Goal: Task Accomplishment & Management: Complete application form

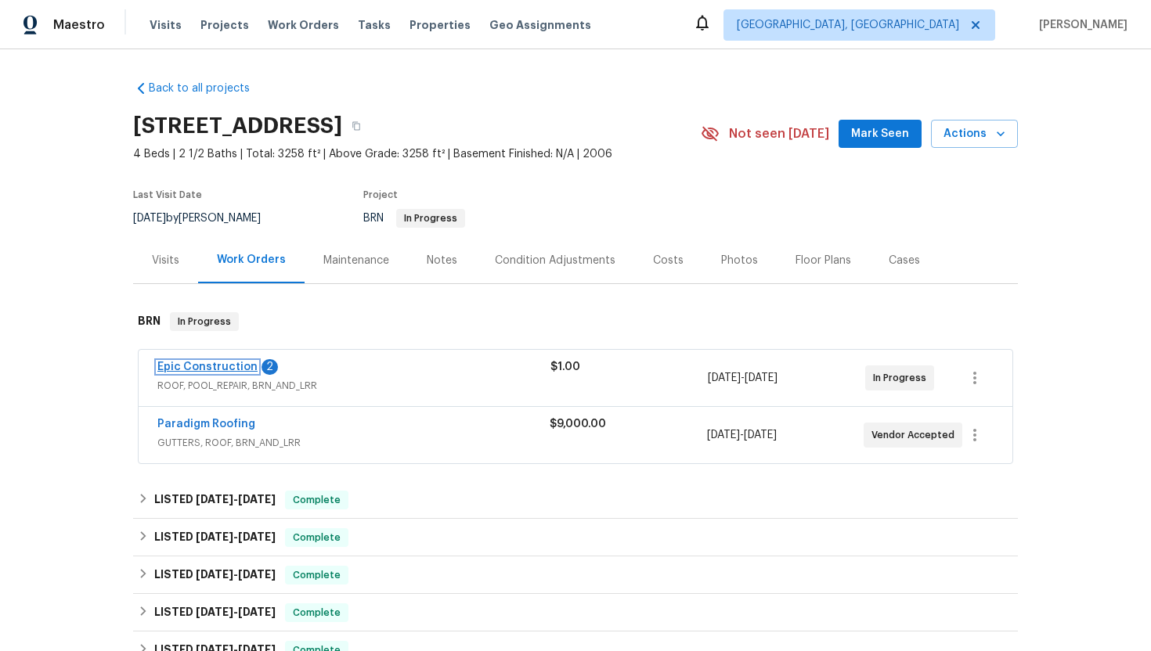
click at [222, 365] on link "Epic Construction" at bounding box center [207, 367] width 100 height 11
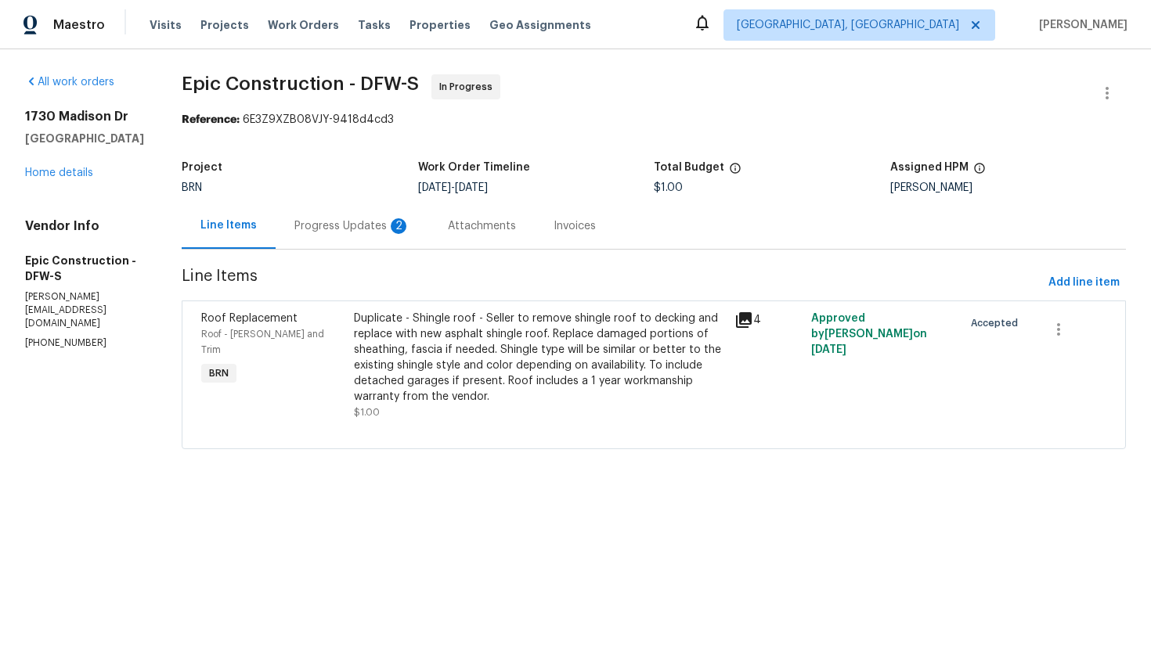
click at [347, 229] on div "Progress Updates 2" at bounding box center [352, 226] width 116 height 16
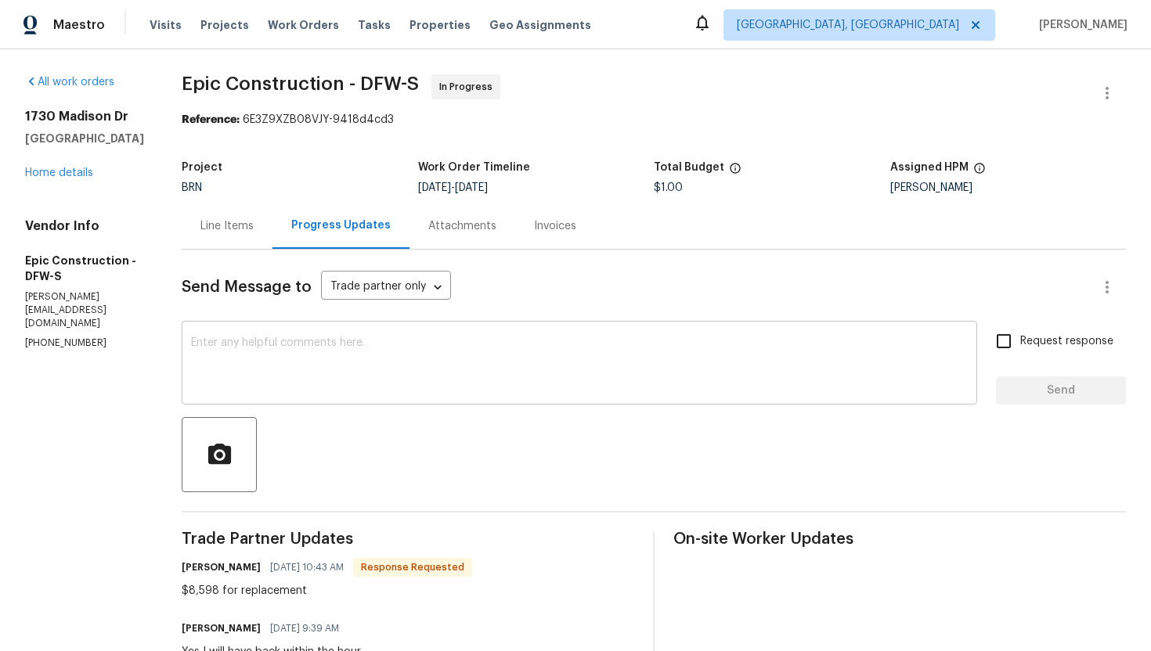
click at [316, 365] on textarea at bounding box center [579, 364] width 777 height 55
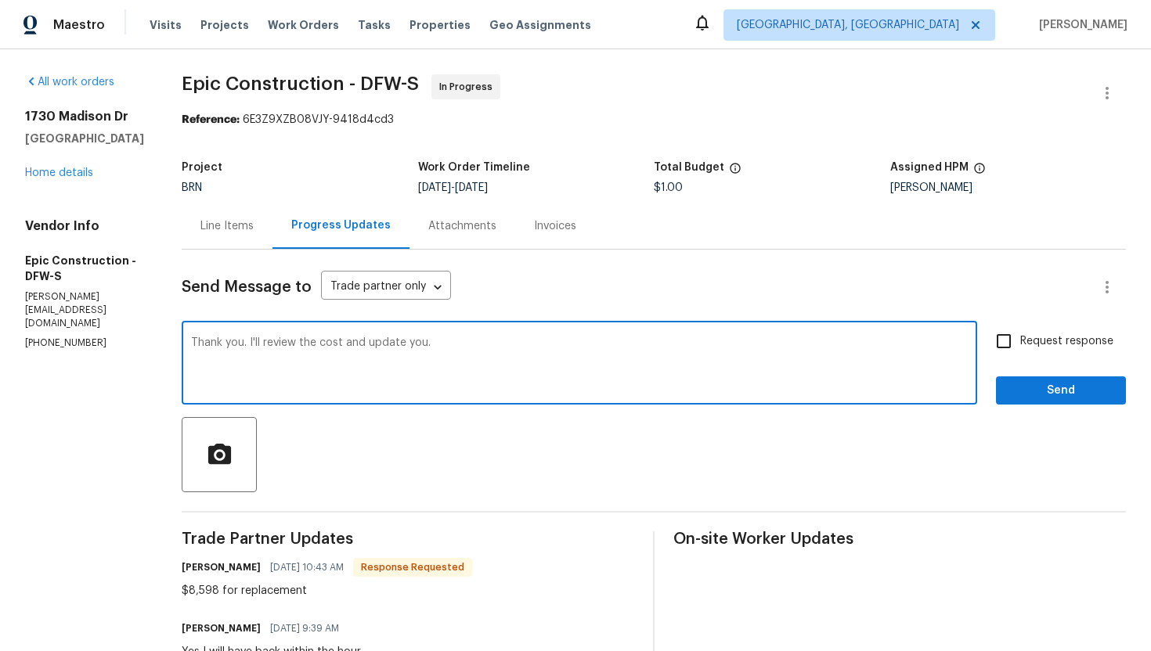
type textarea "Thank you. I'll review the cost and update you."
click at [1008, 333] on input "Request response" at bounding box center [1003, 341] width 33 height 33
checkbox input "true"
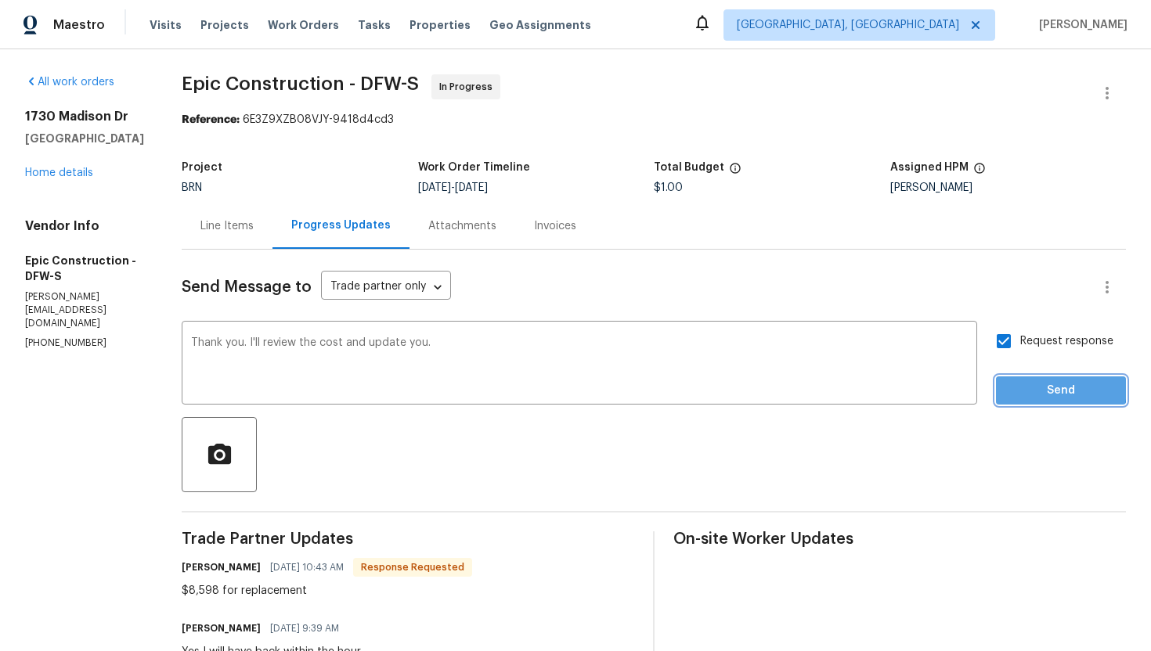
click at [1026, 387] on span "Send" at bounding box center [1060, 391] width 105 height 20
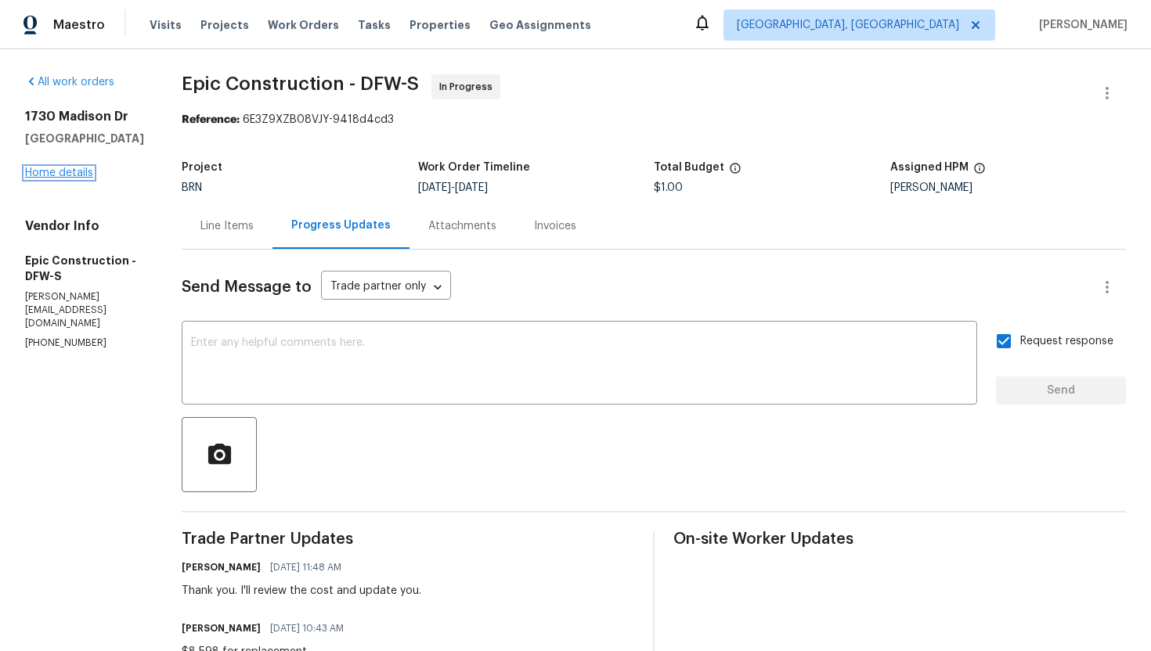
click at [62, 179] on link "Home details" at bounding box center [59, 173] width 68 height 11
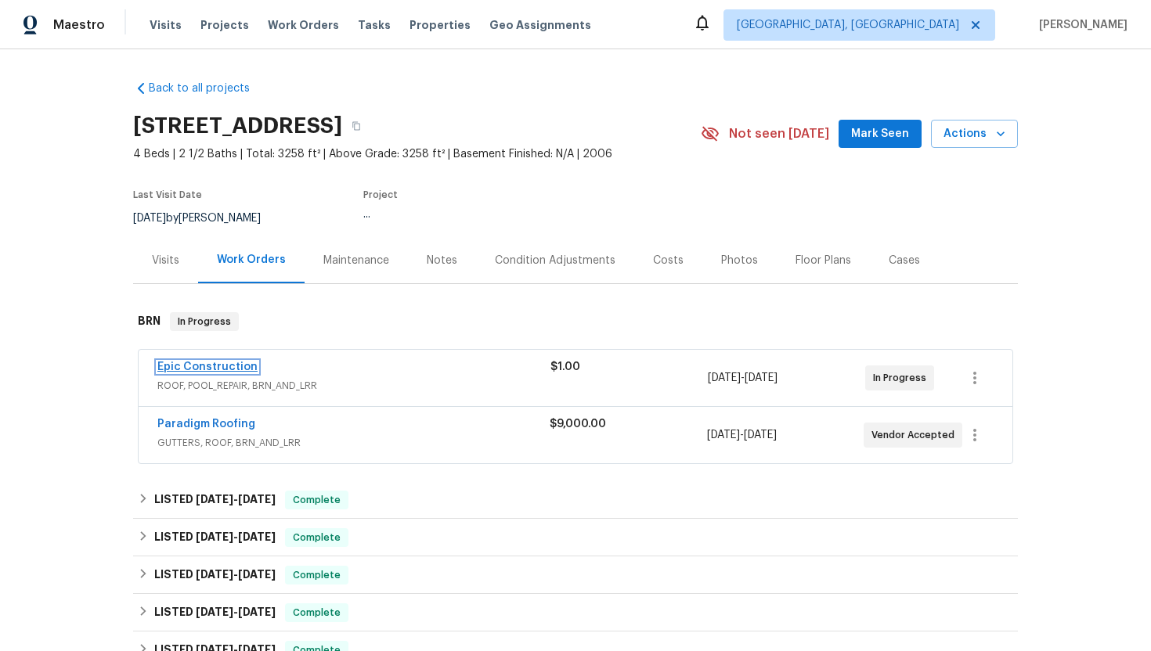
click at [225, 363] on link "Epic Construction" at bounding box center [207, 367] width 100 height 11
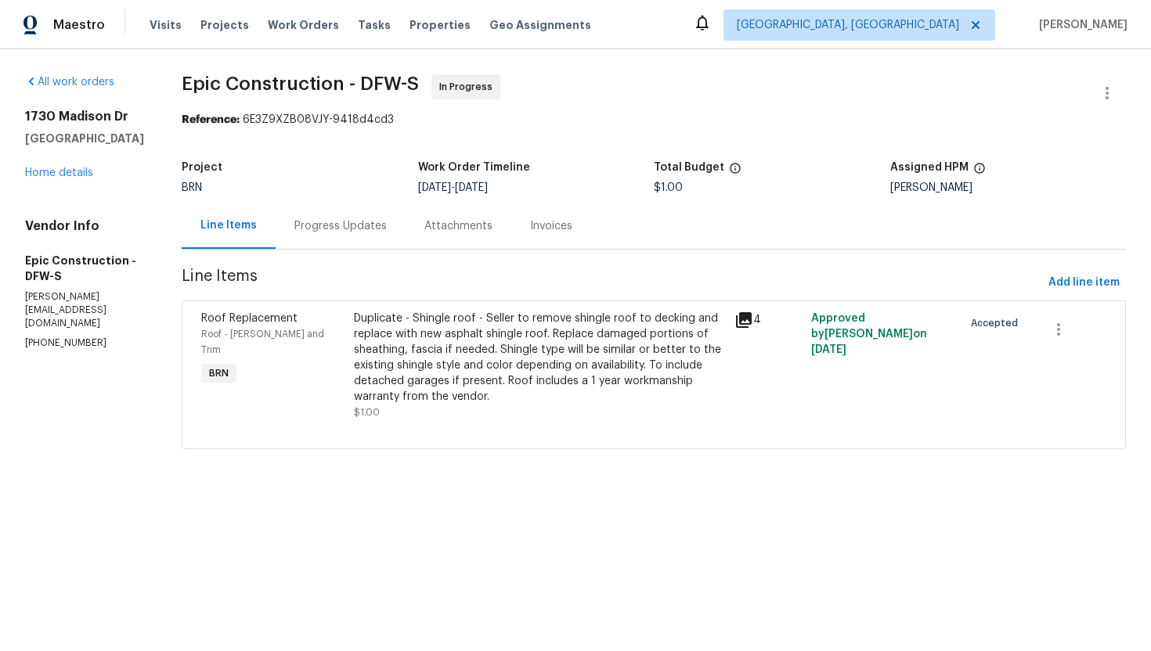
click at [412, 348] on div "Duplicate - Shingle roof - Seller to remove shingle roof to decking and replace…" at bounding box center [540, 358] width 372 height 94
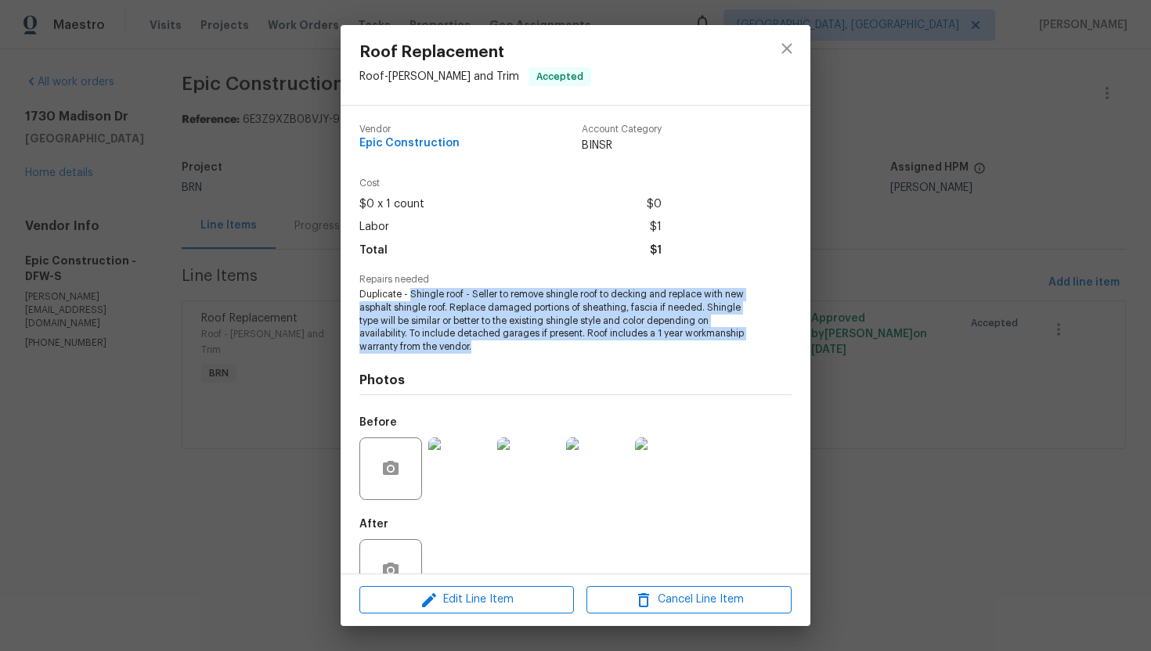
drag, startPoint x: 409, startPoint y: 295, endPoint x: 493, endPoint y: 351, distance: 100.5
click at [493, 351] on span "Duplicate - Shingle roof - Seller to remove shingle roof to decking and replace…" at bounding box center [553, 321] width 389 height 66
copy span "Shingle roof - Seller to remove shingle roof to decking and replace with new as…"
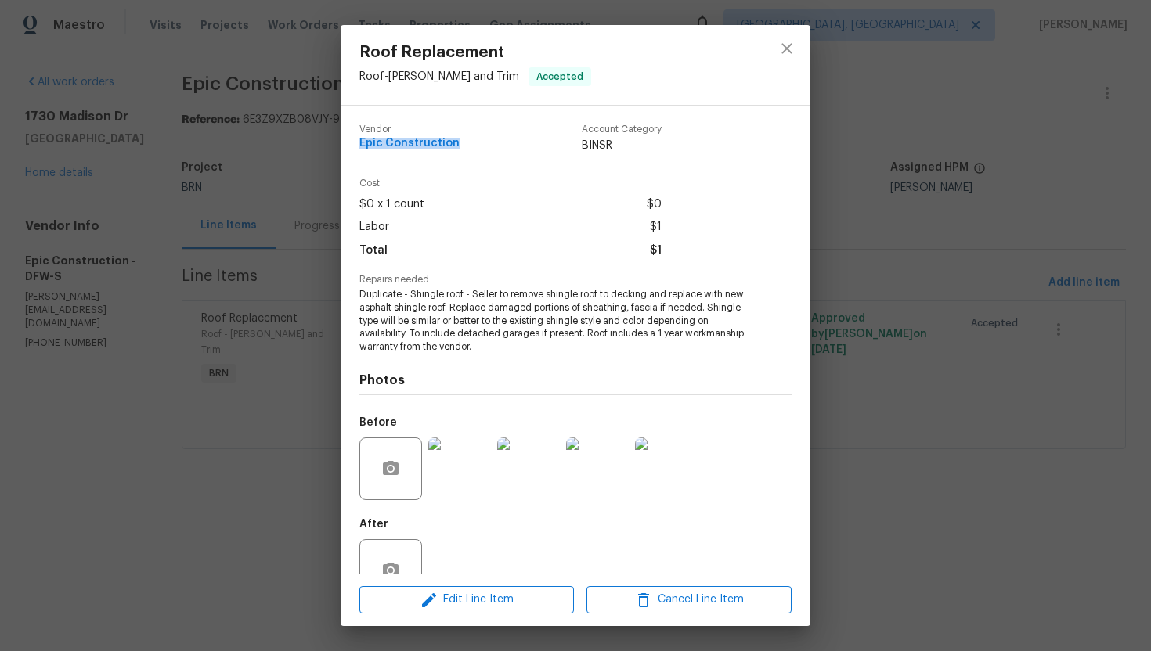
drag, startPoint x: 352, startPoint y: 143, endPoint x: 451, endPoint y: 157, distance: 100.4
click at [451, 157] on div "Vendor Epic Construction Account Category BINSR Cost $0 x 1 count $0 Labor $1 T…" at bounding box center [576, 340] width 470 height 468
copy span "Epic Construction"
click at [273, 204] on div "Roof Replacement Roof - Eaves and Trim Accepted Vendor Epic Construction Accoun…" at bounding box center [575, 325] width 1151 height 651
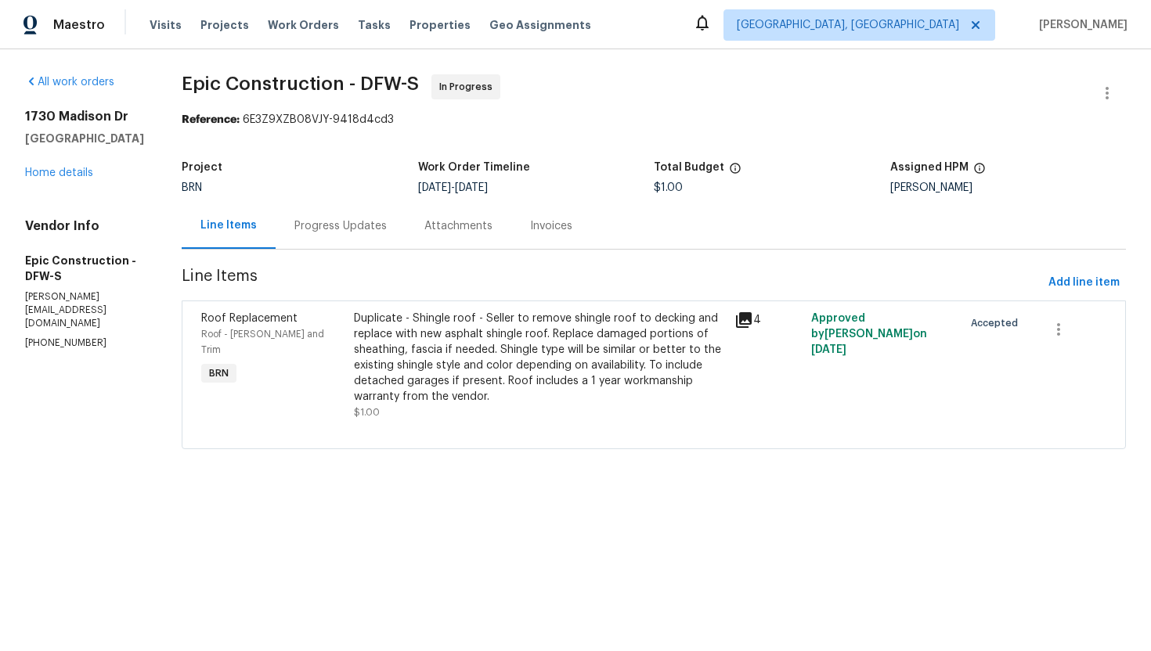
click at [314, 225] on div "Progress Updates" at bounding box center [340, 226] width 92 height 16
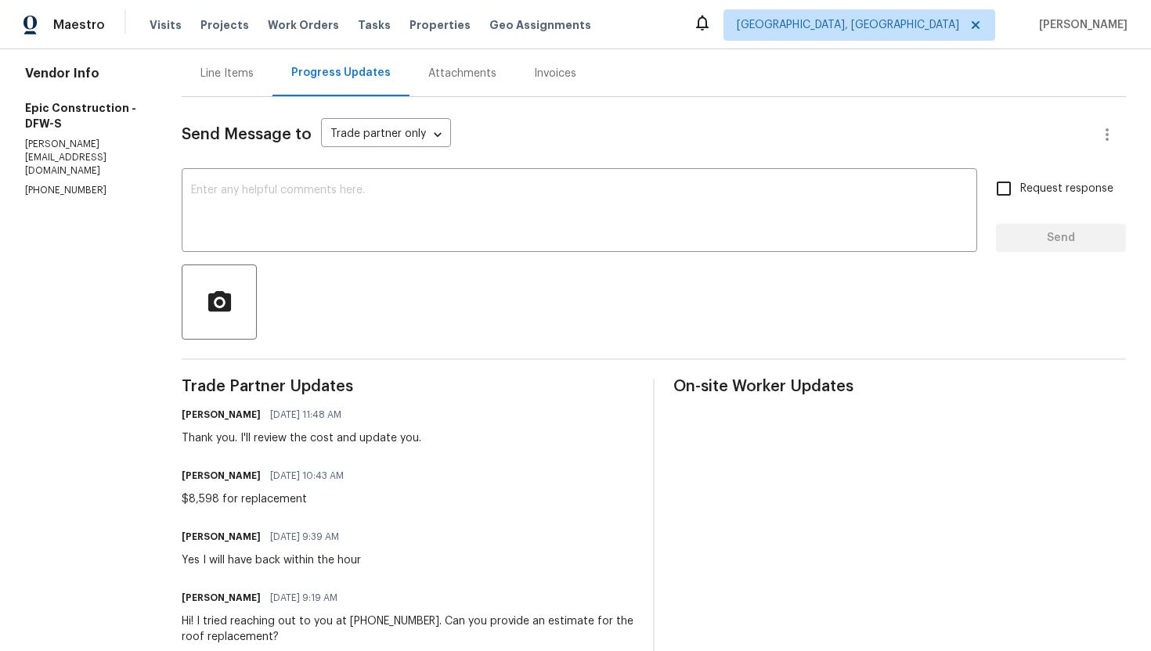
scroll to position [173, 0]
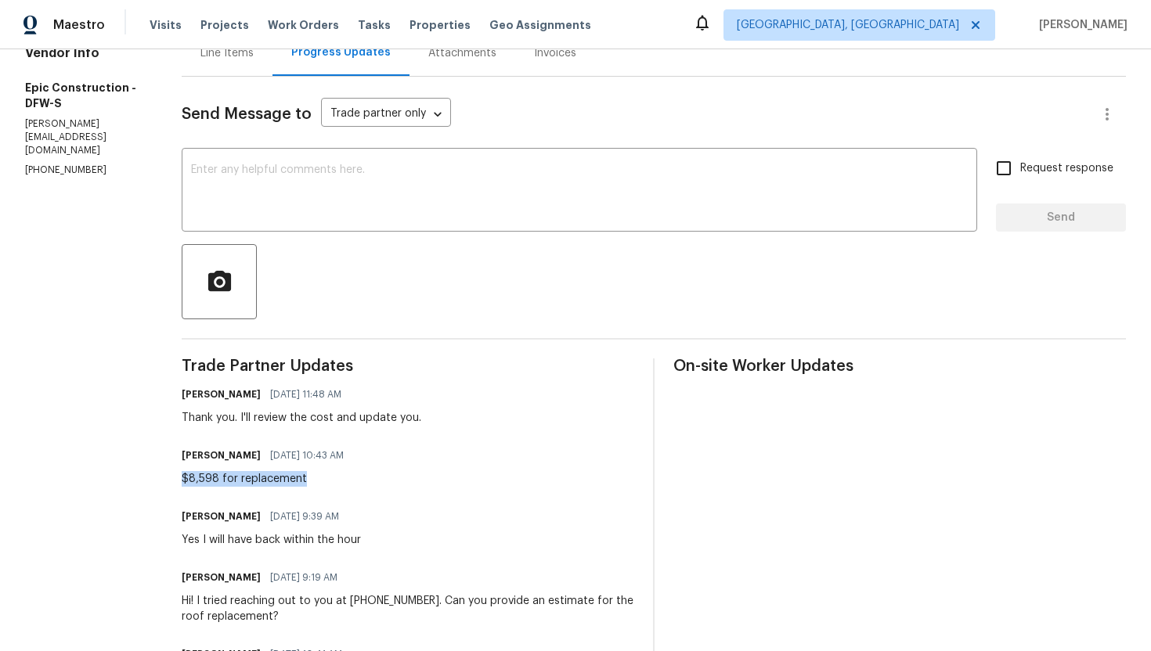
drag, startPoint x: 151, startPoint y: 480, endPoint x: 279, endPoint y: 484, distance: 127.7
click at [279, 484] on div "All work orders 1730 Madison Dr Cedar Hill, TX 75104 Home details Vendor Info E…" at bounding box center [575, 380] width 1151 height 1008
copy div "$8,598 for replacement"
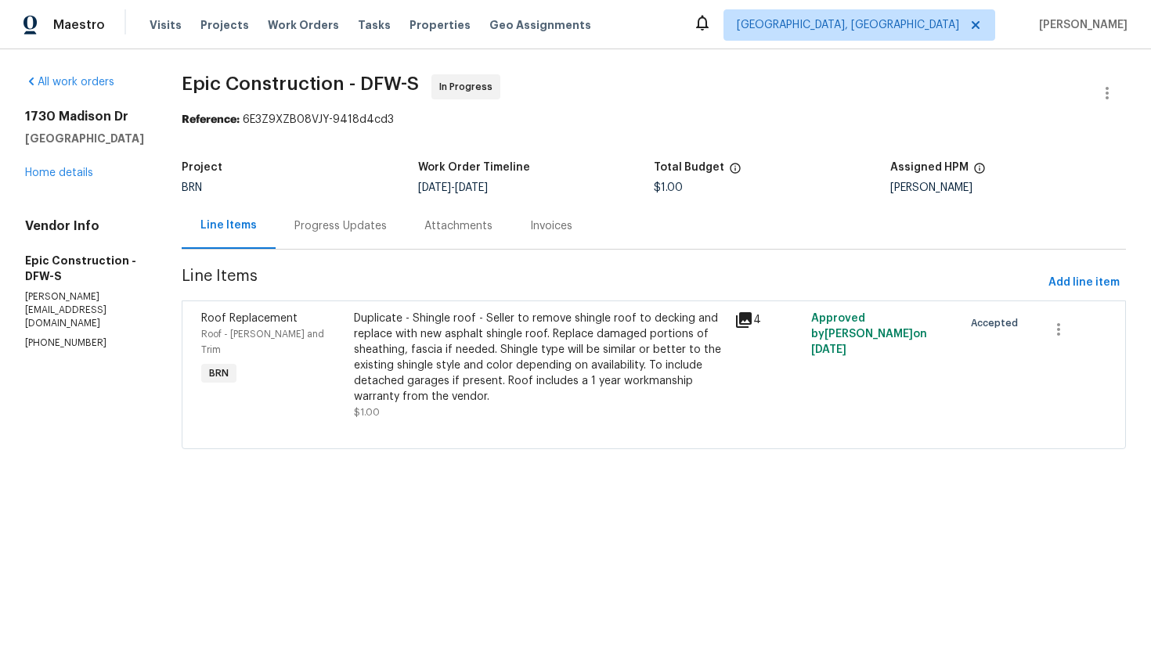
click at [344, 233] on div "Progress Updates" at bounding box center [340, 226] width 92 height 16
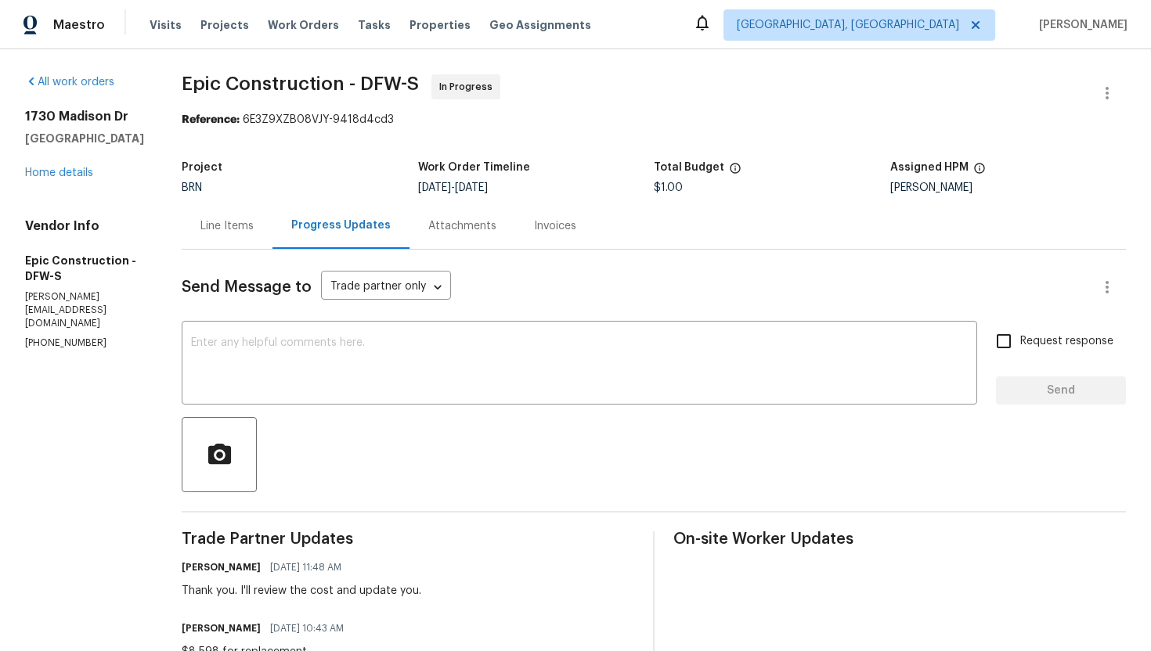
click at [83, 181] on div "[STREET_ADDRESS][PERSON_NAME] Home details" at bounding box center [84, 145] width 119 height 72
click at [80, 179] on link "Home details" at bounding box center [59, 173] width 68 height 11
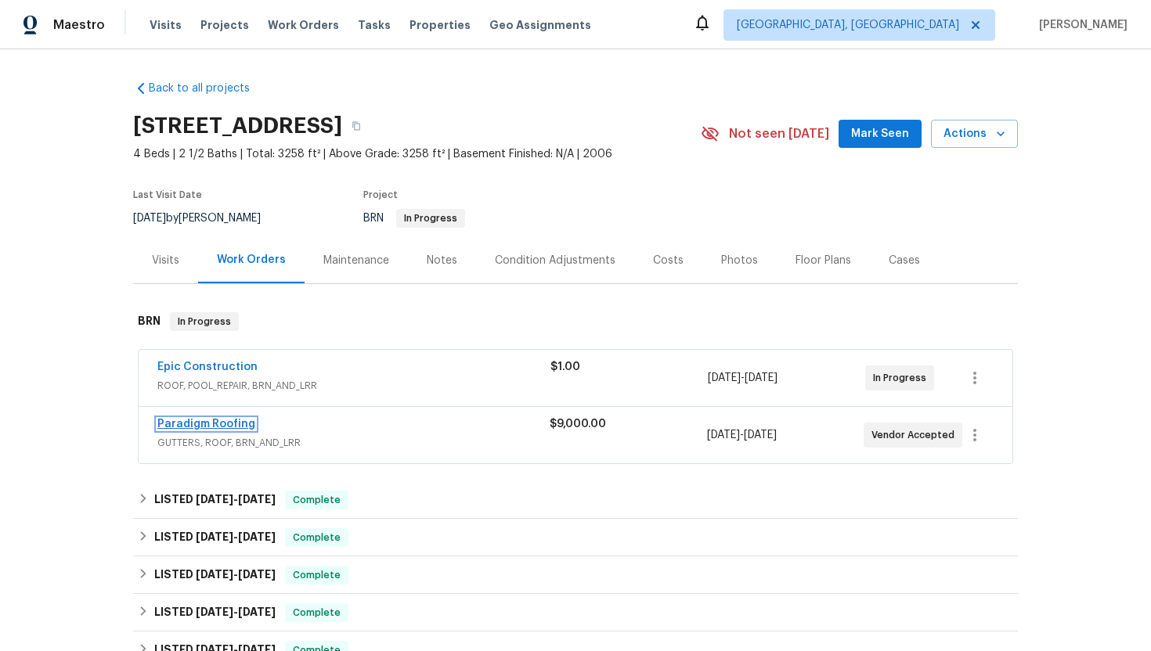
click at [176, 427] on link "Paradigm Roofing" at bounding box center [206, 424] width 98 height 11
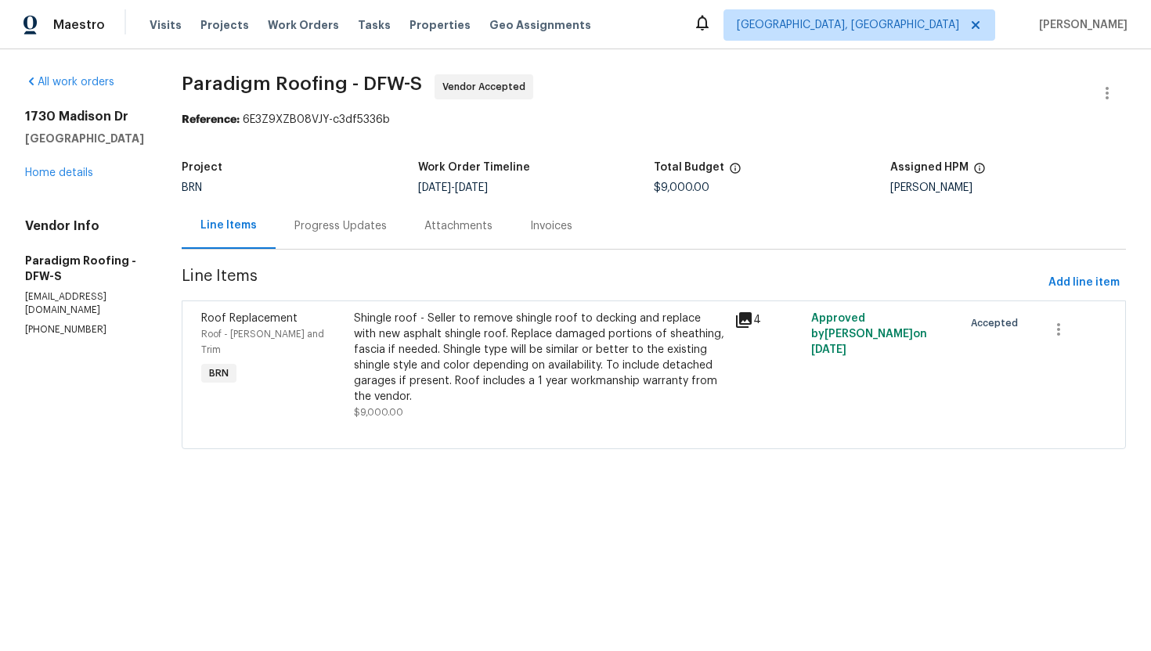
click at [401, 226] on div "Progress Updates" at bounding box center [341, 226] width 130 height 46
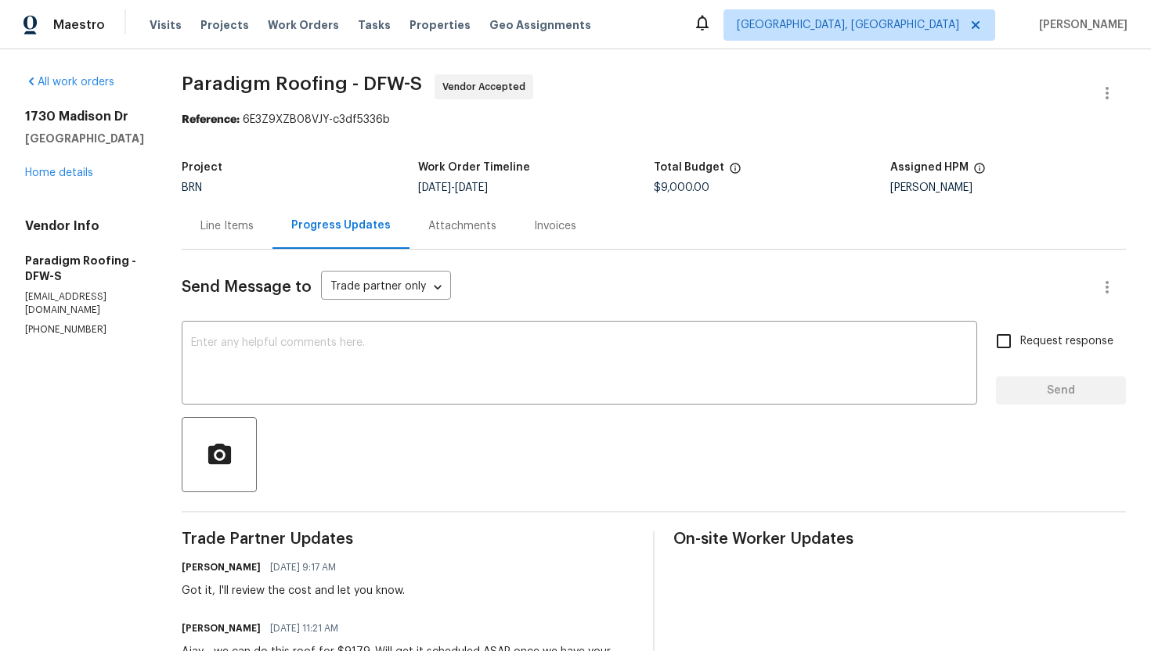
click at [254, 234] on div "Line Items" at bounding box center [227, 226] width 91 height 46
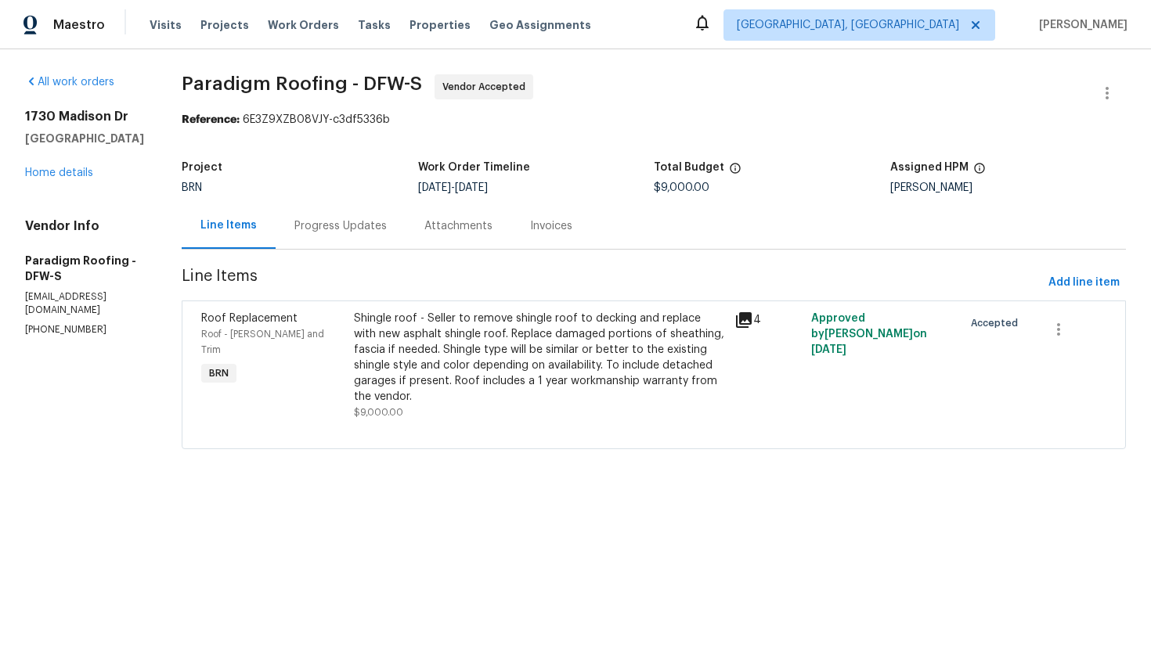
click at [449, 304] on div "Roof Replacement Roof - Eaves and Trim BRN Shingle roof - Seller to remove shin…" at bounding box center [654, 375] width 944 height 149
click at [449, 316] on div "Shingle roof - Seller to remove shingle roof to decking and replace with new as…" at bounding box center [540, 358] width 372 height 94
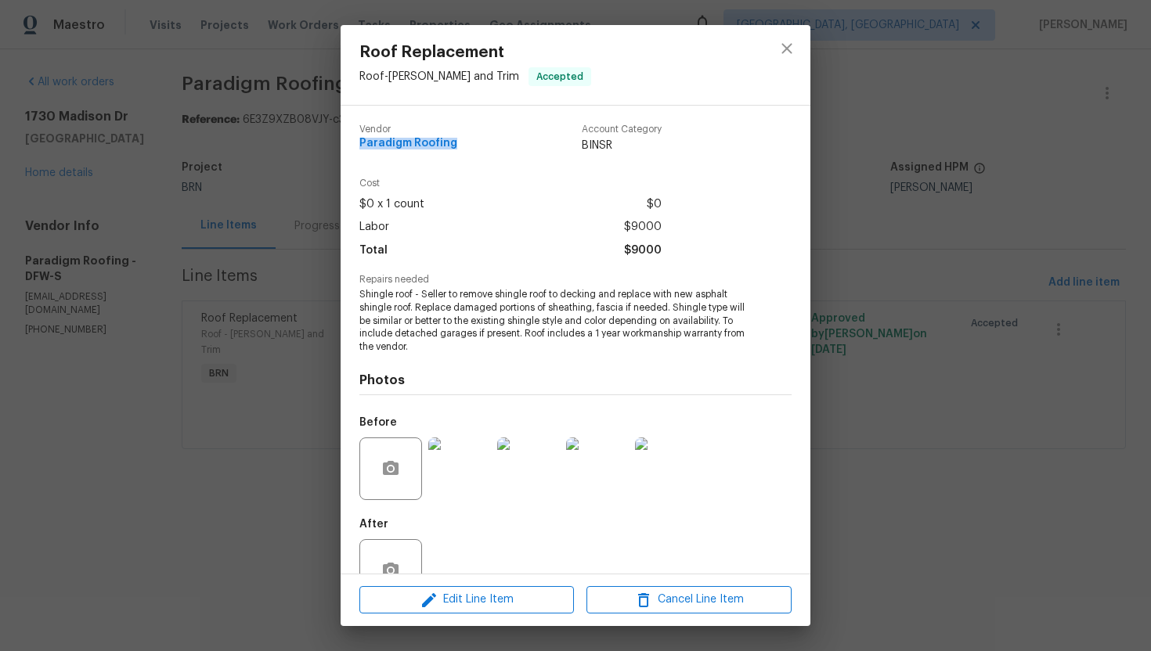
drag, startPoint x: 355, startPoint y: 146, endPoint x: 469, endPoint y: 147, distance: 113.5
click at [469, 147] on div "Vendor Paradigm Roofing Account Category BINSR Cost $0 x 1 count $0 Labor $9000…" at bounding box center [576, 340] width 470 height 468
copy span "Paradigm Roofing"
click at [284, 236] on div "Roof Replacement Roof - Eaves and Trim Accepted Vendor Paradigm Roofing Account…" at bounding box center [575, 325] width 1151 height 651
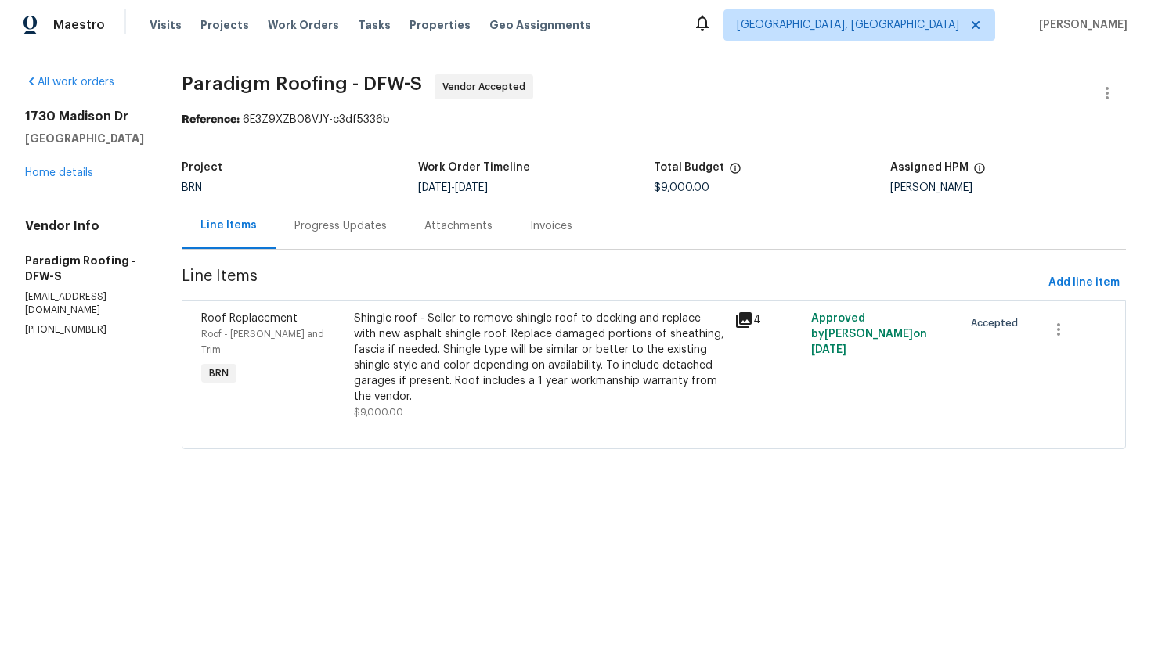
click at [365, 238] on div "Progress Updates" at bounding box center [341, 226] width 130 height 46
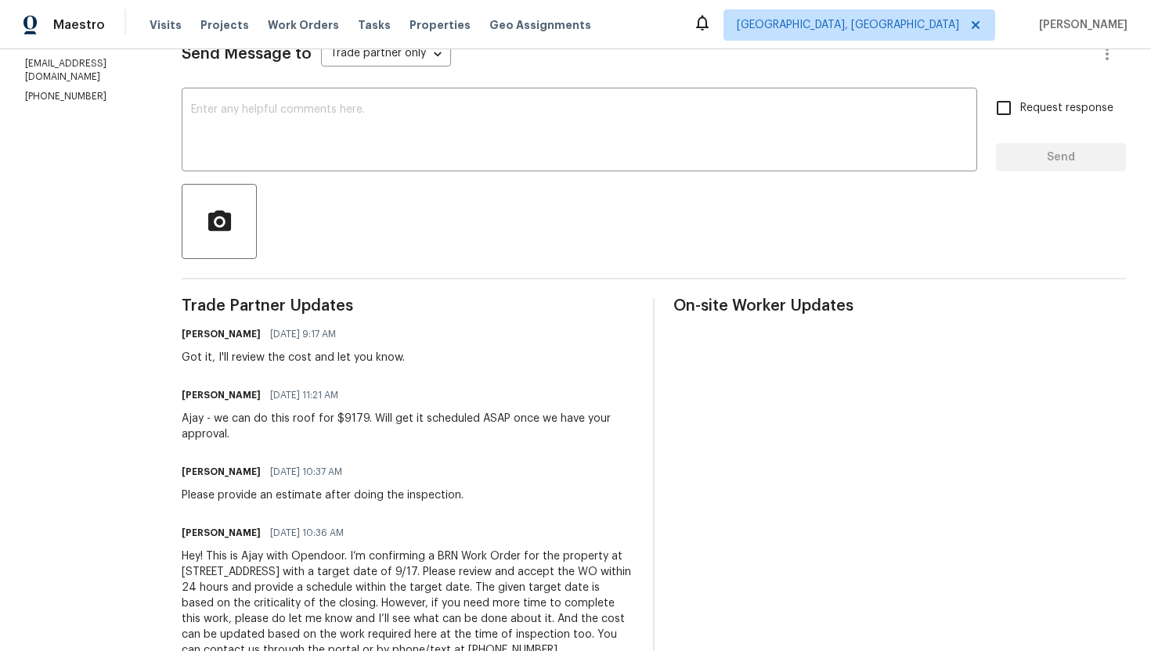
scroll to position [237, 0]
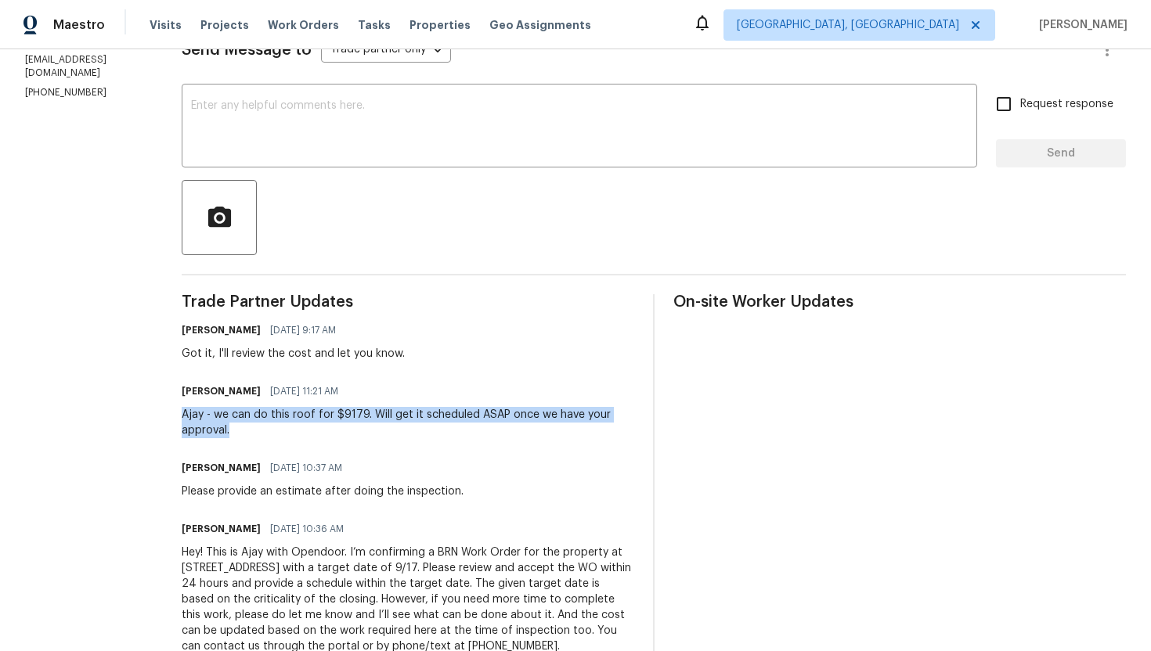
drag, startPoint x: 187, startPoint y: 418, endPoint x: 256, endPoint y: 430, distance: 69.9
click at [256, 430] on div "All work orders 1730 Madison Dr Cedar Hill, TX 75104 Home details Vendor Info P…" at bounding box center [575, 255] width 1151 height 886
copy div "Ajay - we can do this roof for $9179. Will get it scheduled ASAP once we have y…"
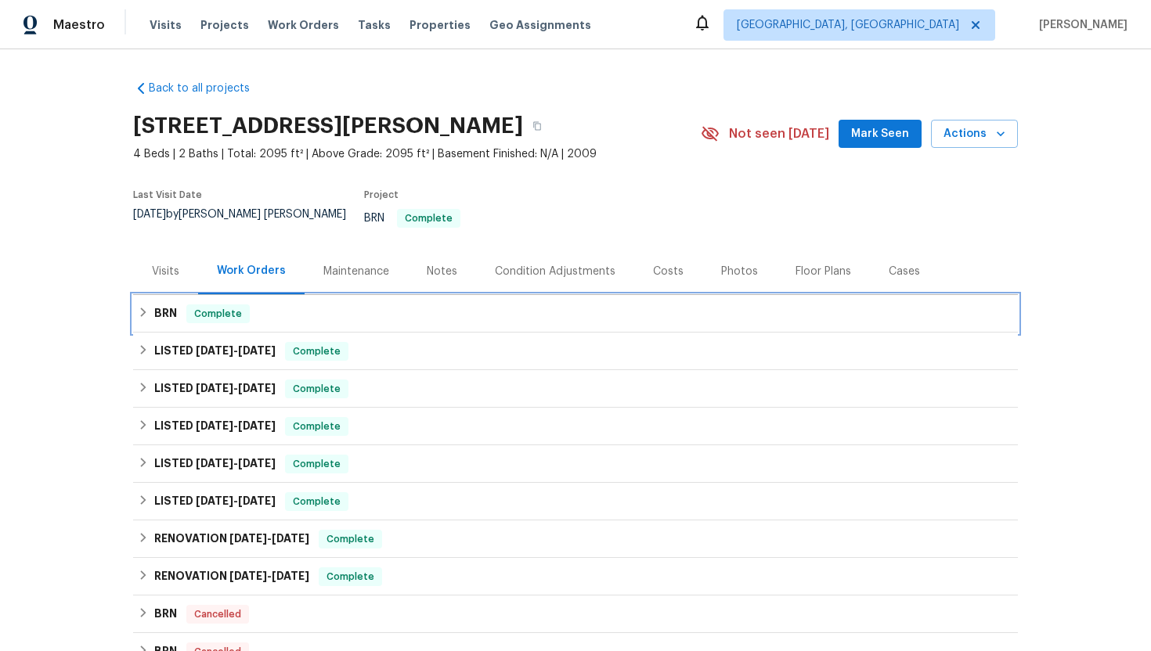
click at [235, 306] on span "Complete" at bounding box center [218, 314] width 60 height 16
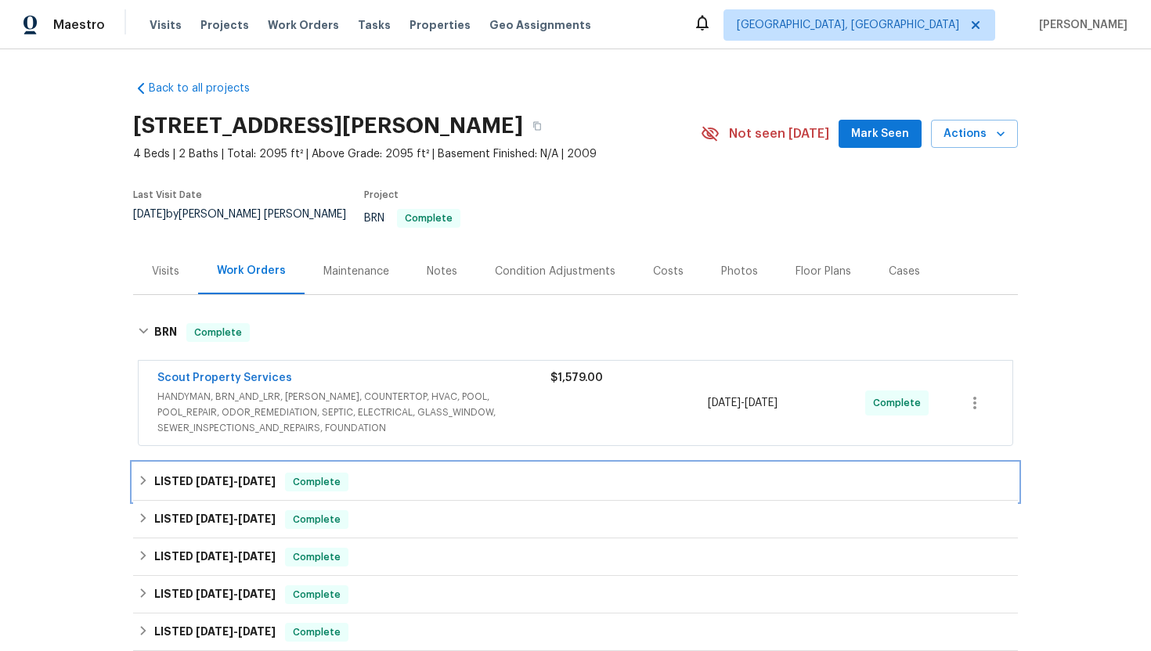
click at [261, 476] on span "[DATE]" at bounding box center [257, 481] width 38 height 11
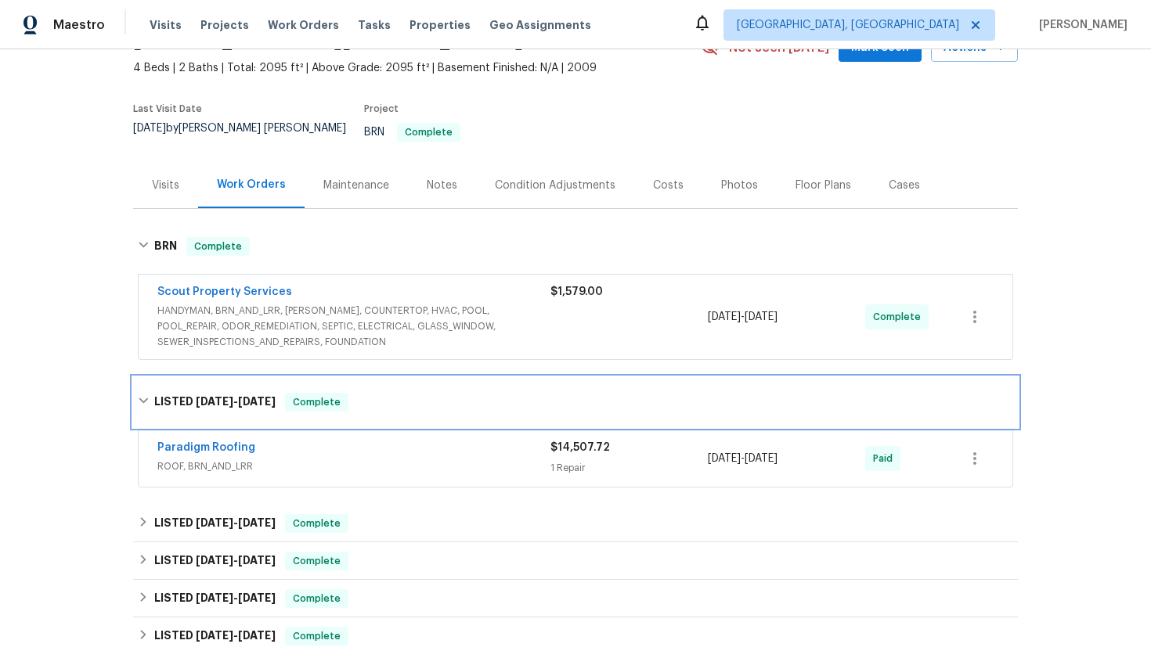
scroll to position [107, 0]
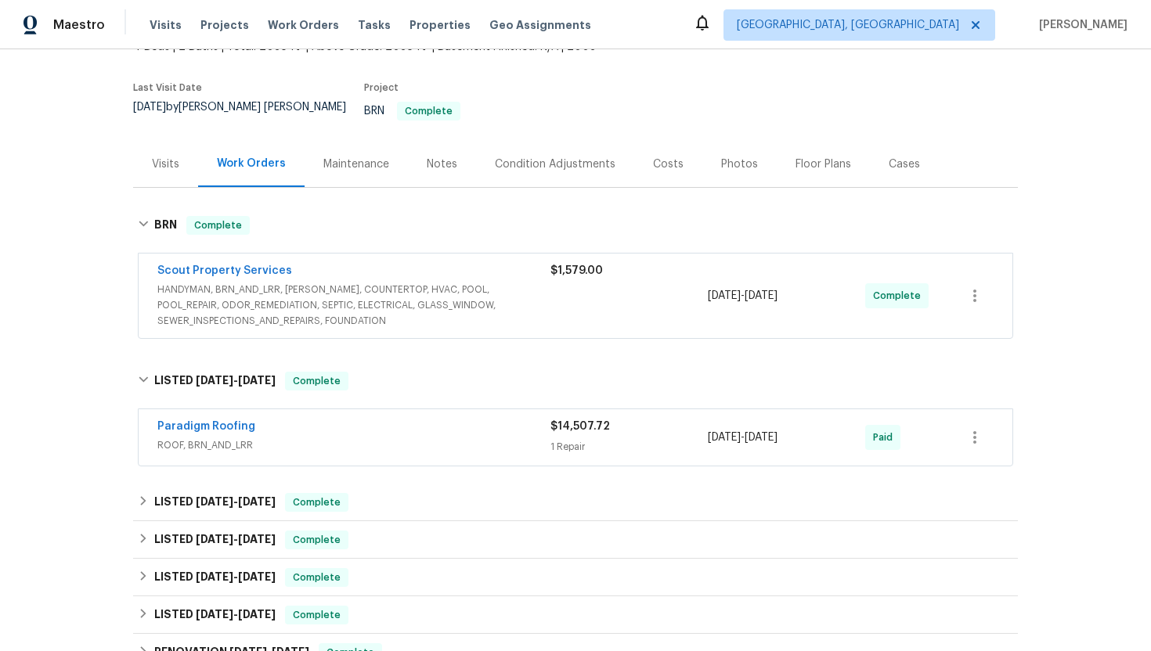
click at [297, 438] on span "ROOF, BRN_AND_LRR" at bounding box center [353, 446] width 393 height 16
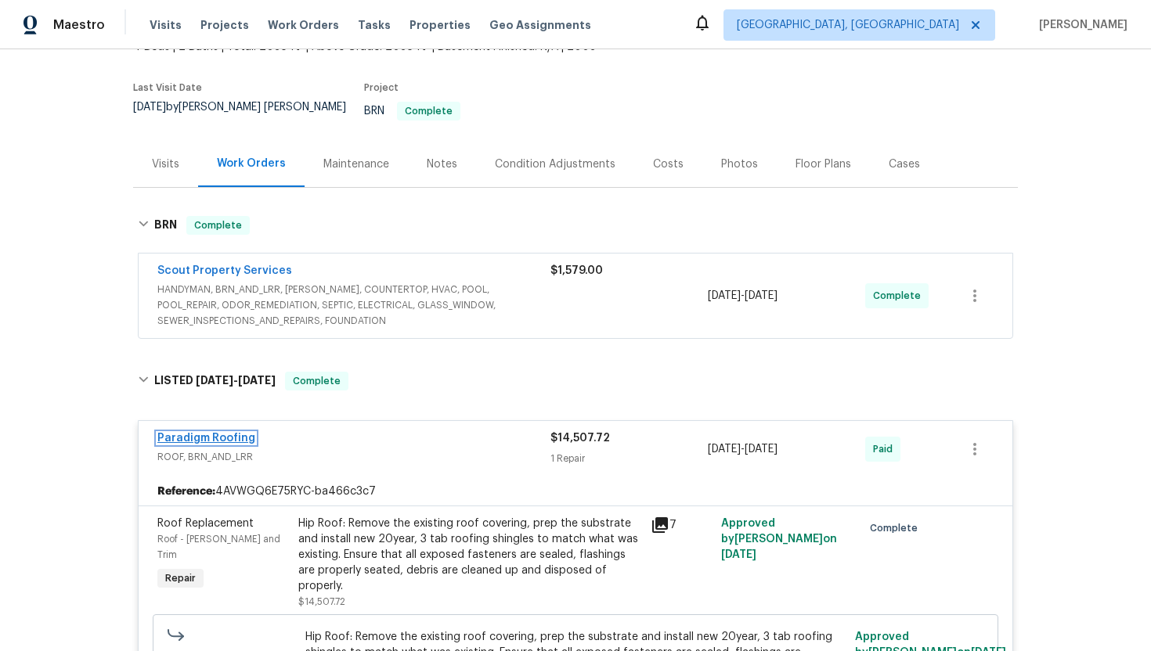
click at [237, 433] on link "Paradigm Roofing" at bounding box center [206, 438] width 98 height 11
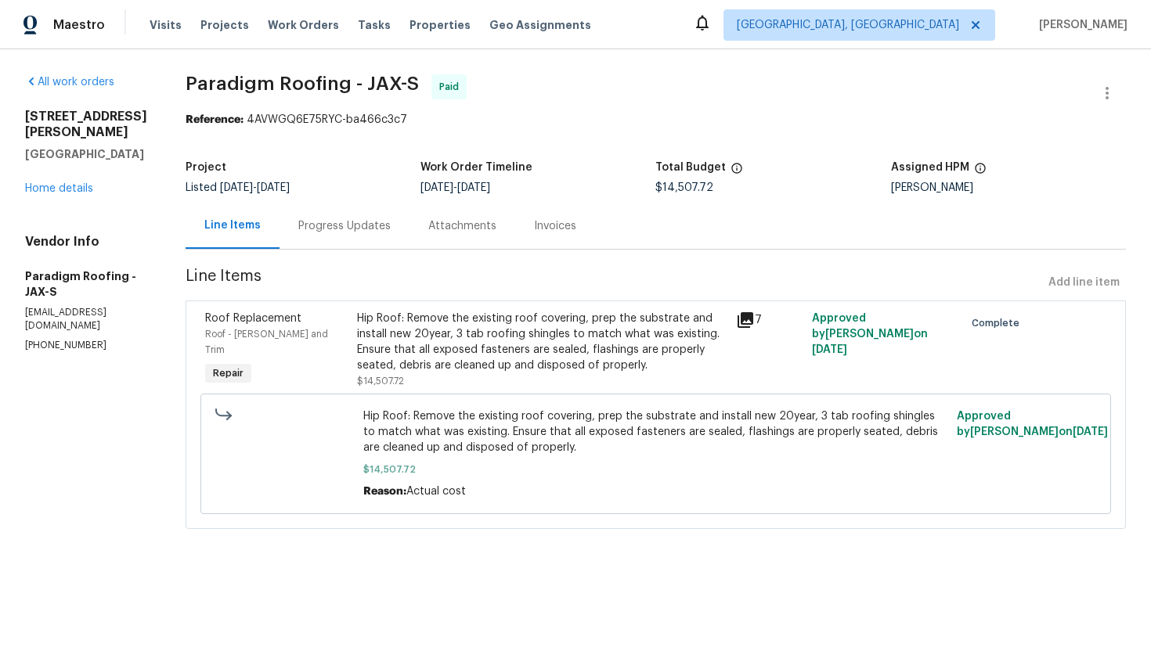
click at [369, 231] on div "Progress Updates" at bounding box center [344, 226] width 92 height 16
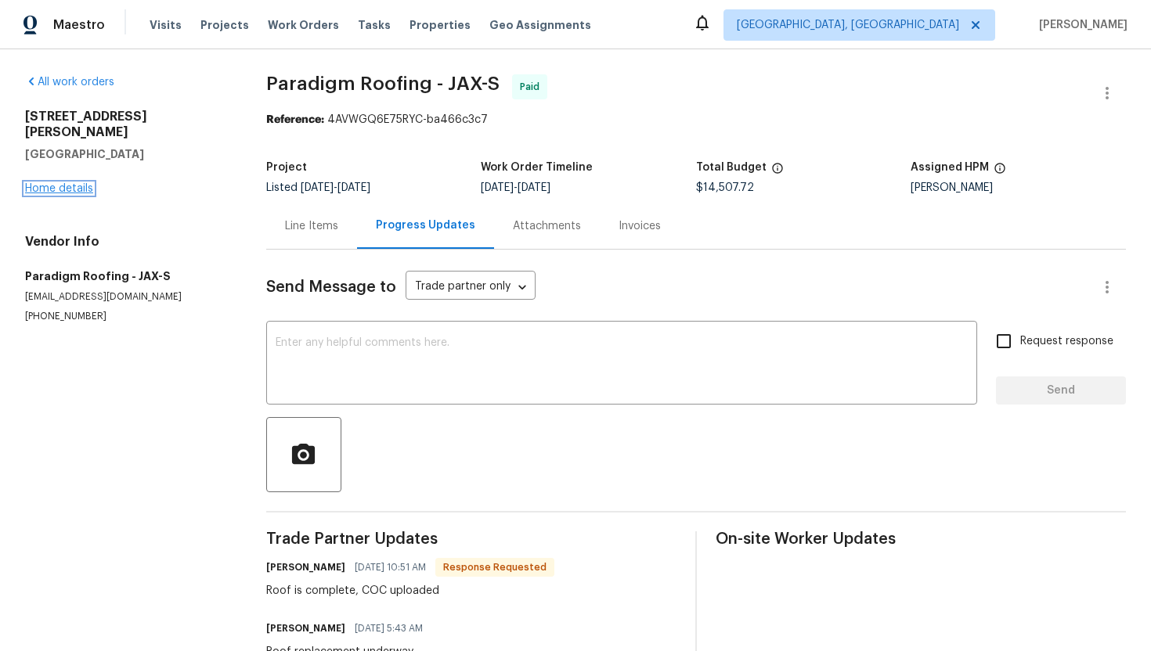
click at [77, 183] on link "Home details" at bounding box center [59, 188] width 68 height 11
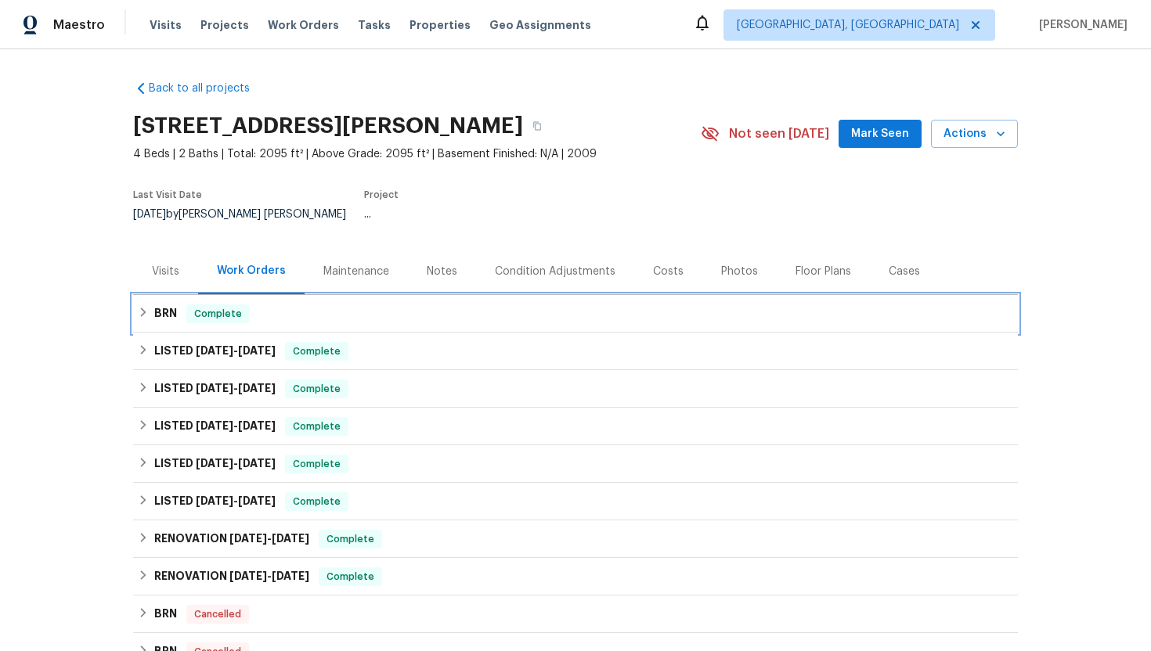
click at [199, 306] on span "Complete" at bounding box center [218, 314] width 60 height 16
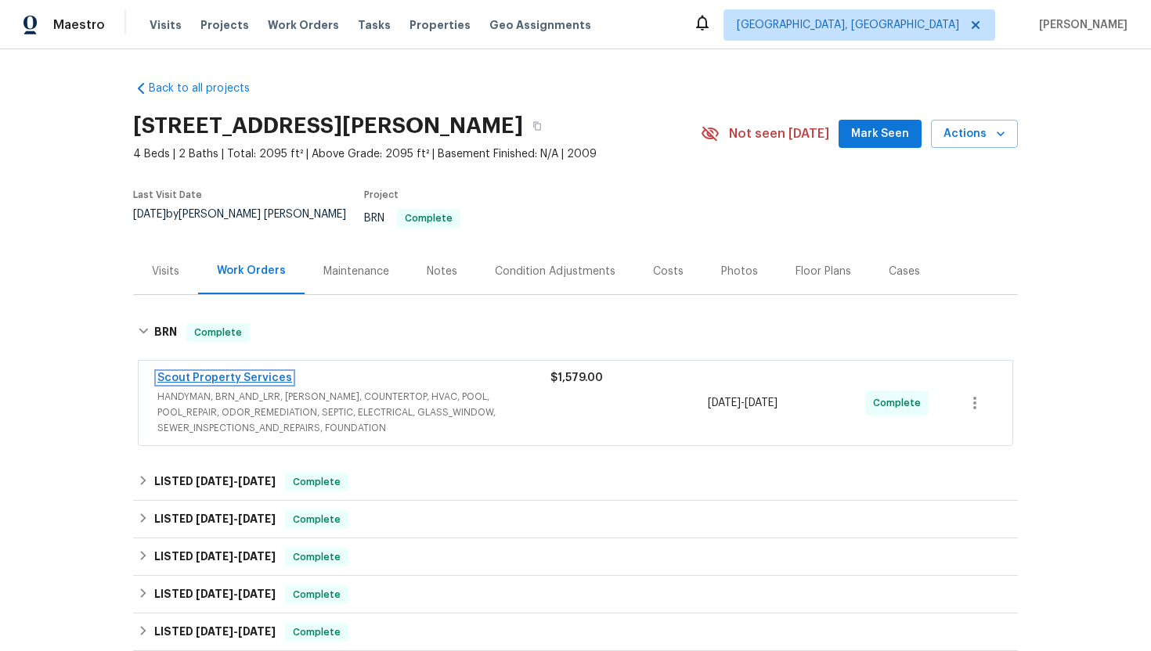
click at [276, 373] on link "Scout Property Services" at bounding box center [224, 378] width 135 height 11
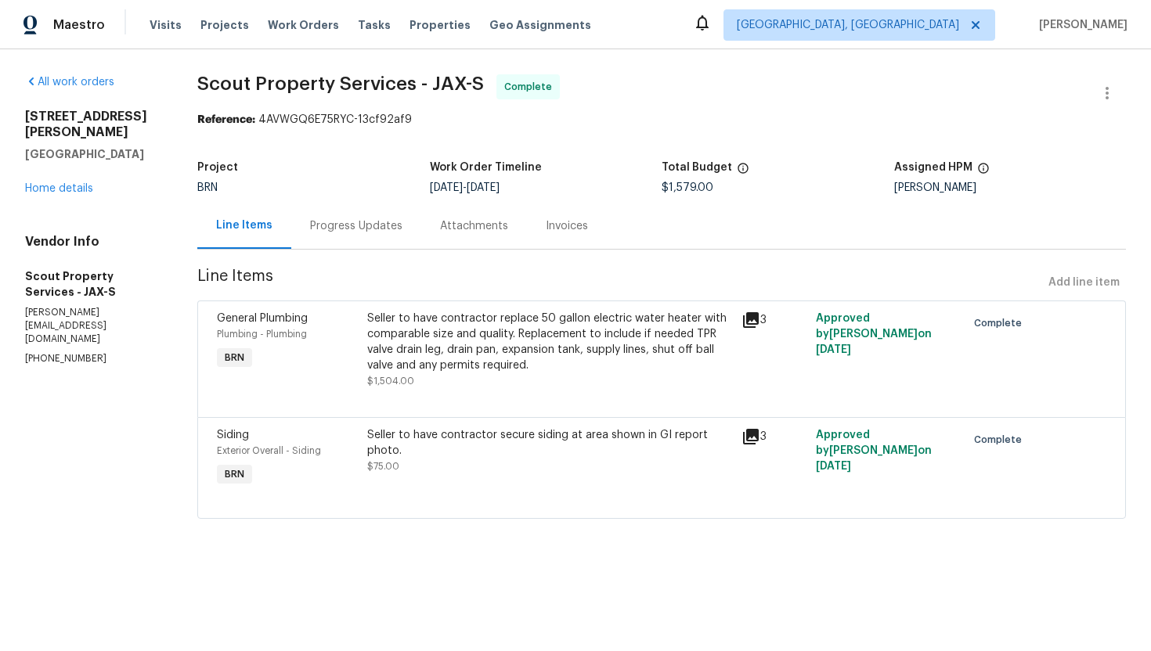
click at [344, 223] on div "Progress Updates" at bounding box center [356, 226] width 92 height 16
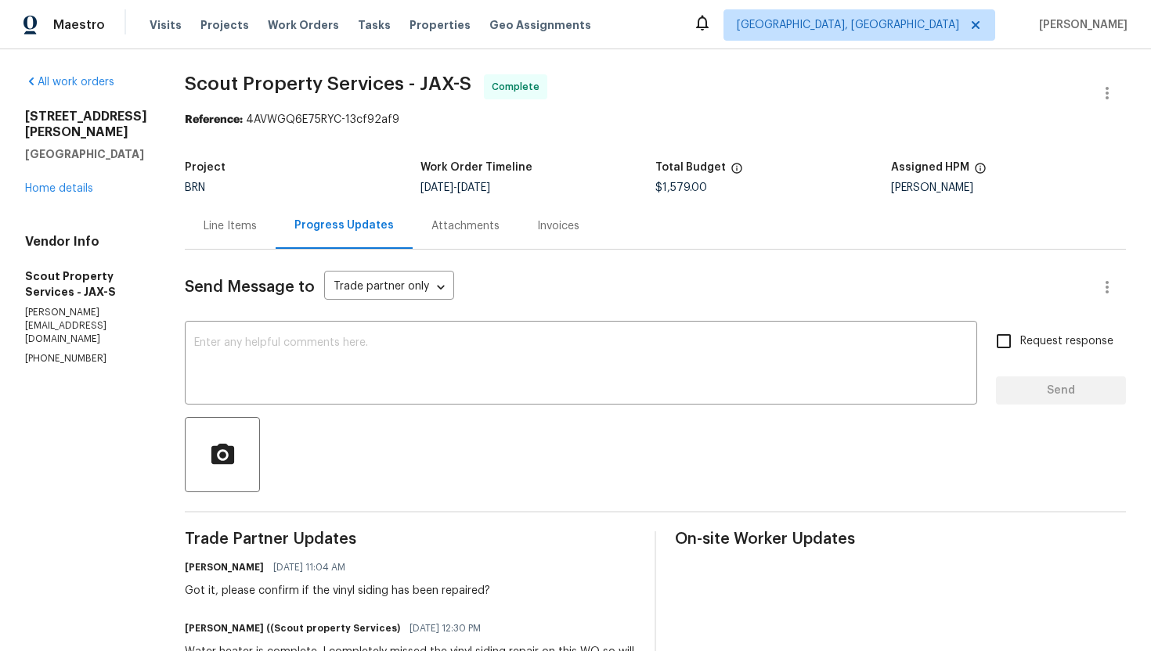
click at [204, 220] on div "Line Items" at bounding box center [230, 226] width 53 height 16
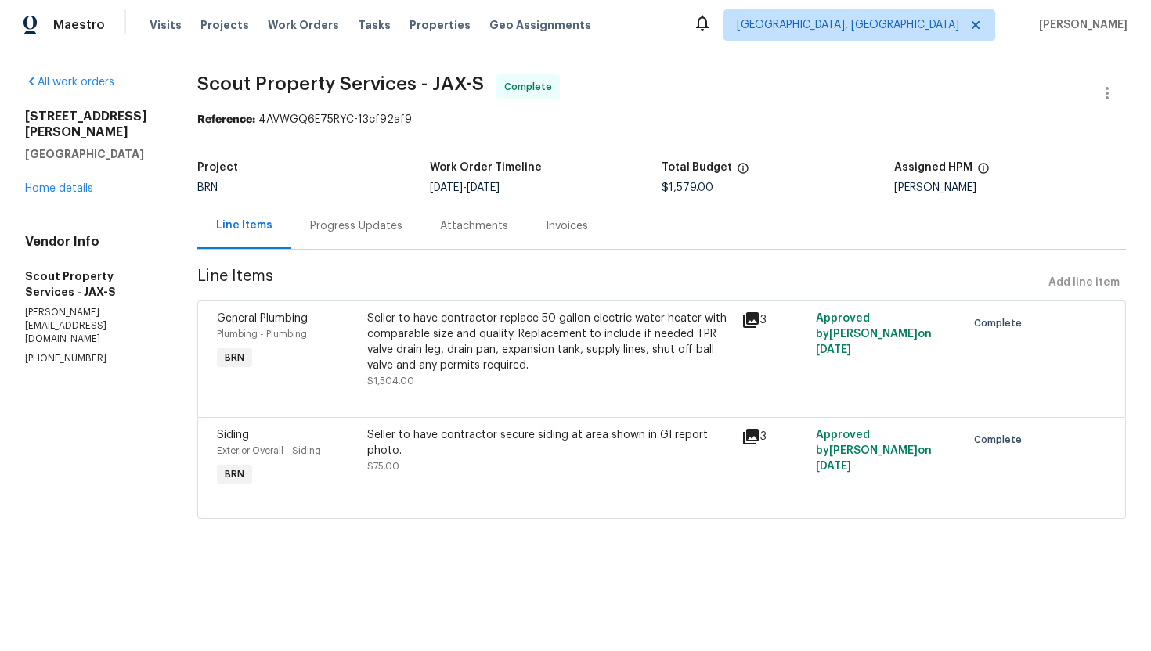
click at [461, 449] on div "Seller to have contractor secure siding at area shown in GI report photo." at bounding box center [549, 442] width 365 height 31
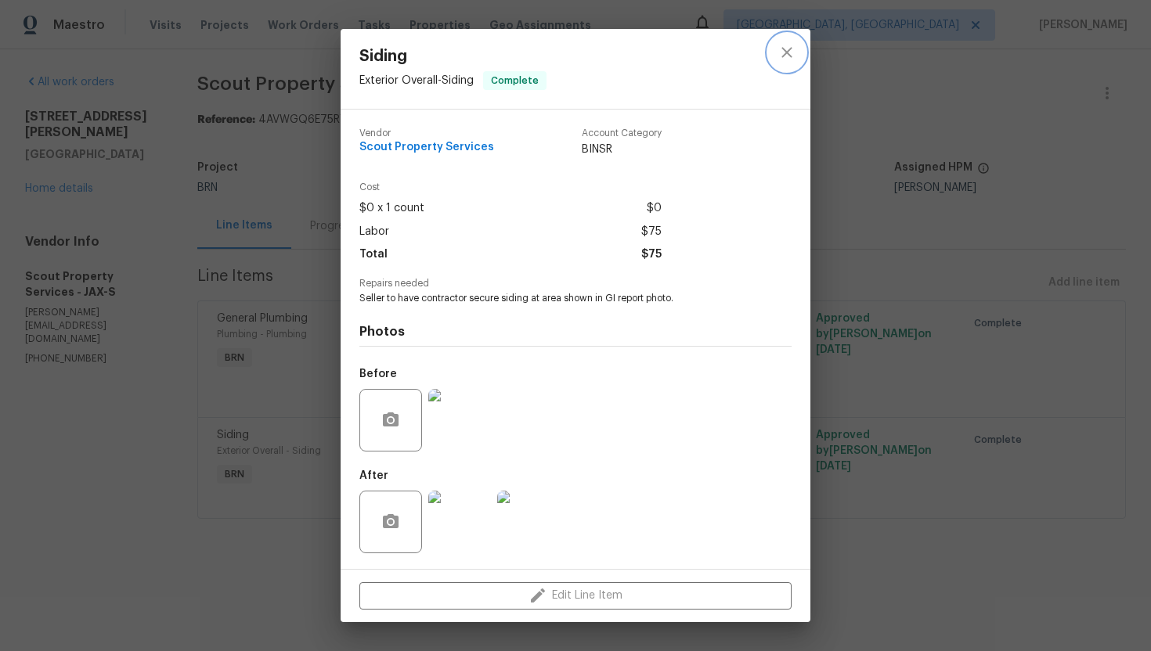
click at [792, 49] on icon "close" at bounding box center [786, 52] width 19 height 19
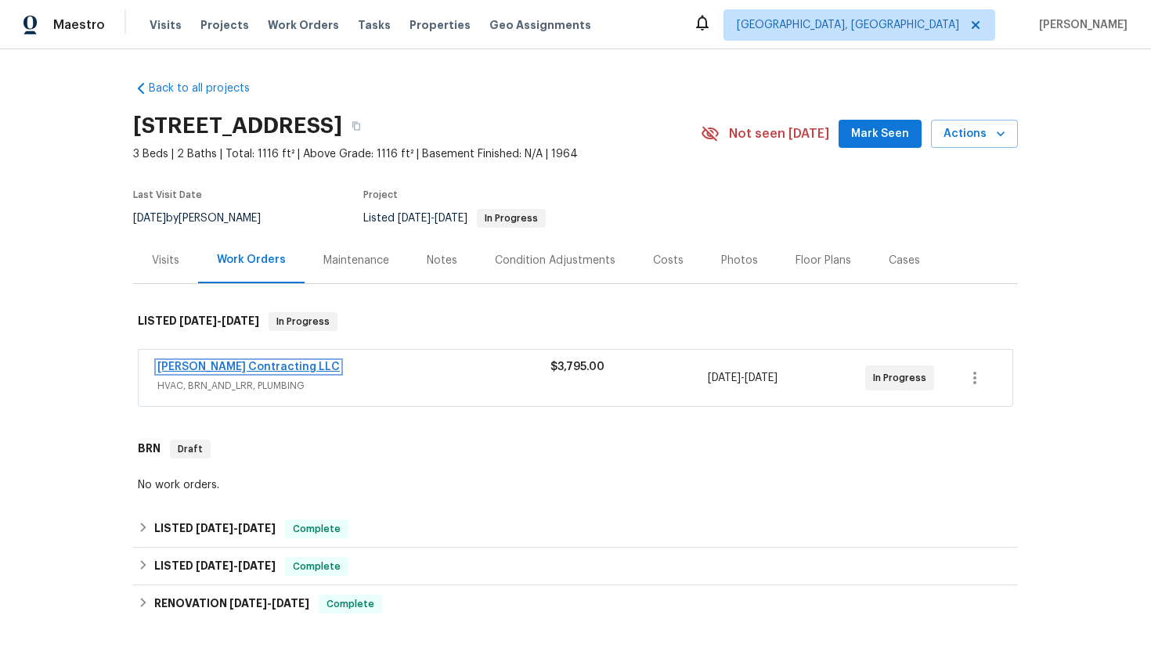
click at [231, 370] on link "Loftin Contracting LLC" at bounding box center [248, 367] width 182 height 11
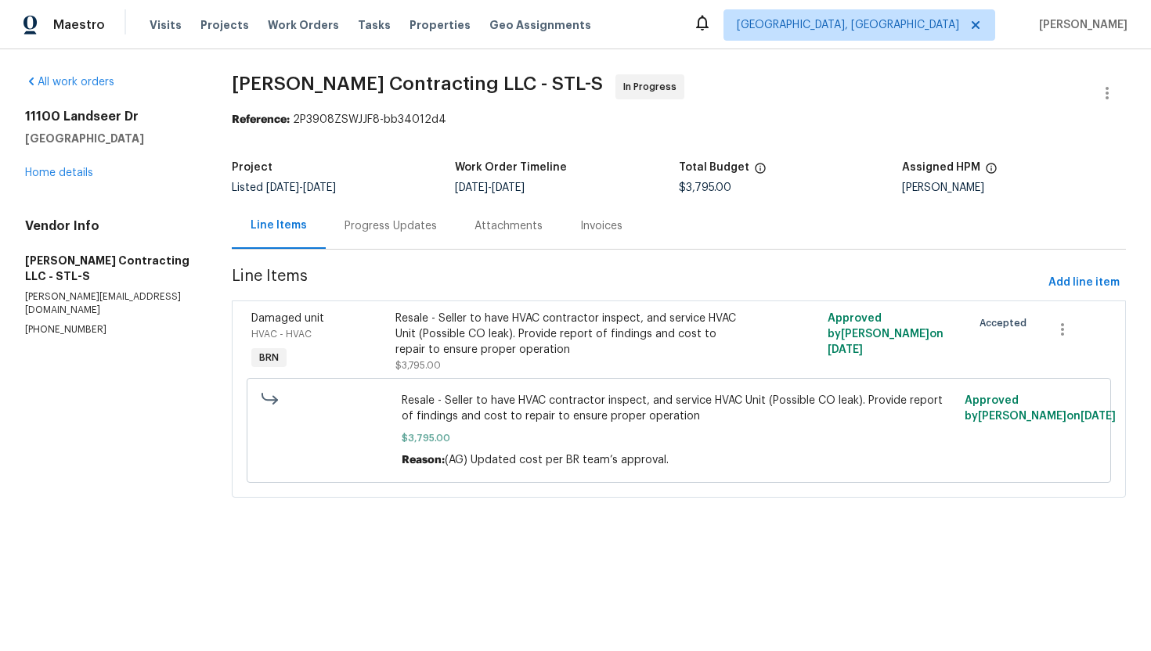
click at [388, 243] on div "Progress Updates" at bounding box center [391, 226] width 130 height 46
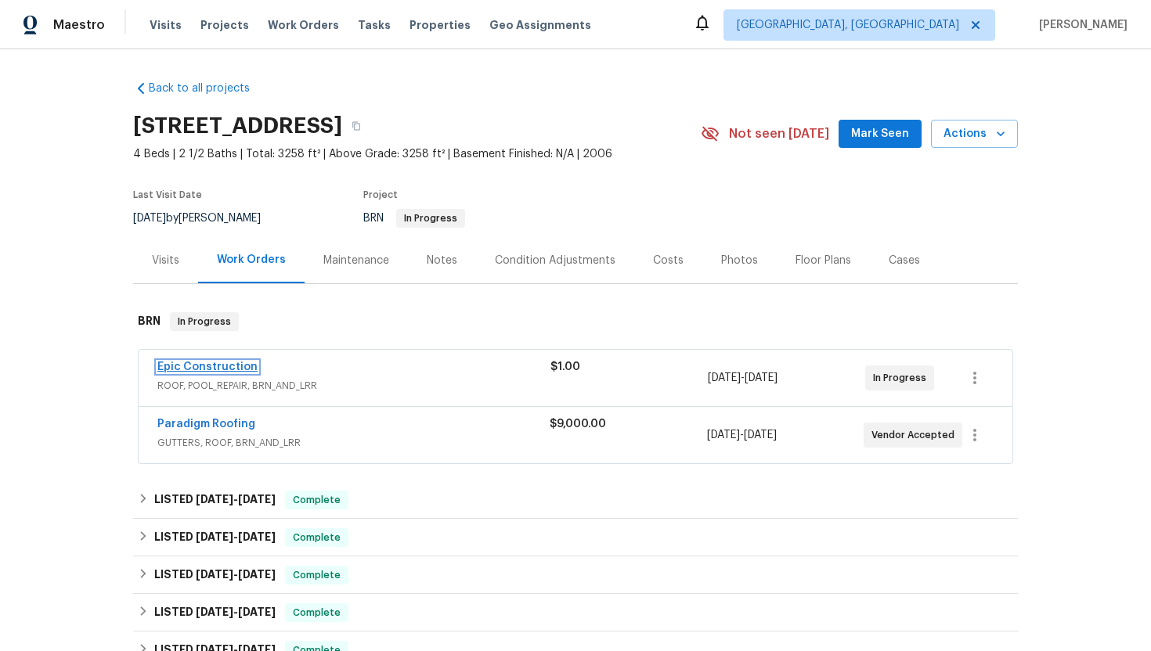
click at [226, 370] on link "Epic Construction" at bounding box center [207, 367] width 100 height 11
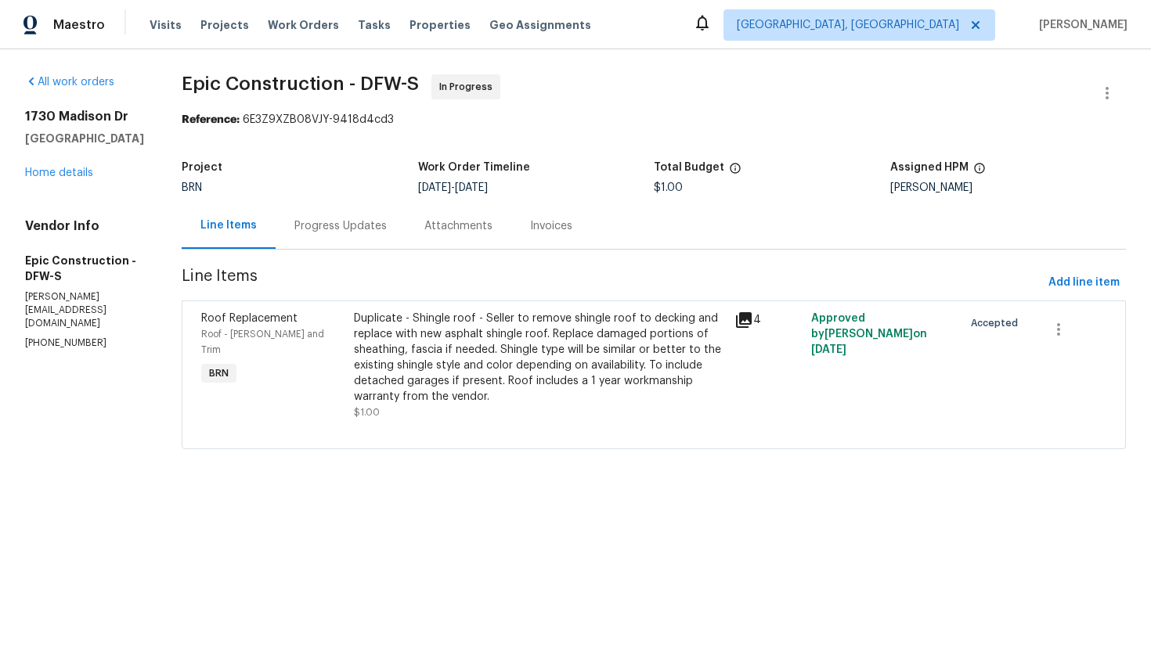
click at [303, 233] on div "Progress Updates" at bounding box center [340, 226] width 92 height 16
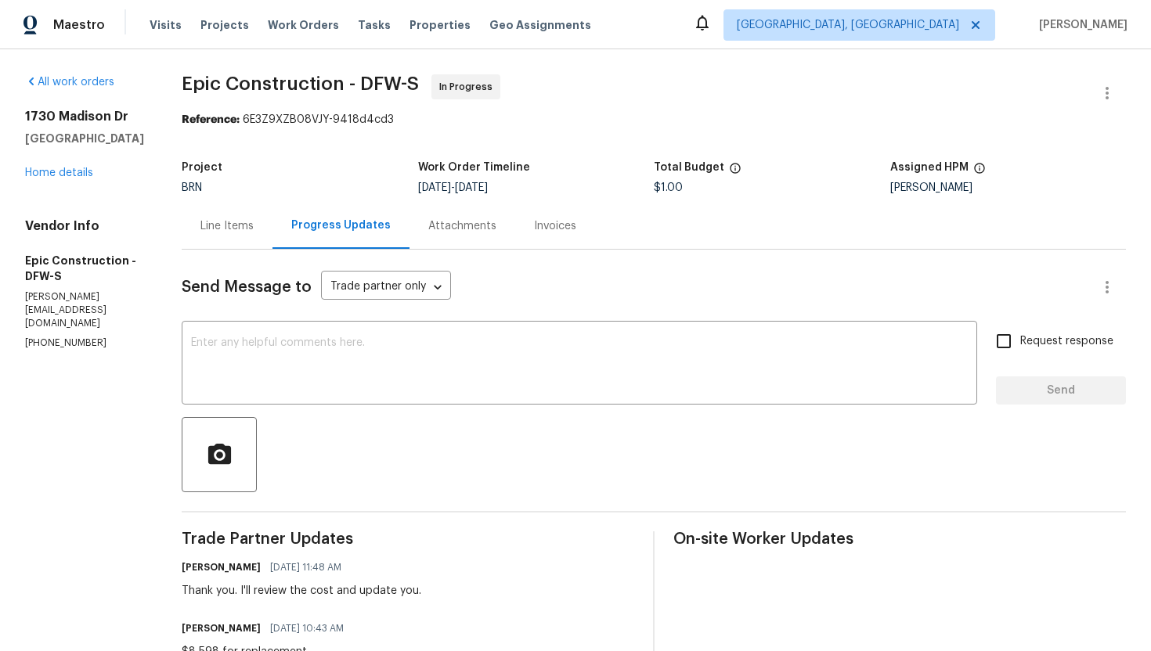
click at [211, 232] on div "Line Items" at bounding box center [226, 226] width 53 height 16
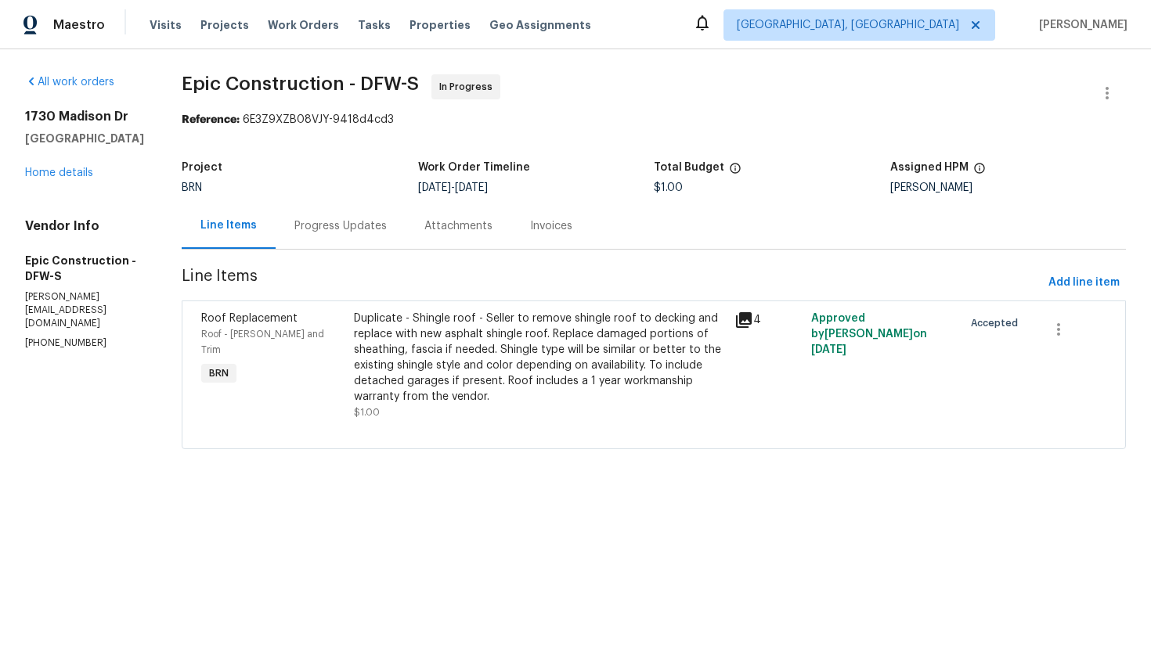
click at [401, 341] on div "Duplicate - Shingle roof - Seller to remove shingle roof to decking and replace…" at bounding box center [540, 358] width 372 height 94
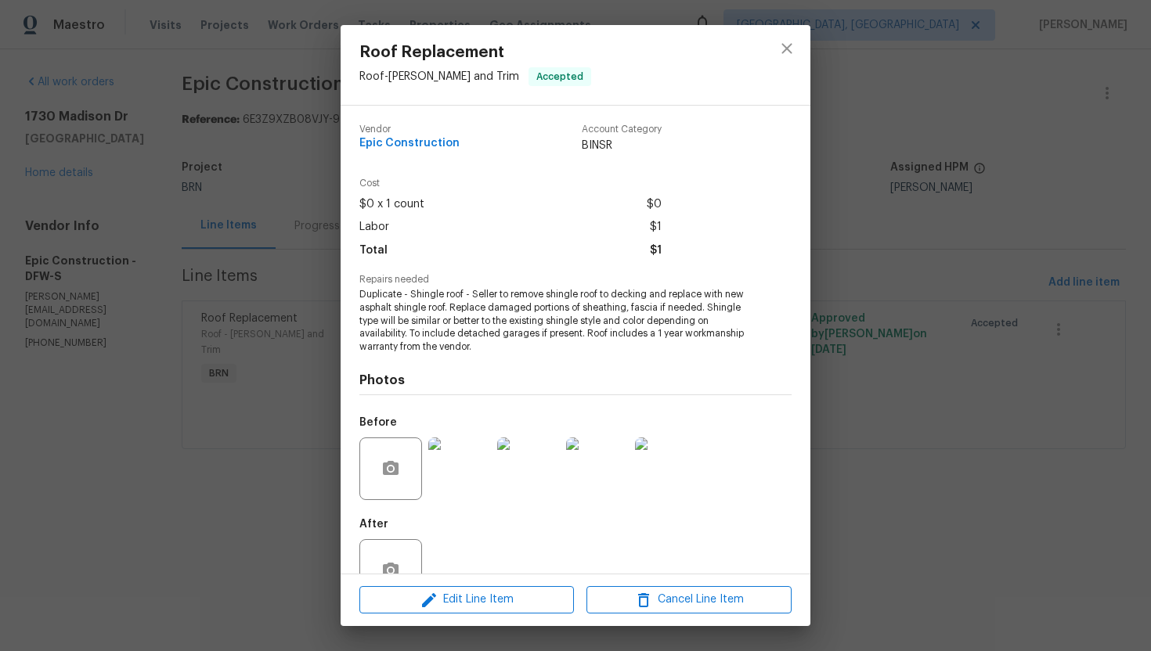
click at [373, 320] on span "Duplicate - Shingle roof - Seller to remove shingle roof to decking and replace…" at bounding box center [553, 321] width 389 height 66
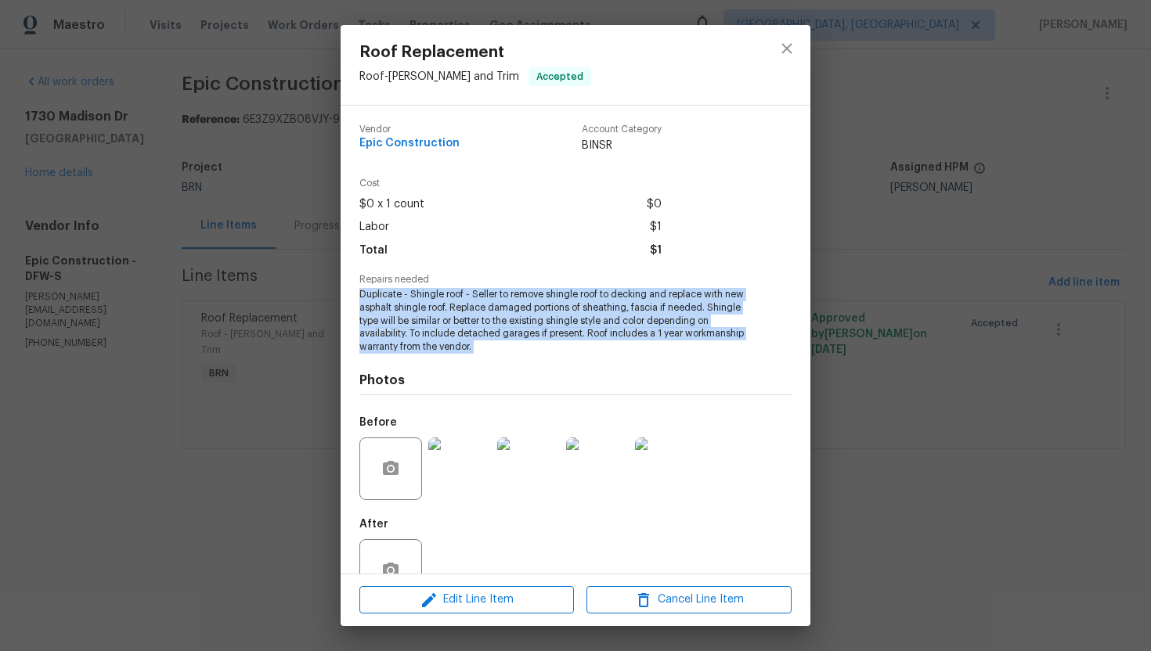
copy span "Duplicate - Shingle roof - Seller to remove shingle roof to decking and replace…"
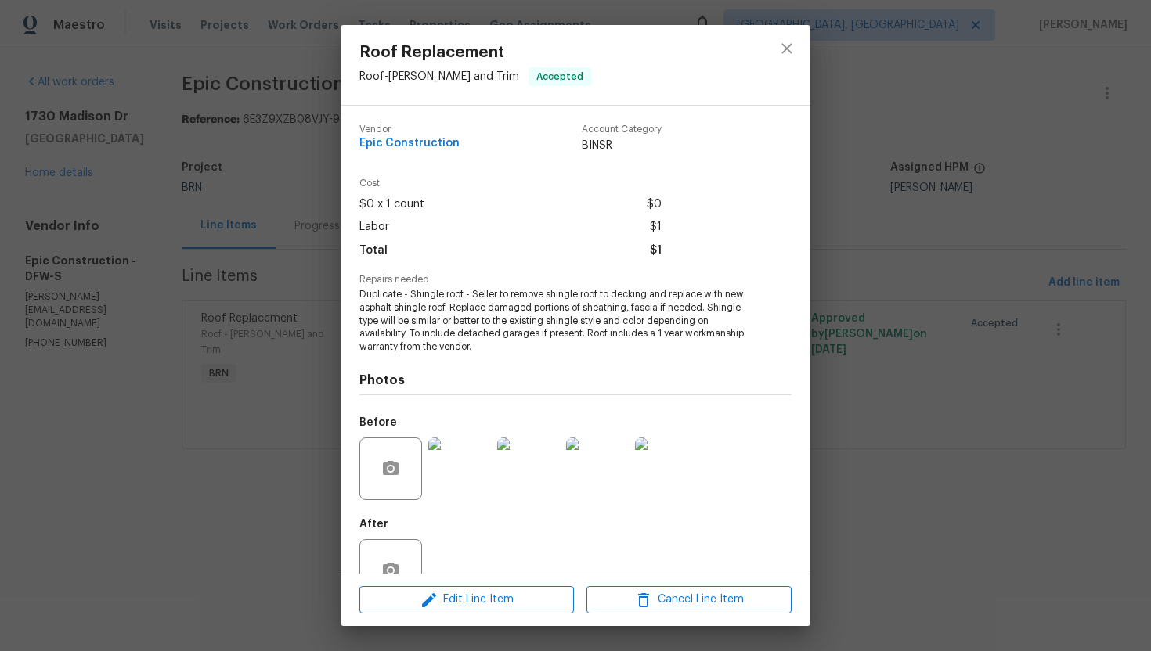
click at [238, 216] on div "Roof Replacement Roof - Eaves and Trim Accepted Vendor Epic Construction Accoun…" at bounding box center [575, 325] width 1151 height 651
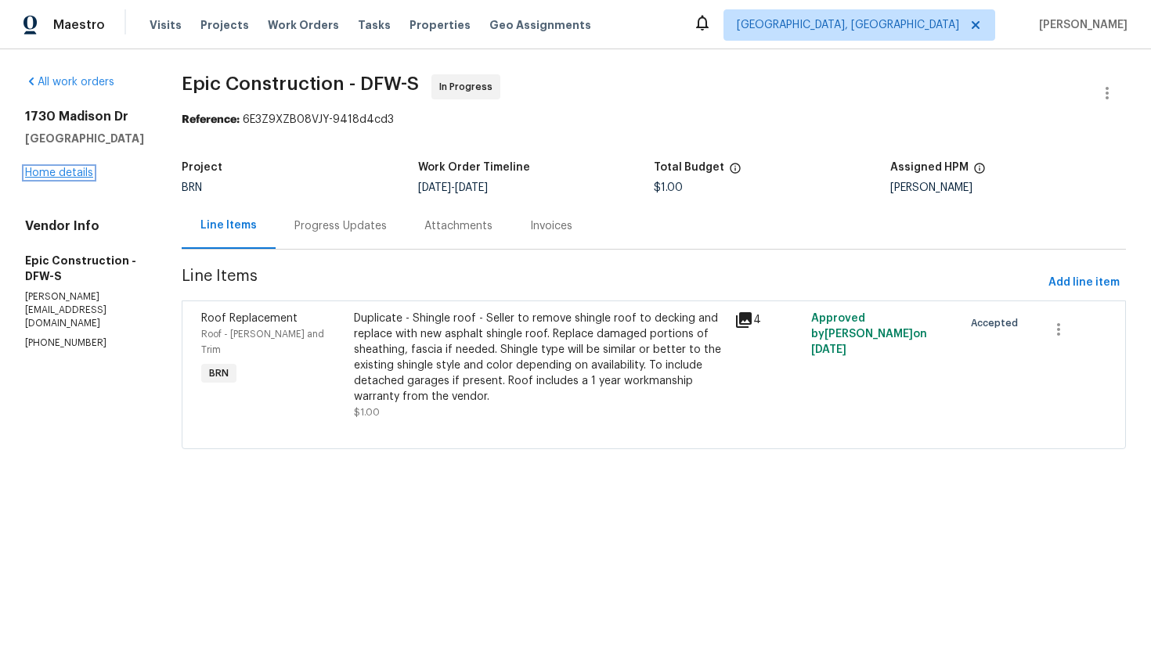
click at [54, 179] on link "Home details" at bounding box center [59, 173] width 68 height 11
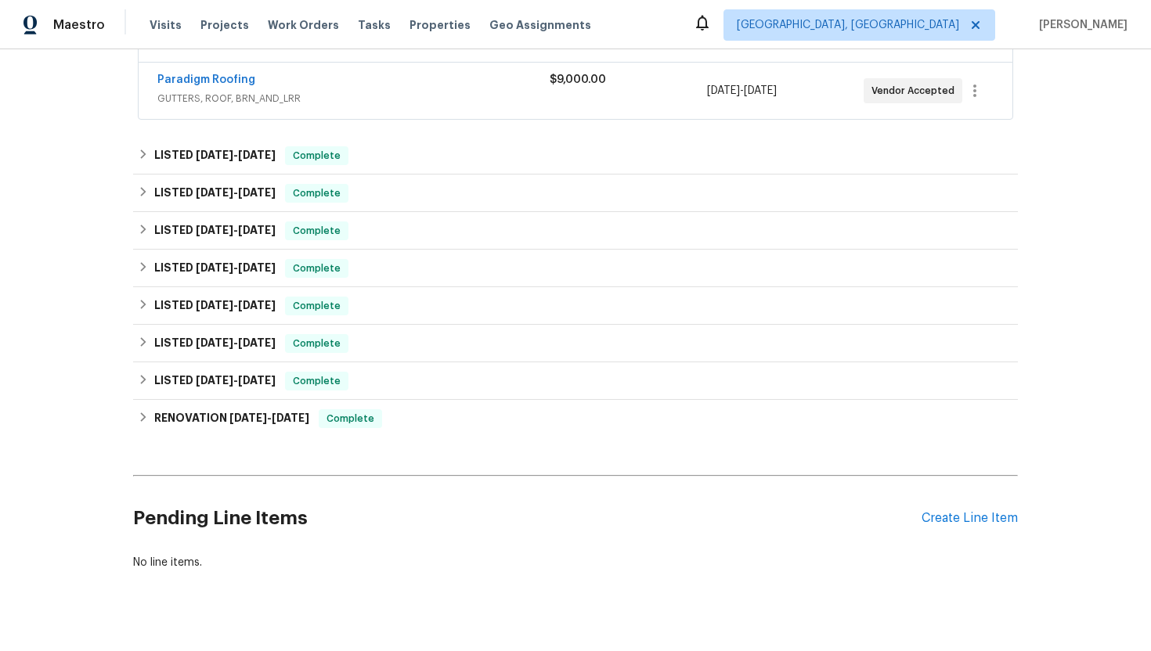
scroll to position [350, 0]
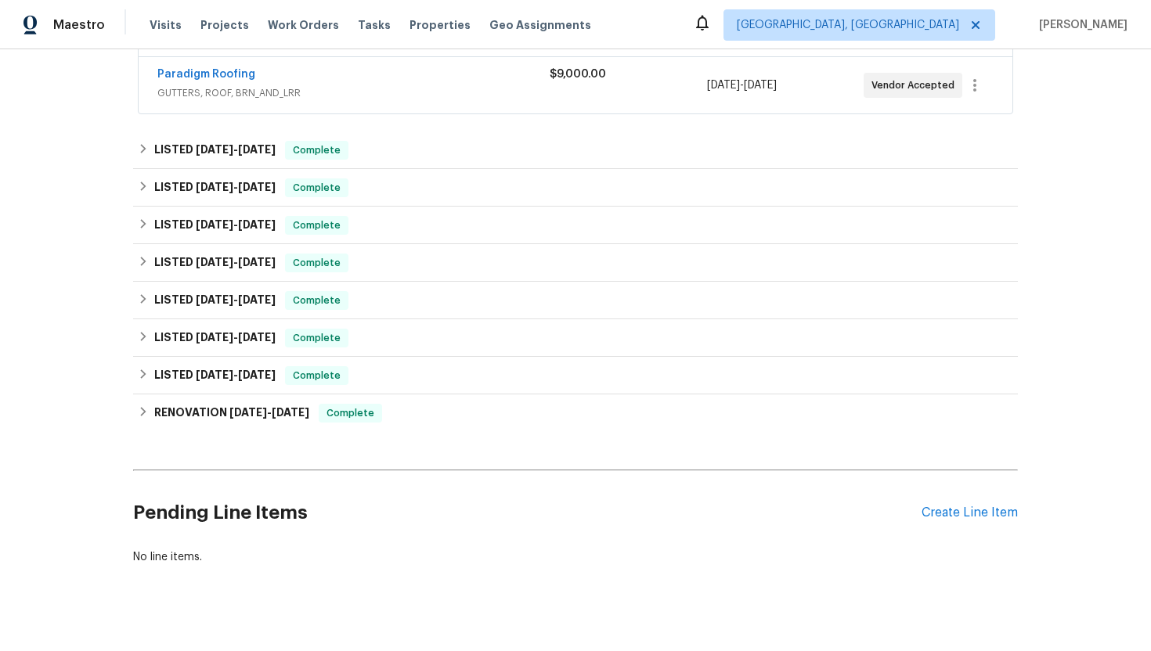
click at [969, 525] on div "Pending Line Items Create Line Item" at bounding box center [575, 513] width 885 height 73
click at [967, 518] on div "Create Line Item" at bounding box center [969, 513] width 96 height 15
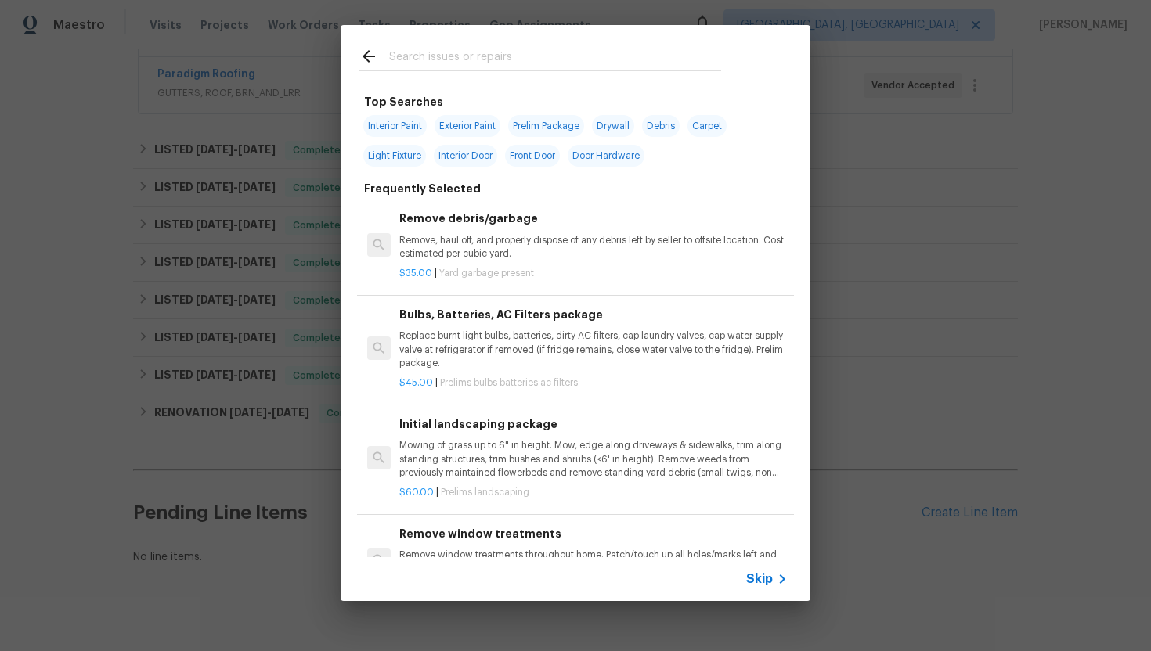
click at [763, 587] on div "Skip" at bounding box center [768, 579] width 45 height 19
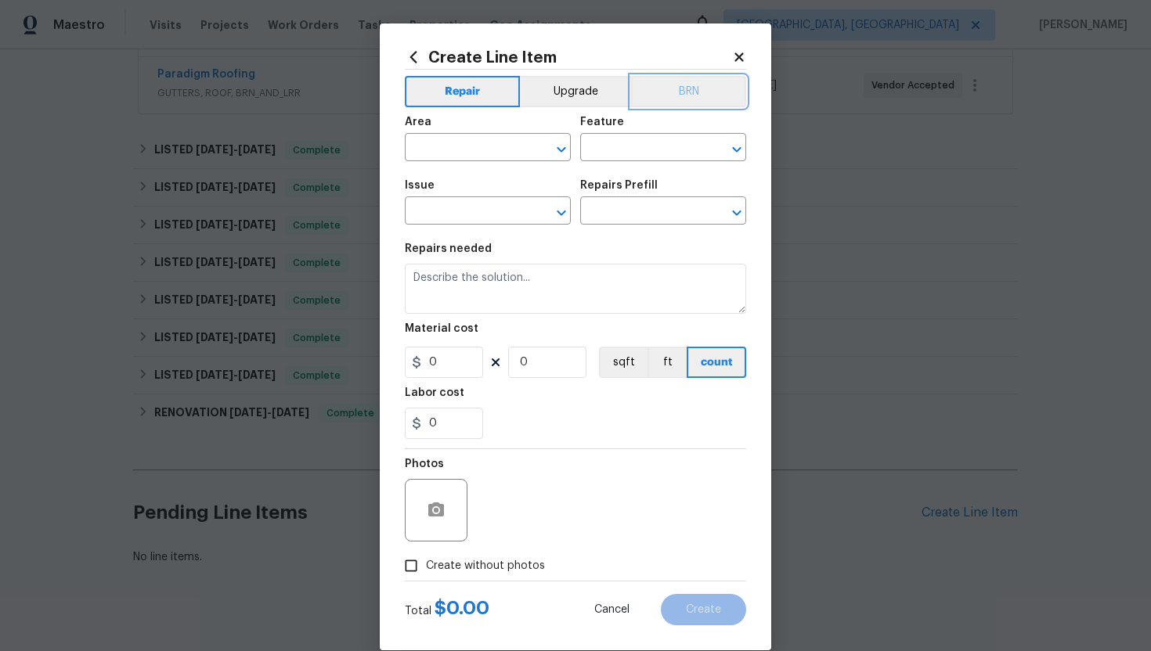
click at [678, 101] on button "BRN" at bounding box center [688, 91] width 115 height 31
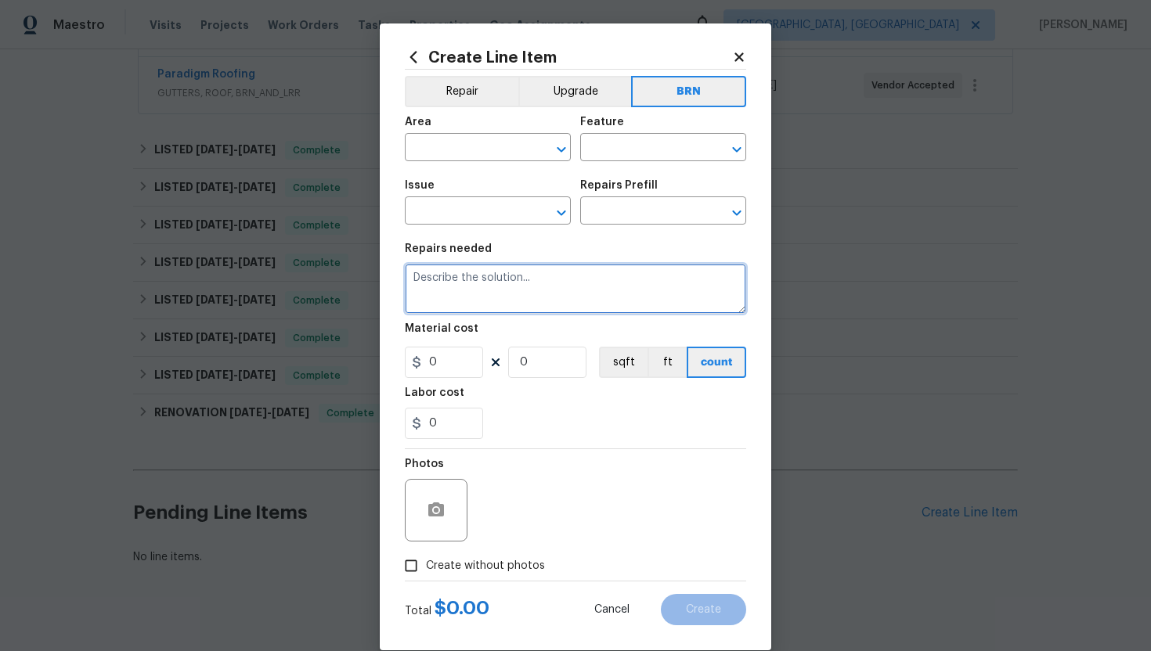
click at [596, 280] on textarea at bounding box center [575, 289] width 341 height 50
paste textarea "Duplicate - Shingle roof - Seller to remove shingle roof to decking and replace…"
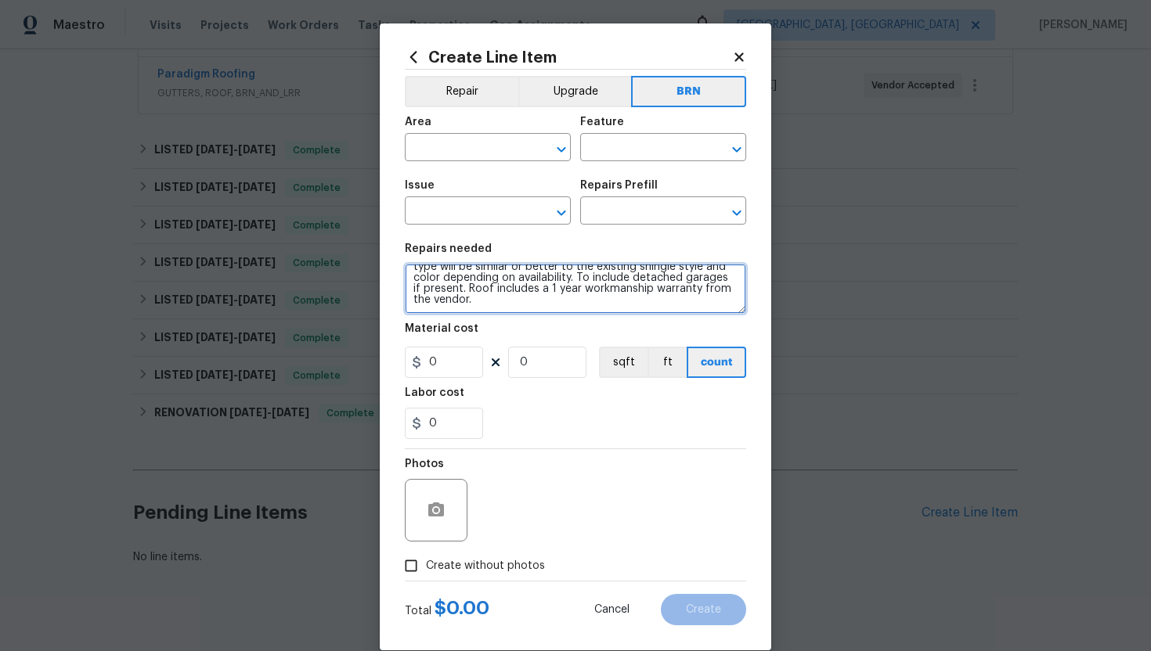
scroll to position [0, 0]
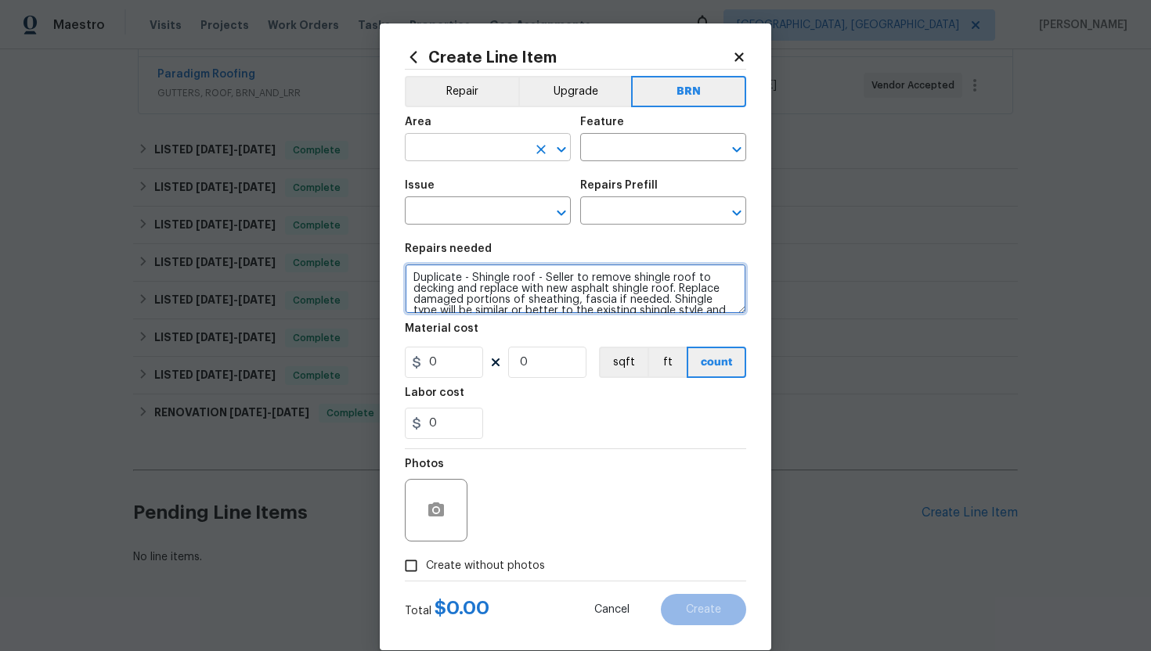
type textarea "Duplicate - Shingle roof - Seller to remove shingle roof to decking and replace…"
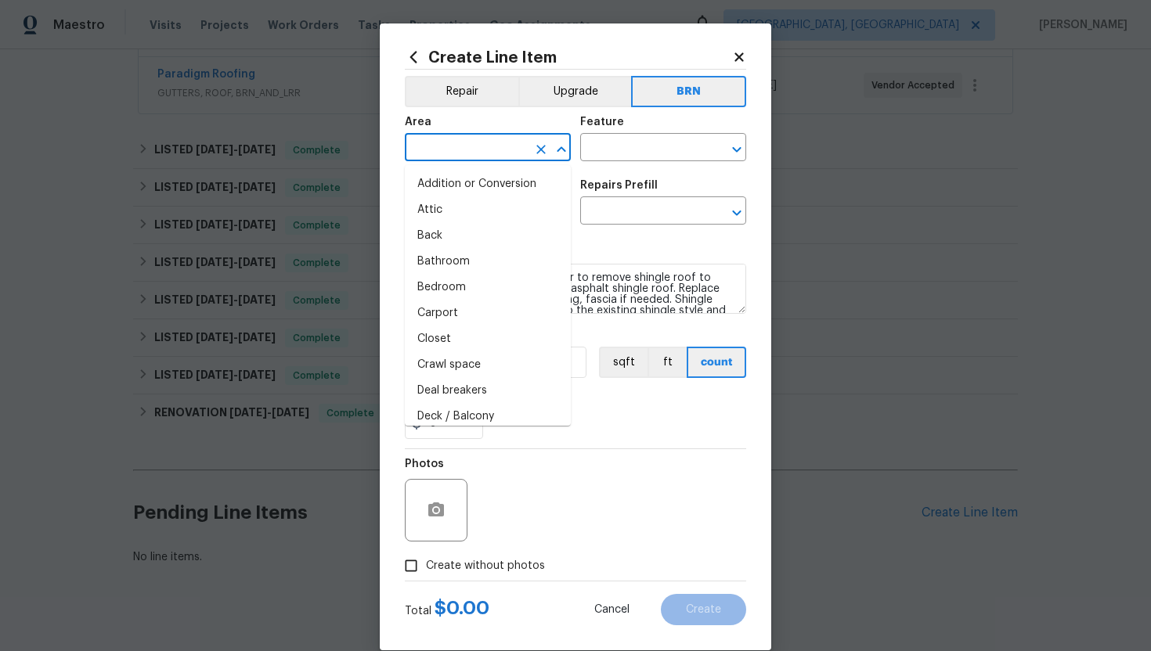
click at [473, 148] on input "text" at bounding box center [466, 149] width 122 height 24
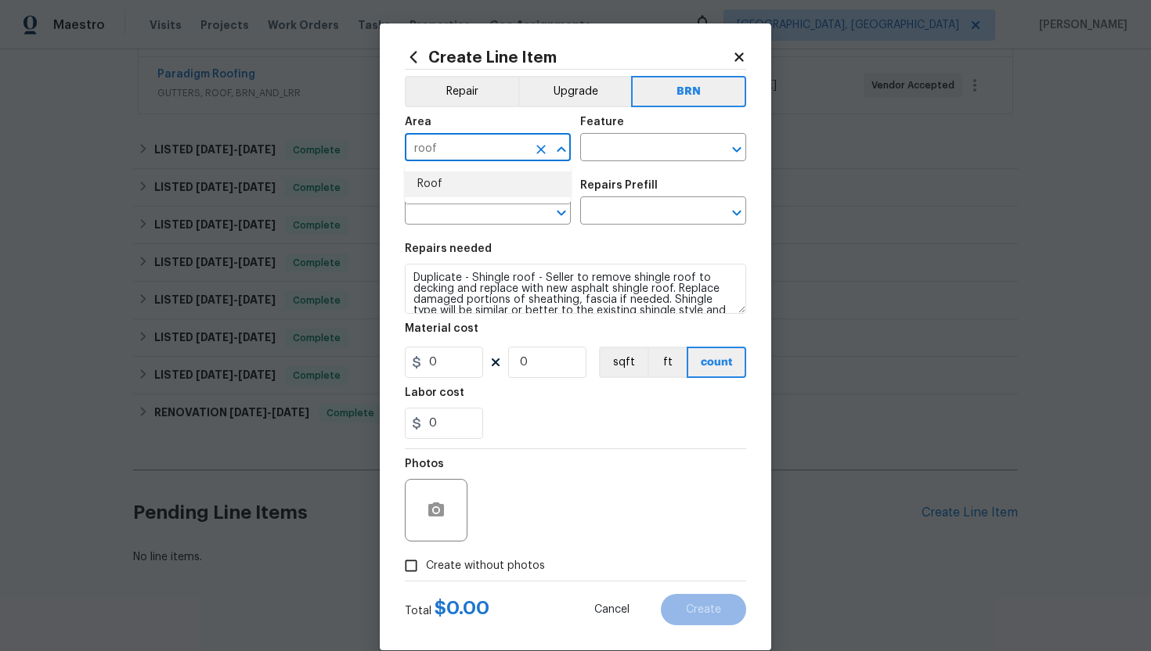
click at [480, 182] on li "Roof" at bounding box center [488, 184] width 166 height 26
type input "Roof"
click at [597, 146] on input "text" at bounding box center [641, 149] width 122 height 24
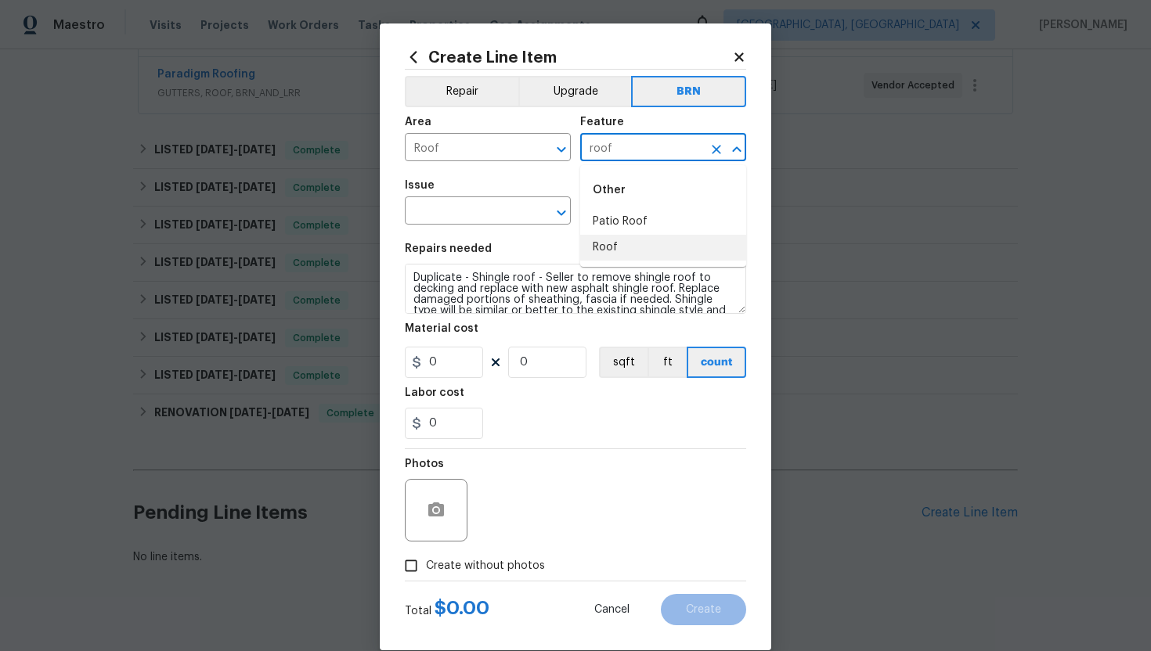
click at [608, 247] on li "Roof" at bounding box center [663, 248] width 166 height 26
type input "Roof"
click at [467, 215] on input "text" at bounding box center [466, 212] width 122 height 24
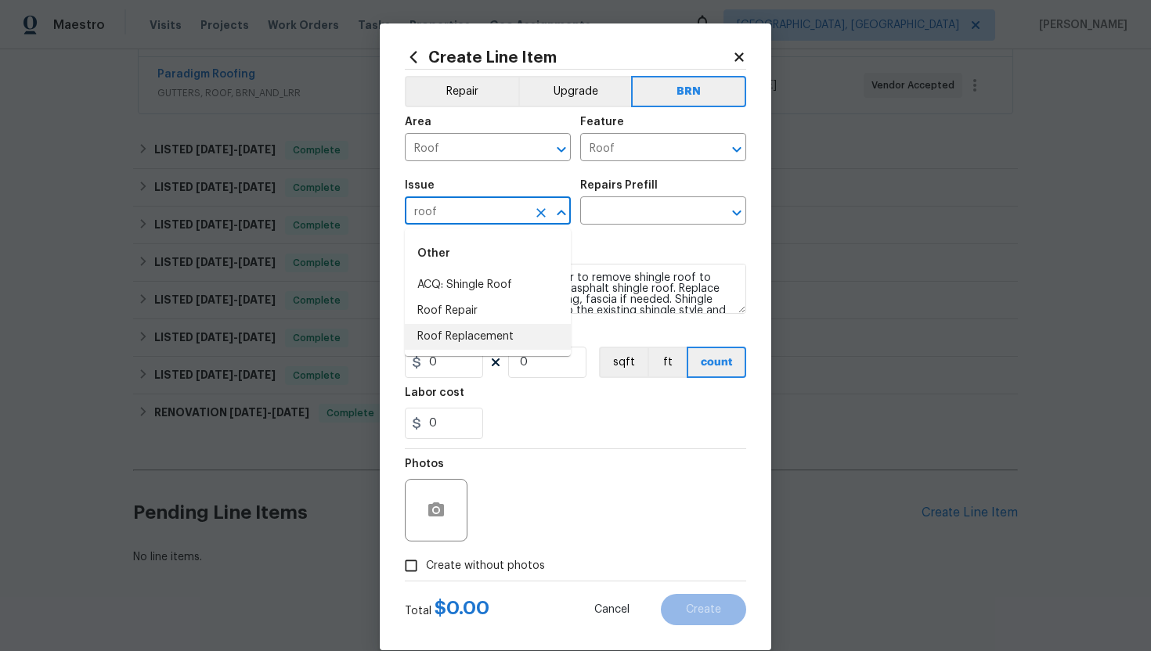
click at [489, 334] on li "Roof Replacement" at bounding box center [488, 337] width 166 height 26
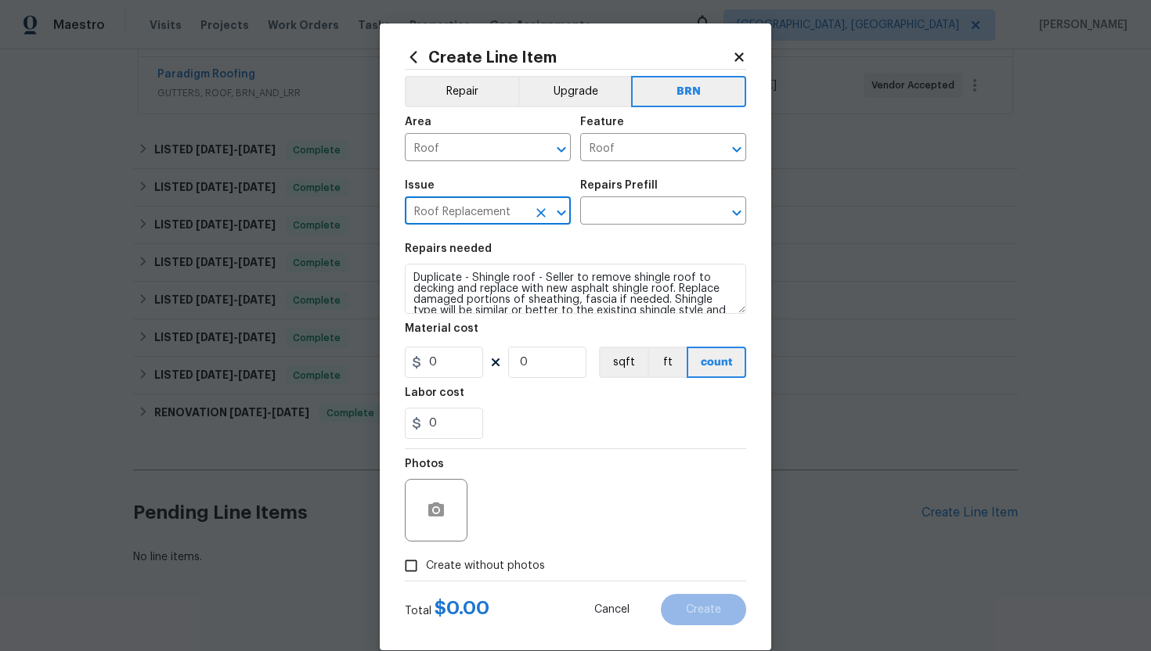
type input "Roof Replacement"
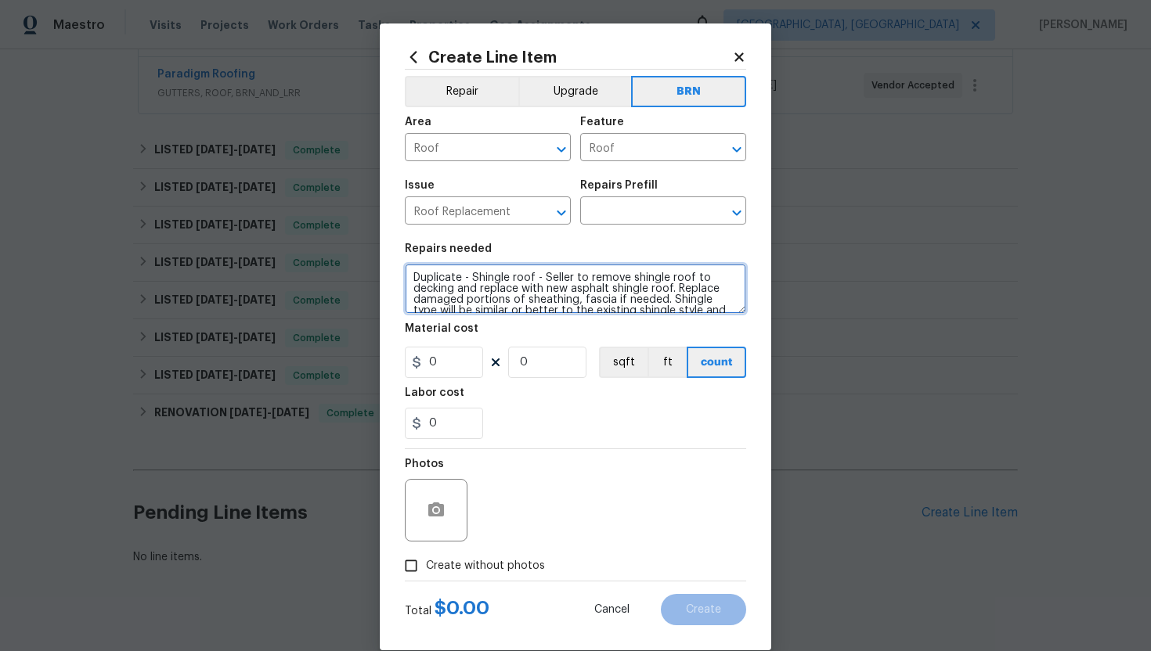
scroll to position [55, 0]
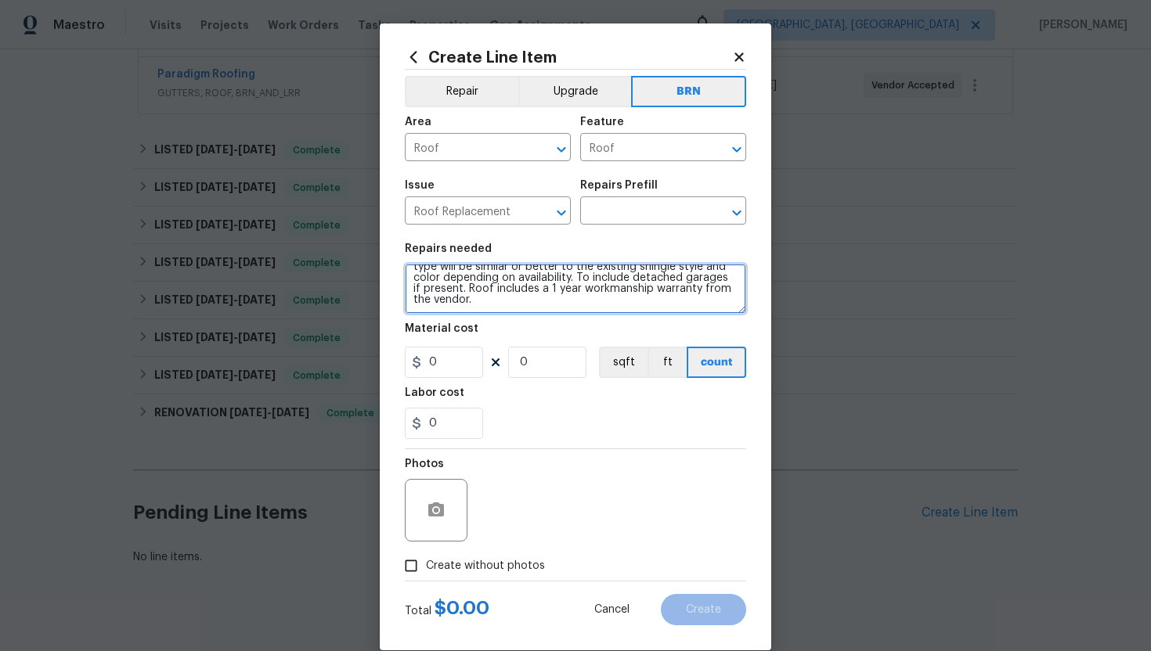
drag, startPoint x: 413, startPoint y: 275, endPoint x: 470, endPoint y: 323, distance: 74.5
click at [471, 323] on section "Repairs needed Duplicate - Shingle roof - Seller to remove shingle roof to deck…" at bounding box center [575, 341] width 341 height 215
click at [604, 211] on input "text" at bounding box center [641, 212] width 122 height 24
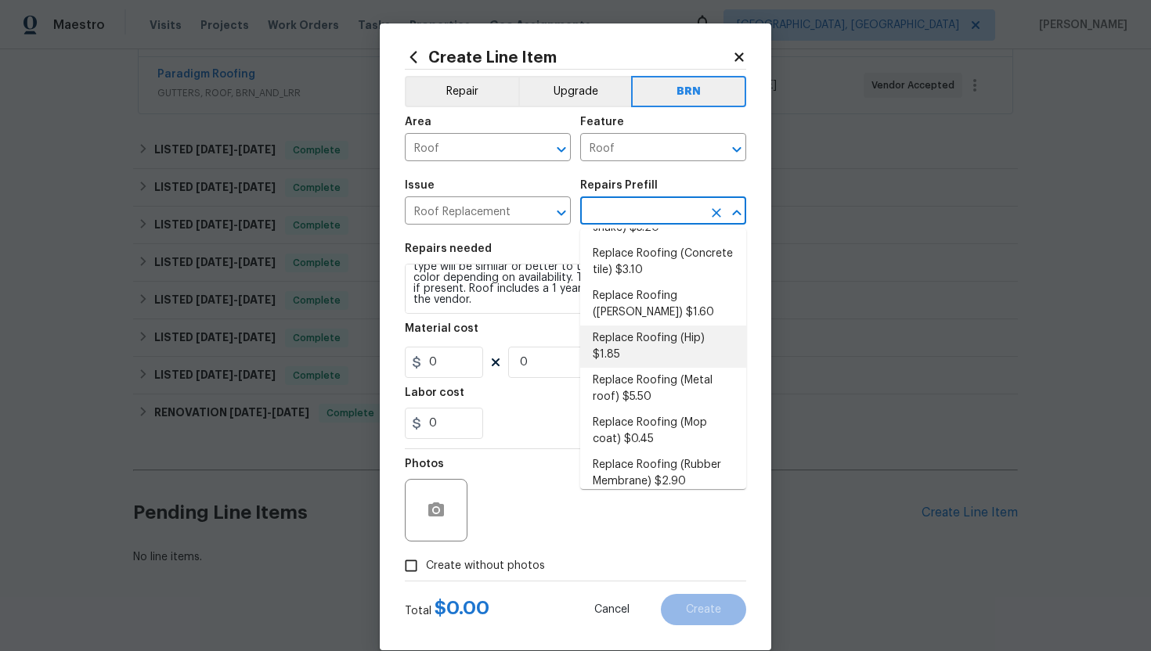
scroll to position [116, 0]
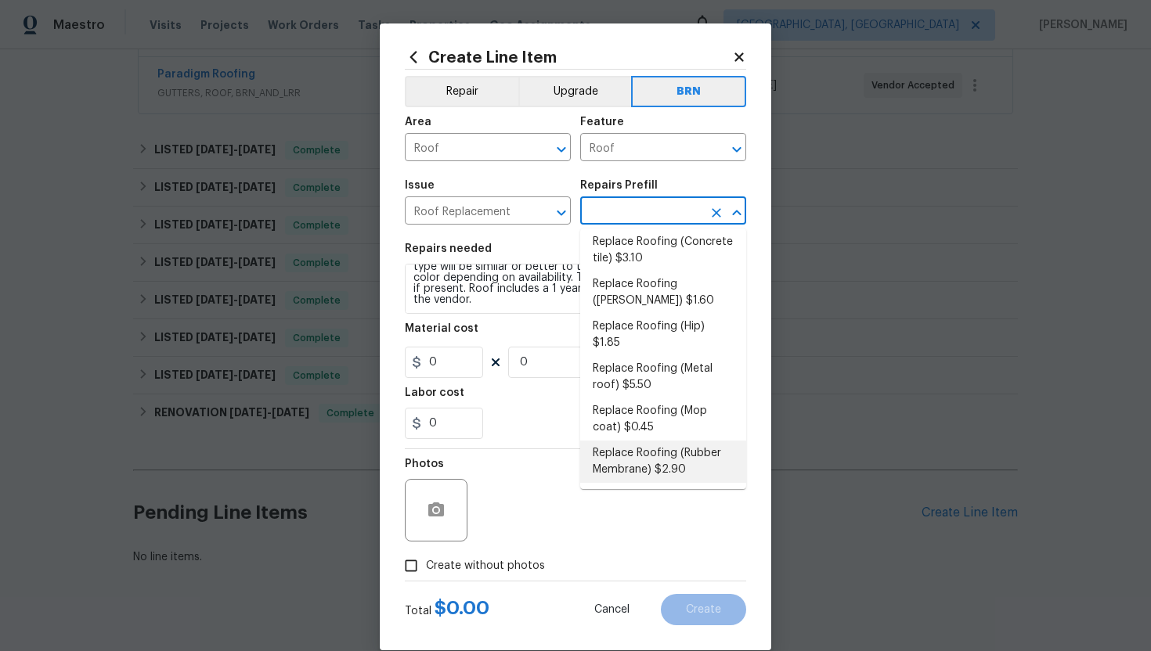
click at [648, 452] on li "Replace Roofing (Rubber Membrane) $2.90" at bounding box center [663, 462] width 166 height 42
type input "[PERSON_NAME] and Trim"
type input "Replace Roofing (Rubber Membrane) $2.90"
type textarea "Rubber Membrane Roof: Remove the existing roof covering, prep the substrate and…"
type input "2.9"
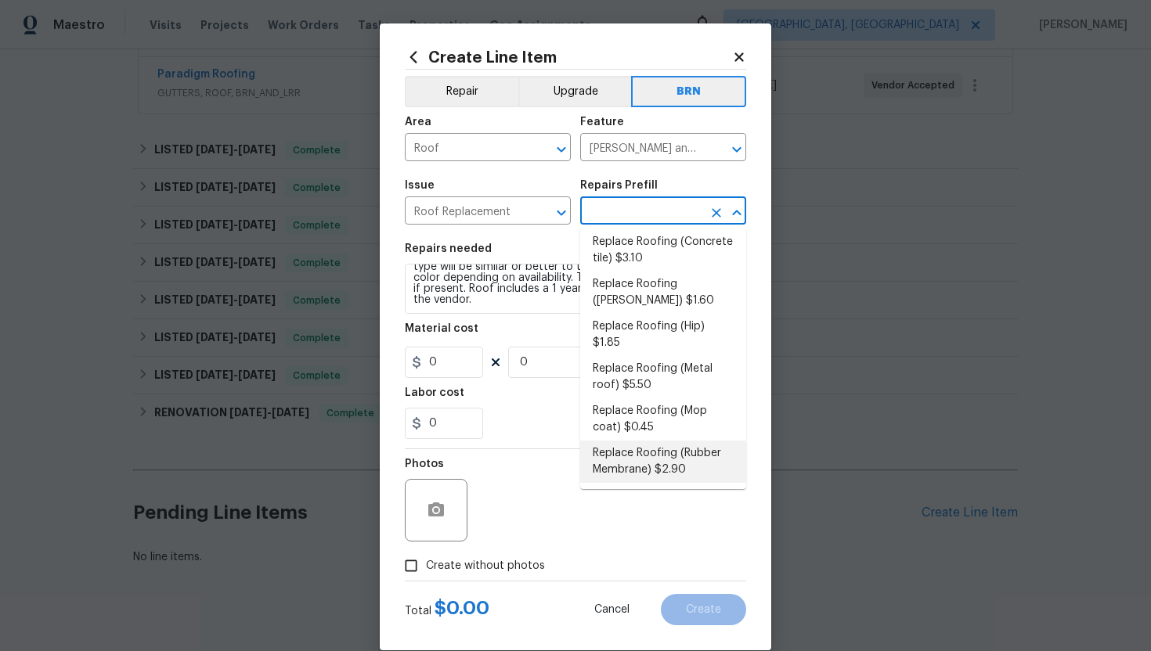
type input "1"
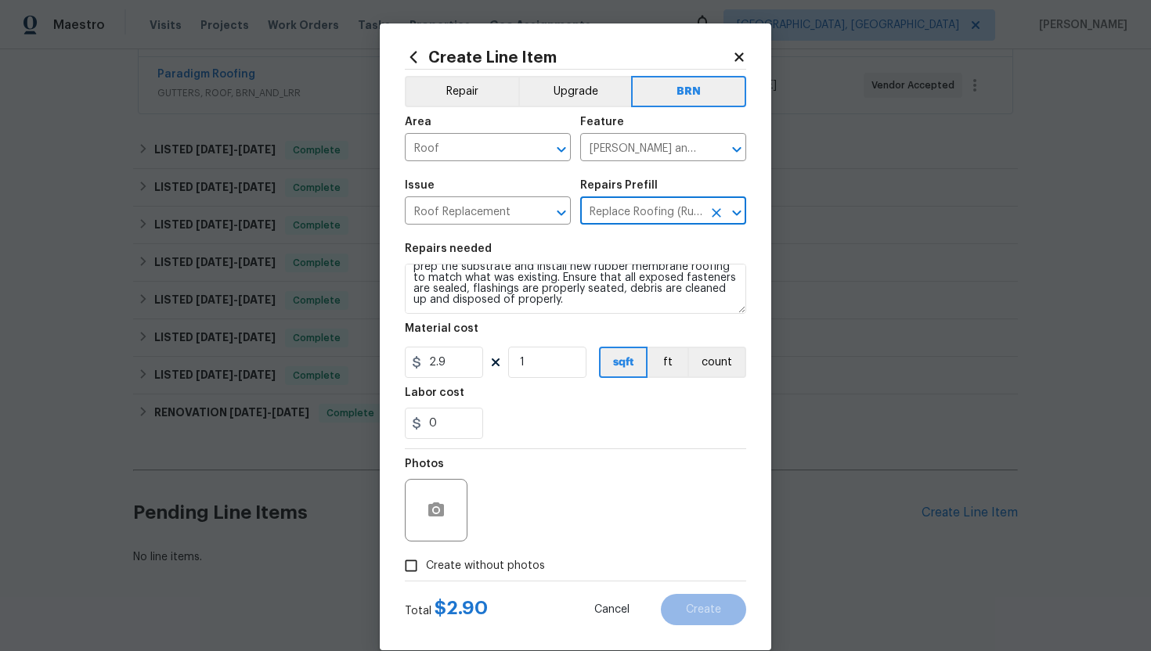
scroll to position [0, 0]
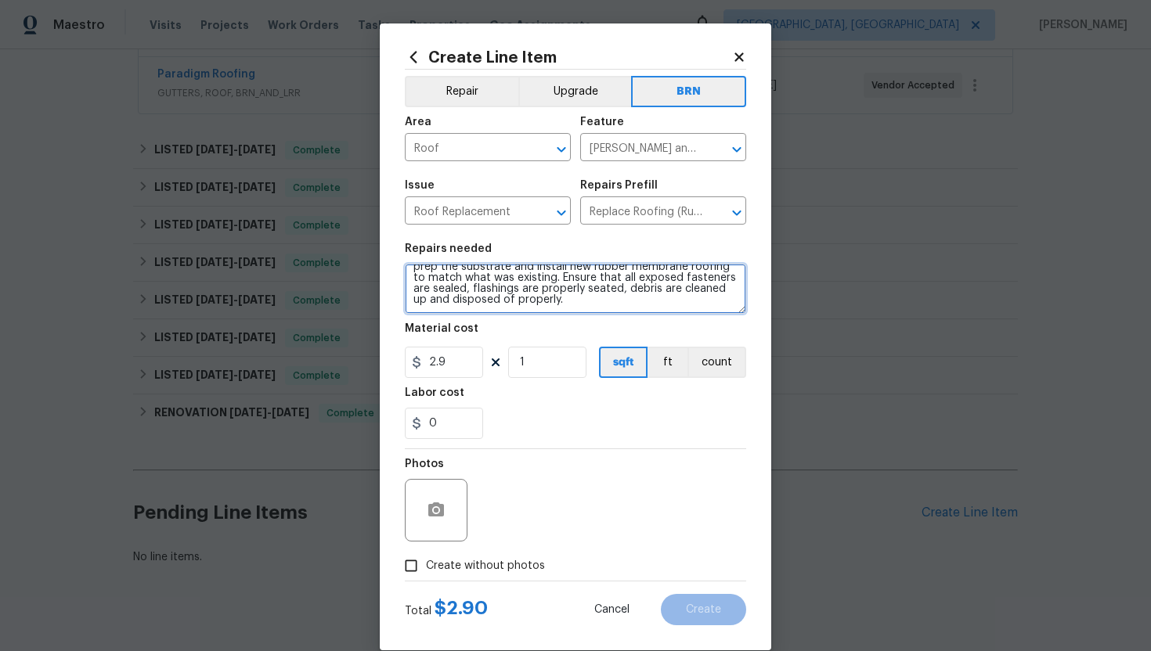
drag, startPoint x: 410, startPoint y: 272, endPoint x: 454, endPoint y: 315, distance: 60.9
click at [454, 315] on section "Repairs needed Rubber Membrane Roof: Remove the existing roof covering, prep th…" at bounding box center [575, 341] width 341 height 215
paste textarea "Duplicate - Shingle roof - Seller to remove shingle roof to decking and replace…"
type textarea "Duplicate - Shingle roof - Seller to remove shingle roof to decking and replace…"
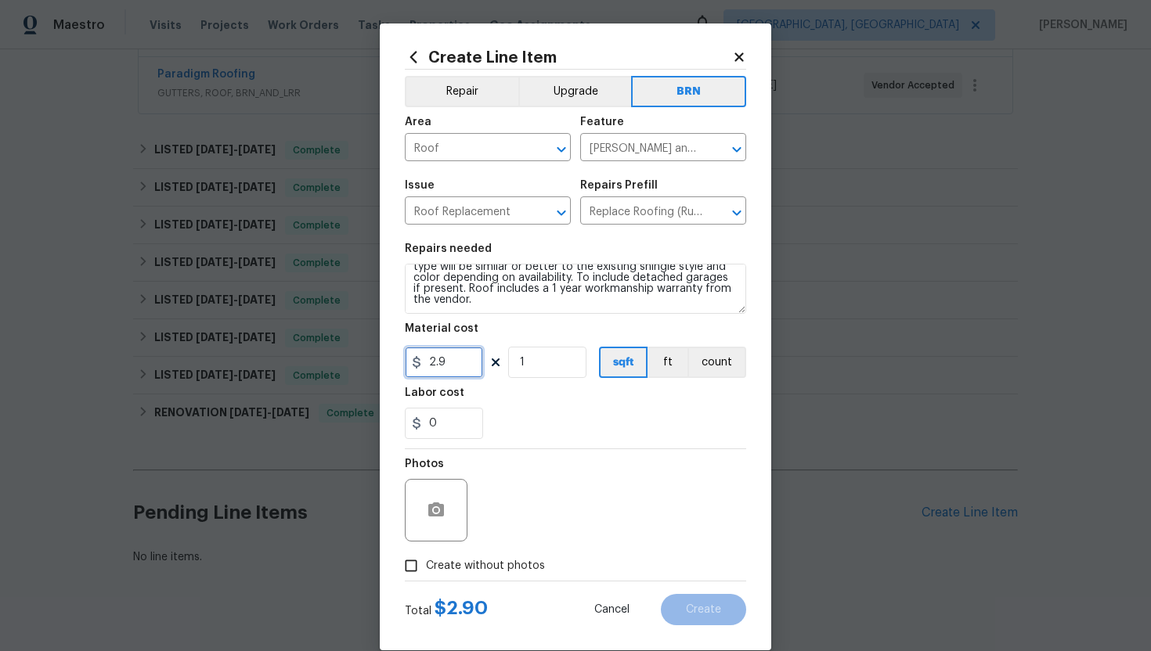
drag, startPoint x: 449, startPoint y: 365, endPoint x: 407, endPoint y: 365, distance: 41.5
click at [407, 365] on input "2.9" at bounding box center [444, 362] width 78 height 31
type input "1"
click at [711, 365] on button "count" at bounding box center [716, 362] width 59 height 31
click at [670, 427] on div "0" at bounding box center [575, 423] width 341 height 31
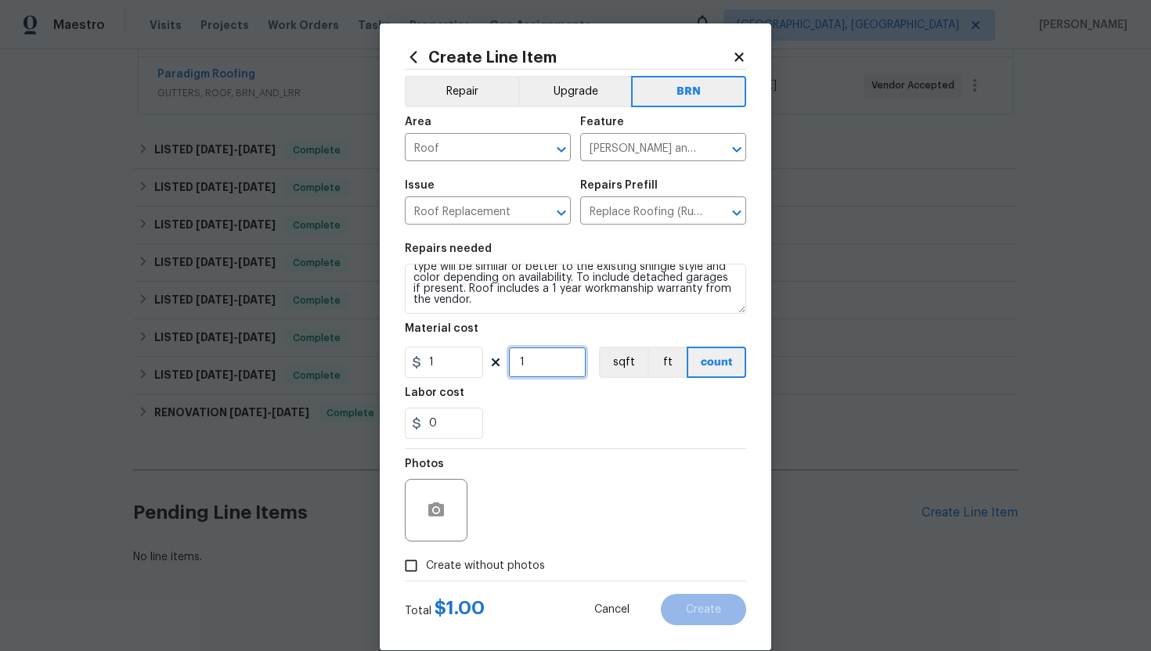
click at [549, 348] on input "1" at bounding box center [547, 362] width 78 height 31
click at [622, 424] on div "0" at bounding box center [575, 423] width 341 height 31
click at [448, 370] on input "1" at bounding box center [444, 362] width 78 height 31
click at [532, 359] on input "0" at bounding box center [547, 362] width 78 height 31
type input "1"
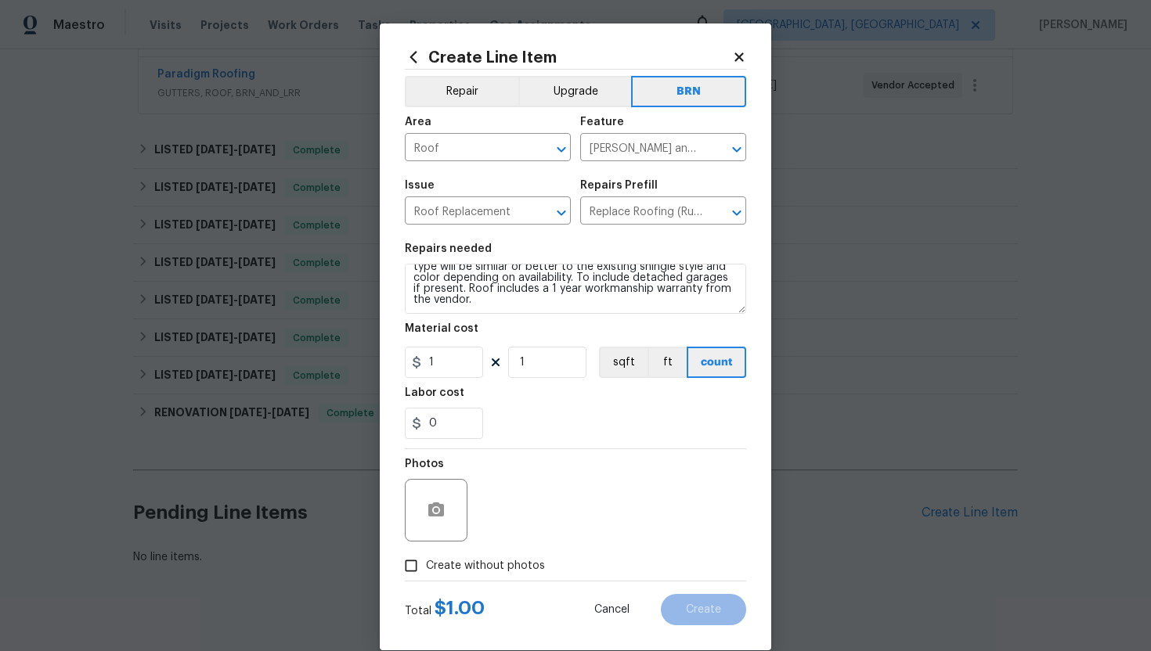
click at [570, 452] on div "Photos" at bounding box center [575, 500] width 341 height 102
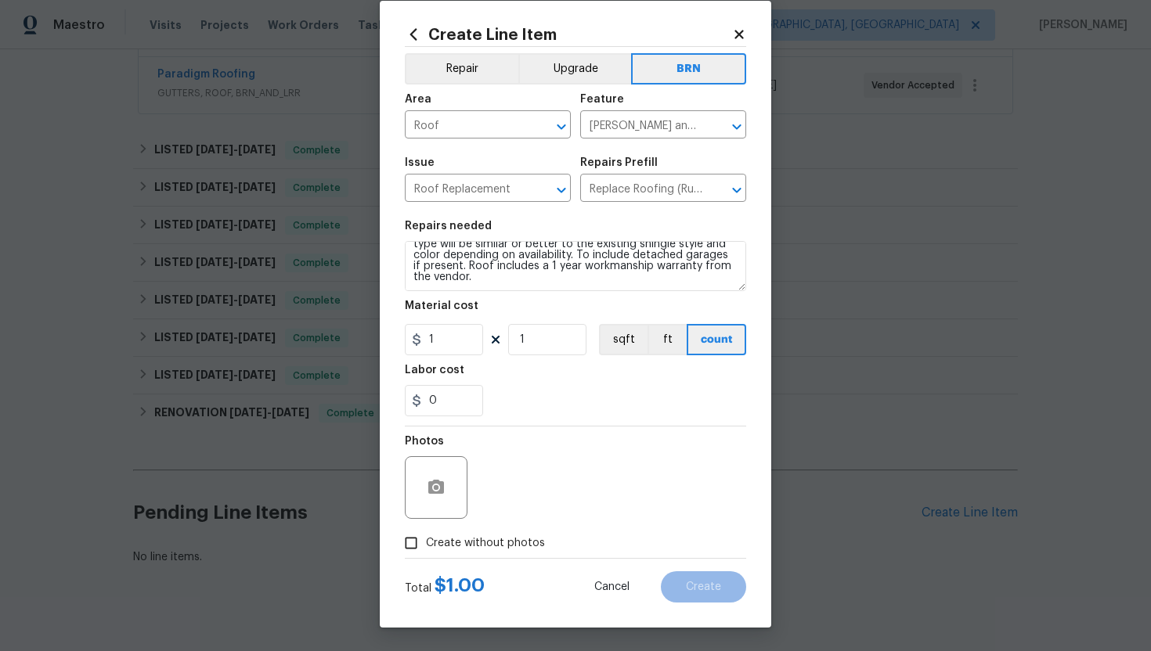
click at [485, 536] on span "Create without photos" at bounding box center [485, 544] width 119 height 16
click at [426, 535] on input "Create without photos" at bounding box center [411, 543] width 30 height 30
checkbox input "true"
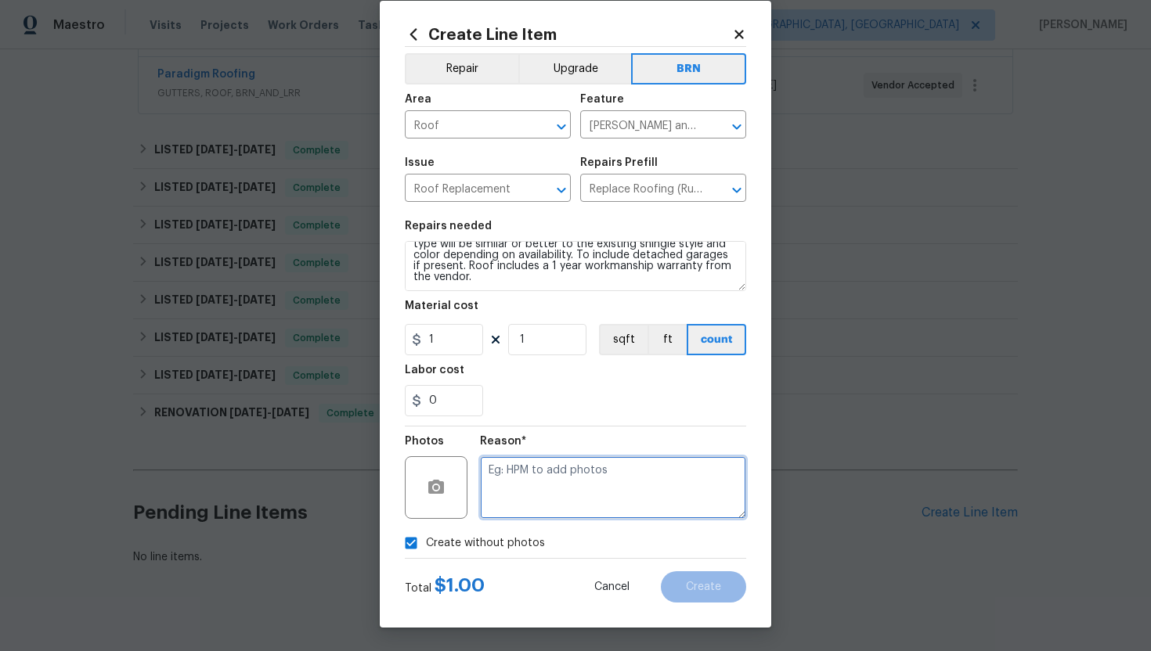
click at [529, 502] on textarea at bounding box center [613, 487] width 266 height 63
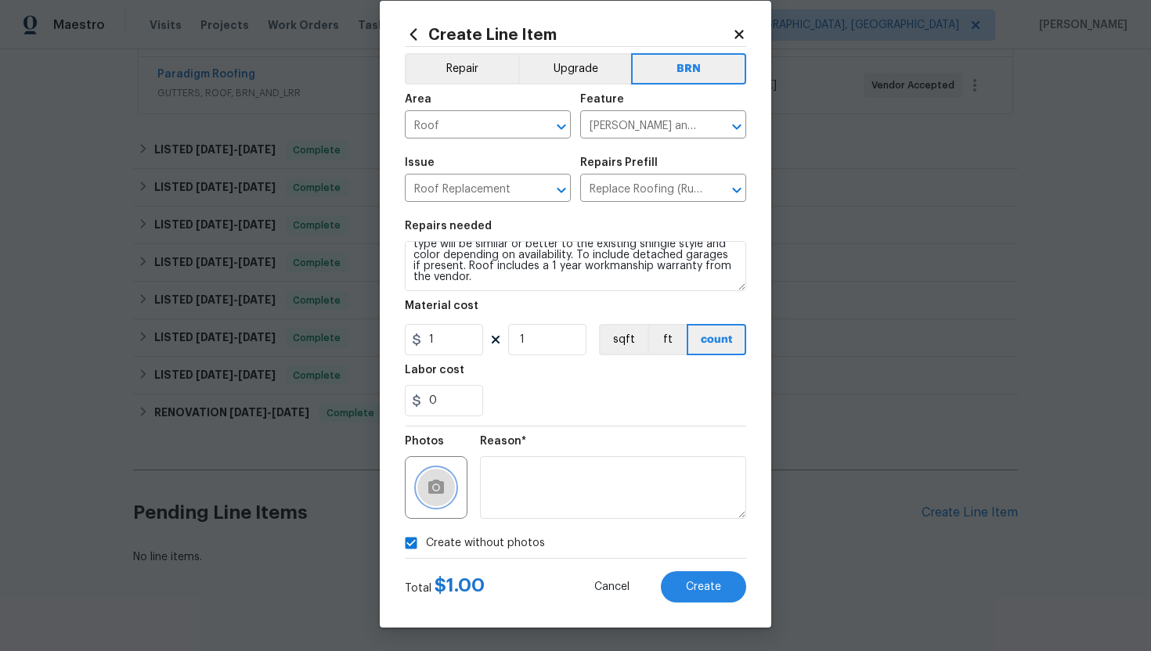
click at [449, 476] on button "button" at bounding box center [436, 488] width 38 height 38
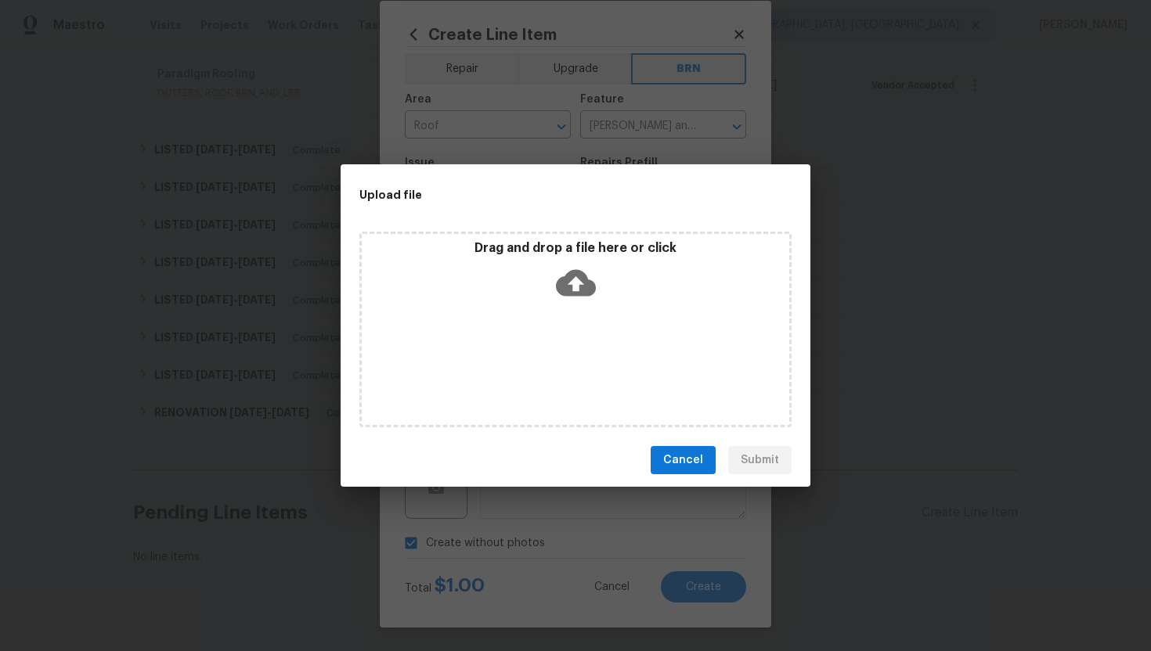
click at [558, 291] on icon at bounding box center [576, 283] width 40 height 27
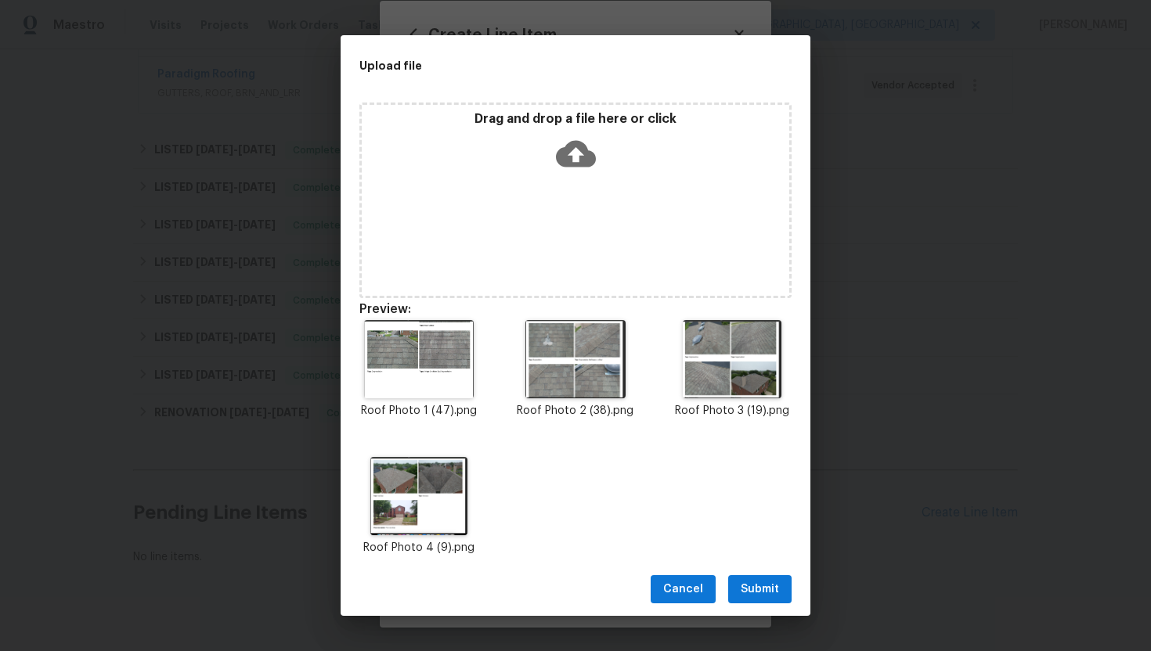
click at [763, 601] on button "Submit" at bounding box center [759, 589] width 63 height 29
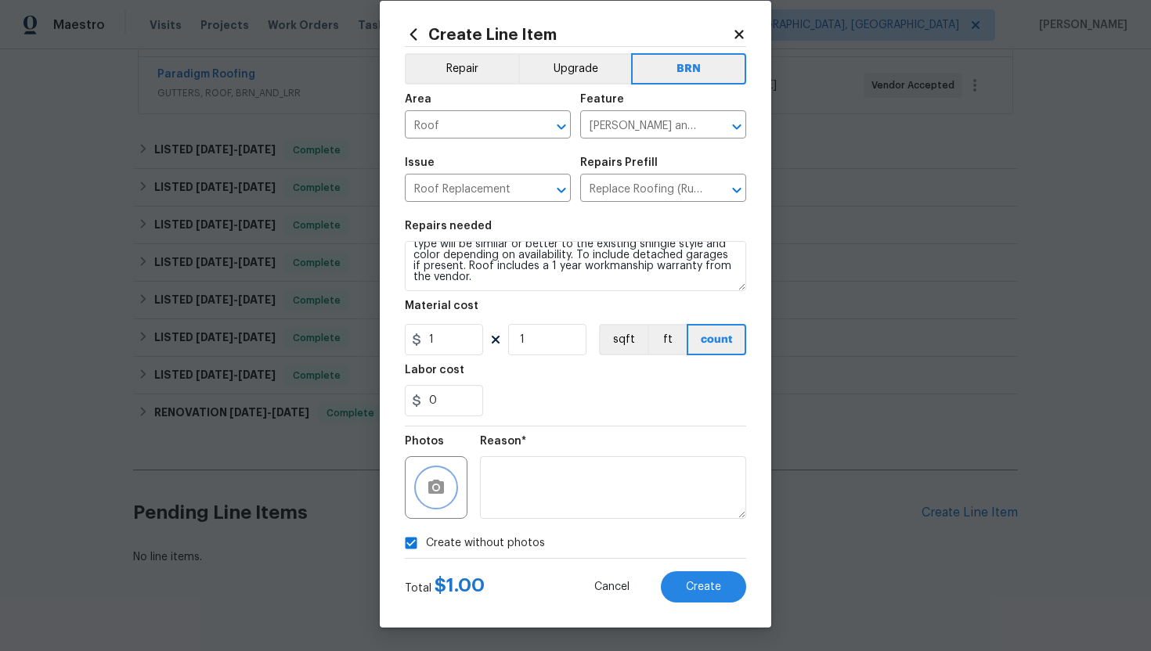
checkbox input "false"
click at [697, 583] on span "Create" at bounding box center [703, 588] width 35 height 12
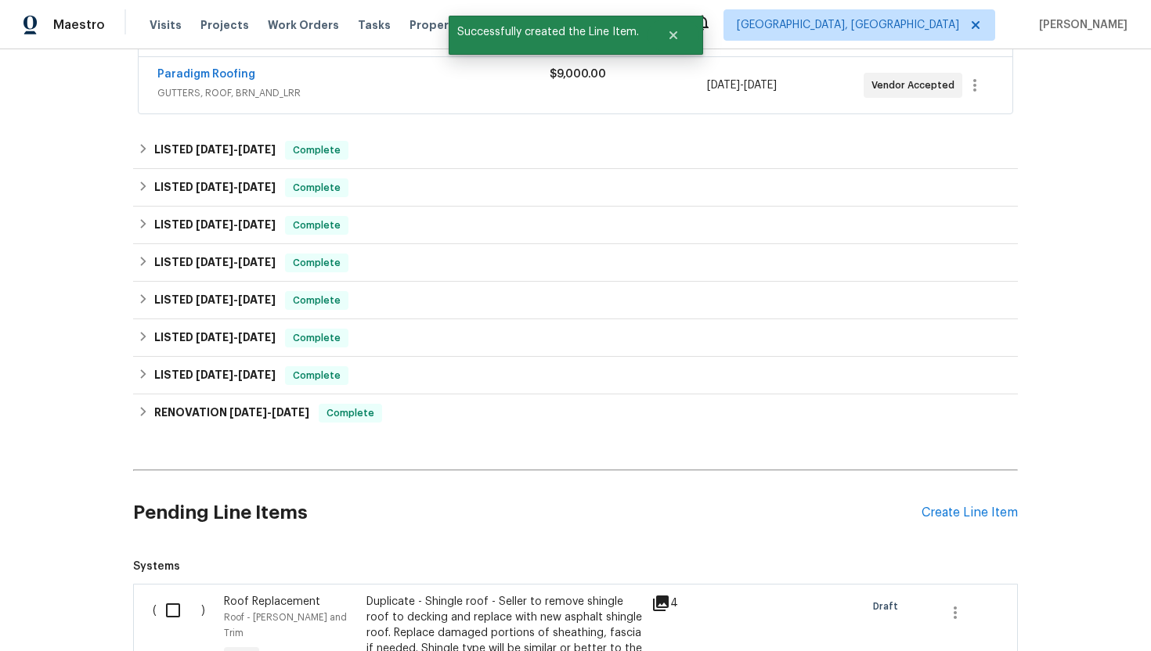
scroll to position [674, 0]
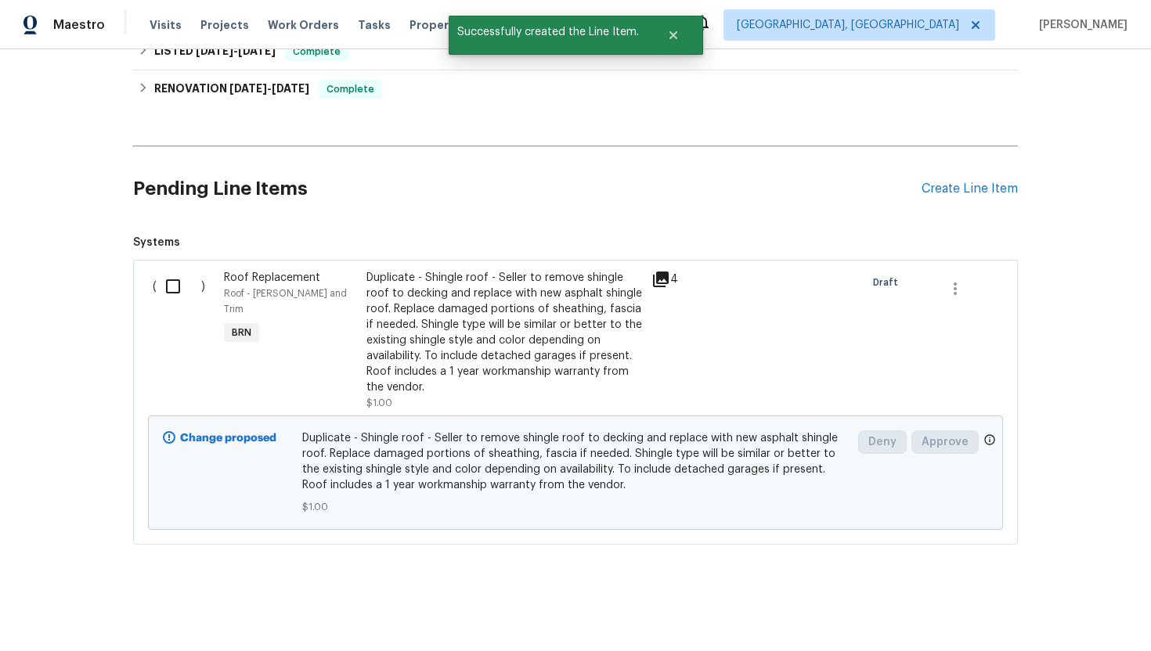
click at [174, 291] on input "checkbox" at bounding box center [179, 286] width 45 height 33
checkbox input "true"
click at [1080, 619] on span "Create Work Order" at bounding box center [1061, 613] width 104 height 20
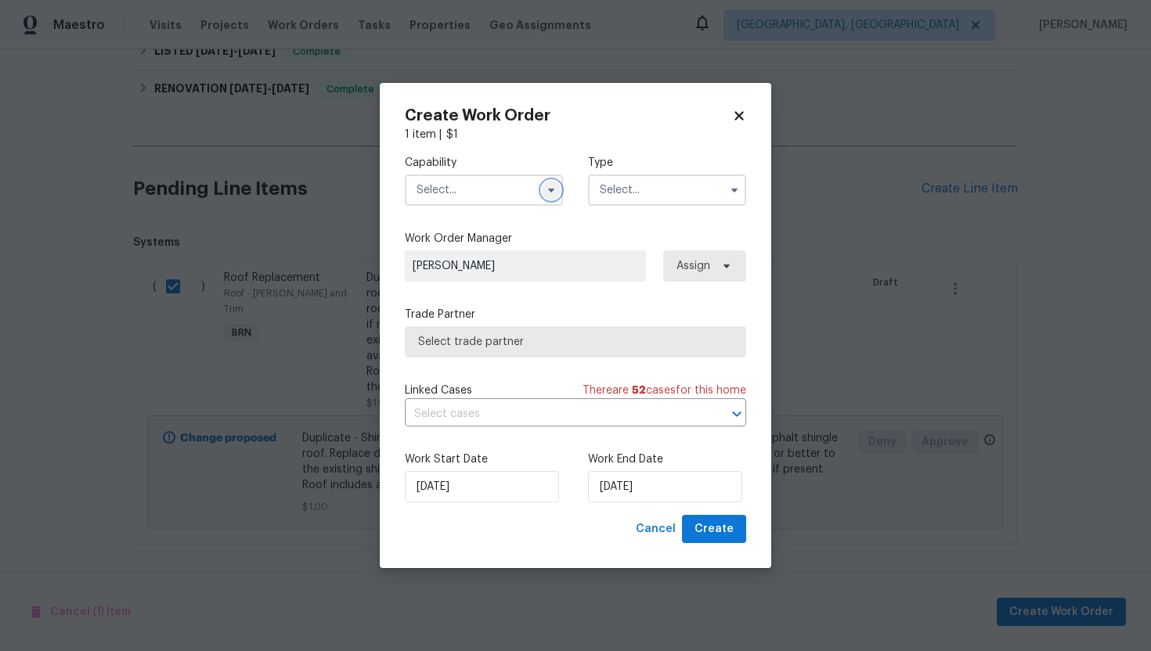
click at [548, 190] on icon "button" at bounding box center [551, 190] width 13 height 13
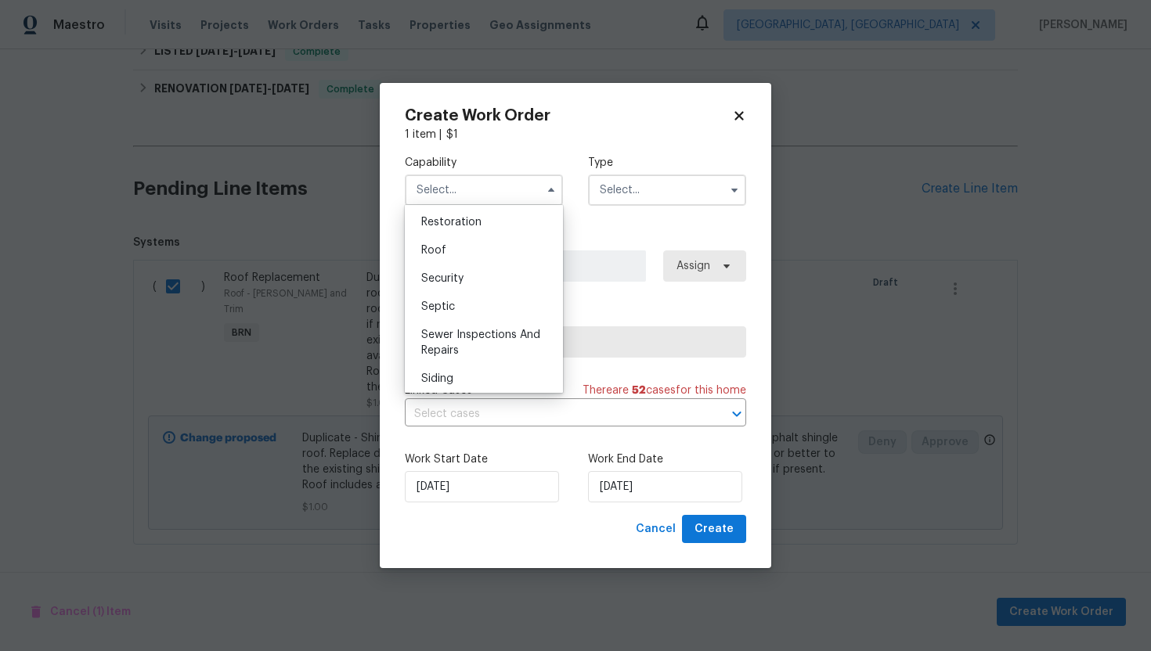
scroll to position [1573, 0]
click at [482, 247] on div "Roof" at bounding box center [484, 247] width 150 height 28
type input "Roof"
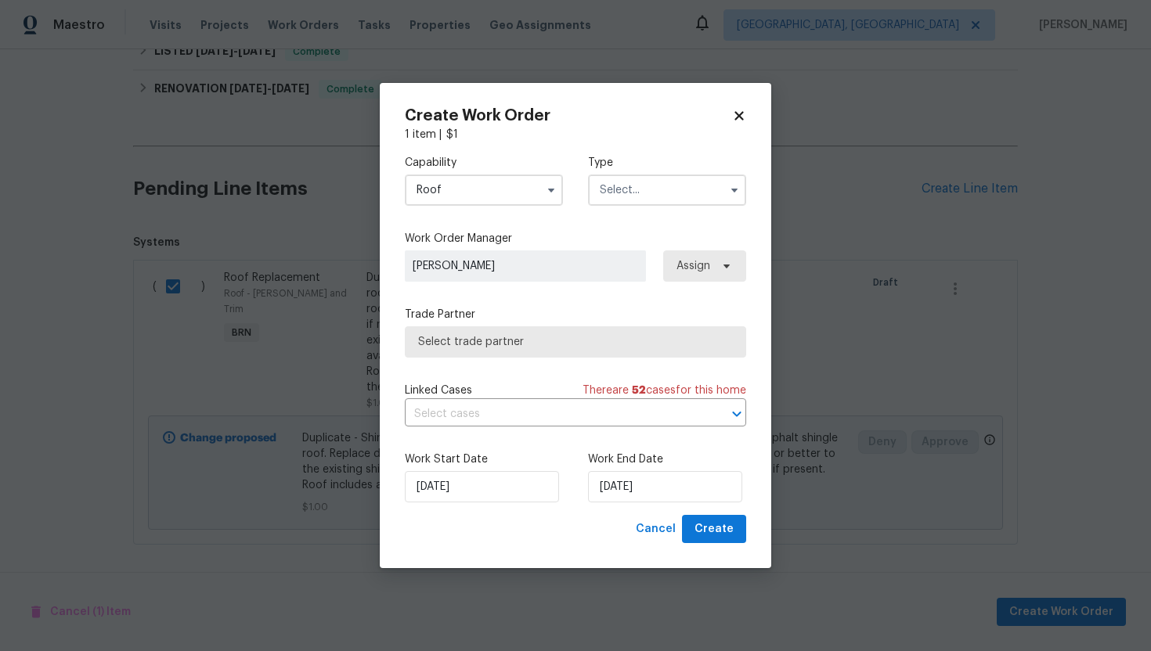
click at [653, 200] on input "text" at bounding box center [667, 190] width 158 height 31
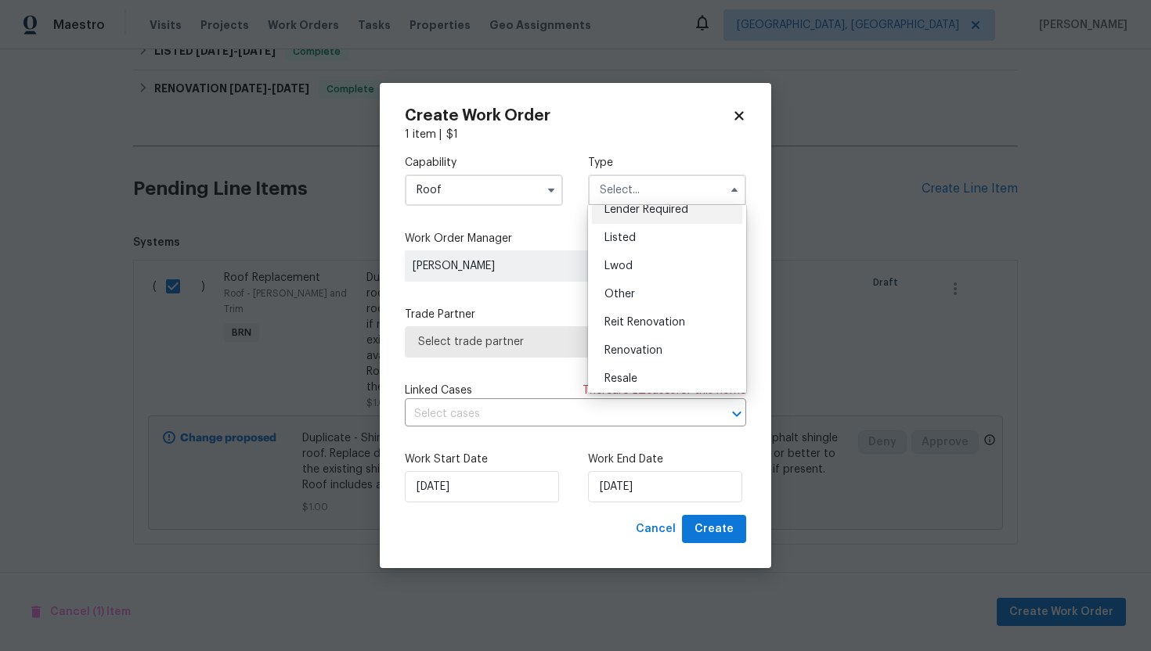
scroll to position [186, 0]
click at [666, 318] on div "Resale" at bounding box center [667, 319] width 150 height 28
type input "Resale"
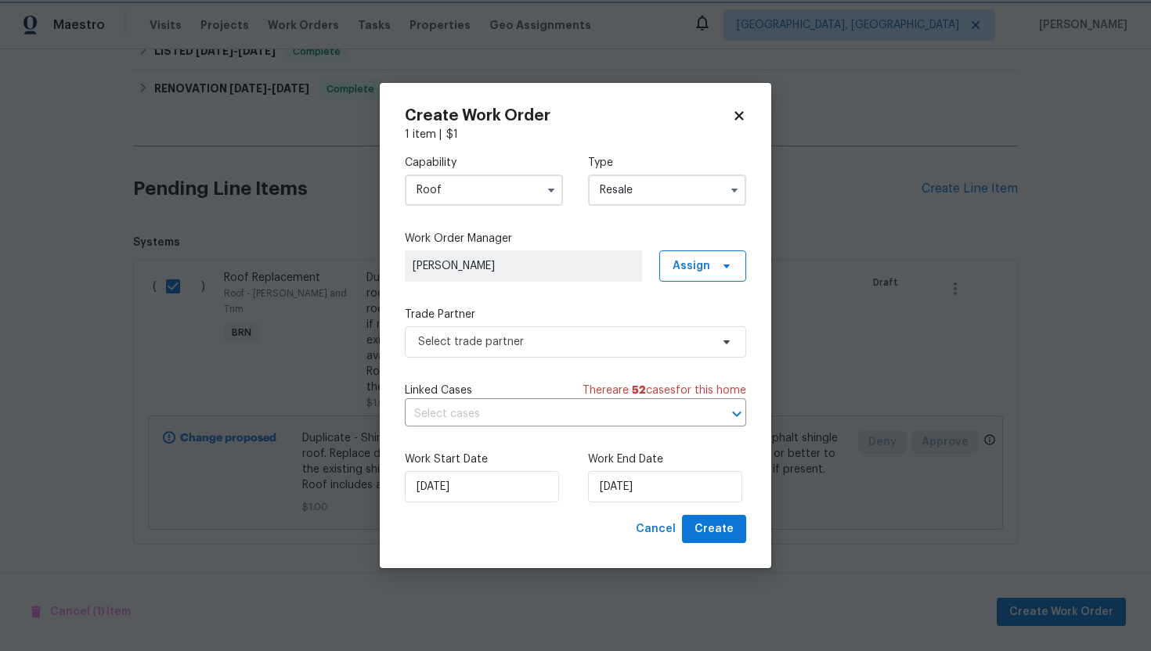
scroll to position [0, 0]
click at [546, 409] on input "text" at bounding box center [554, 414] width 298 height 24
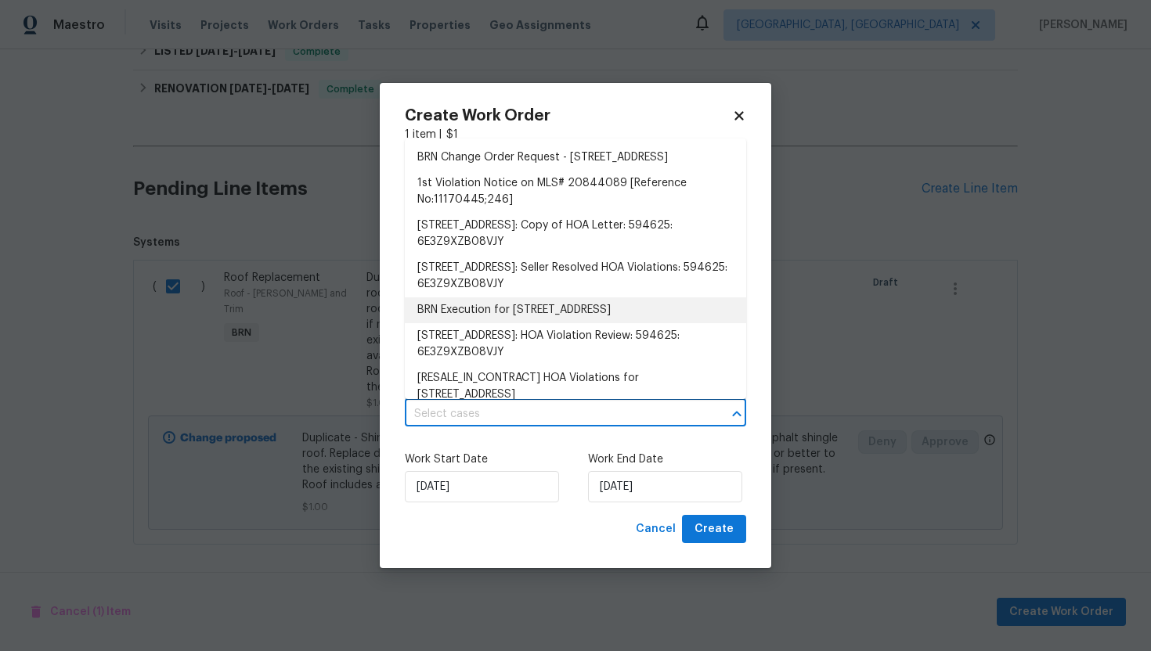
click at [521, 318] on li "BRN Execution for 1730 Madison Dr, Cedar Hill, TX 75104" at bounding box center [575, 311] width 341 height 26
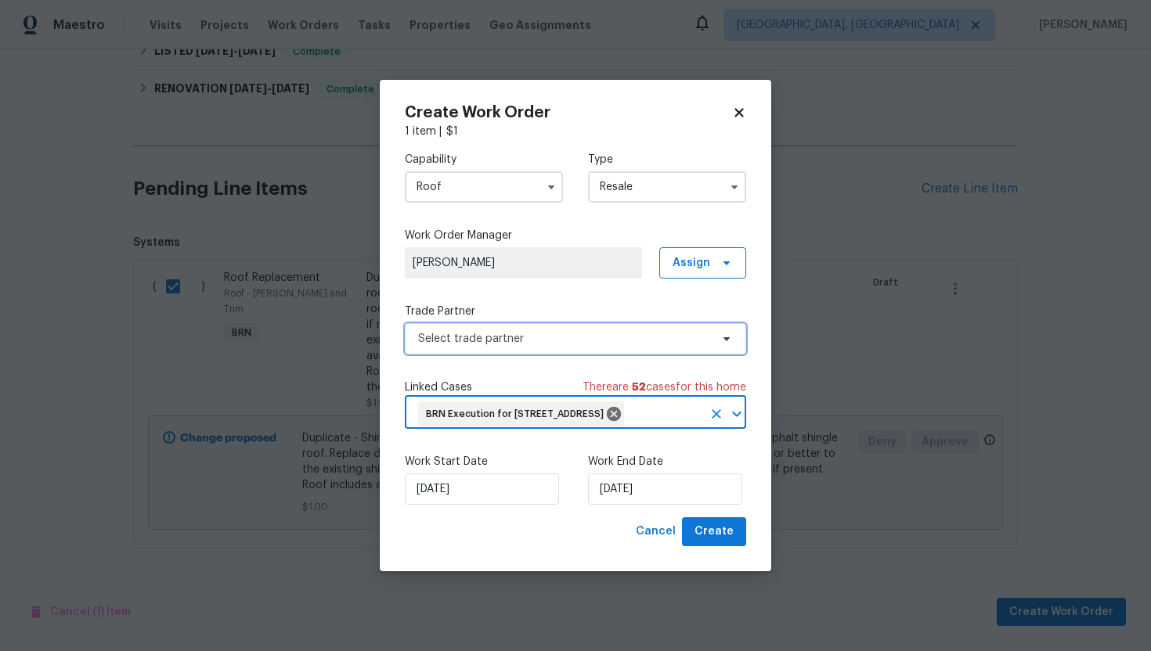
click at [500, 331] on span "Select trade partner" at bounding box center [564, 339] width 292 height 16
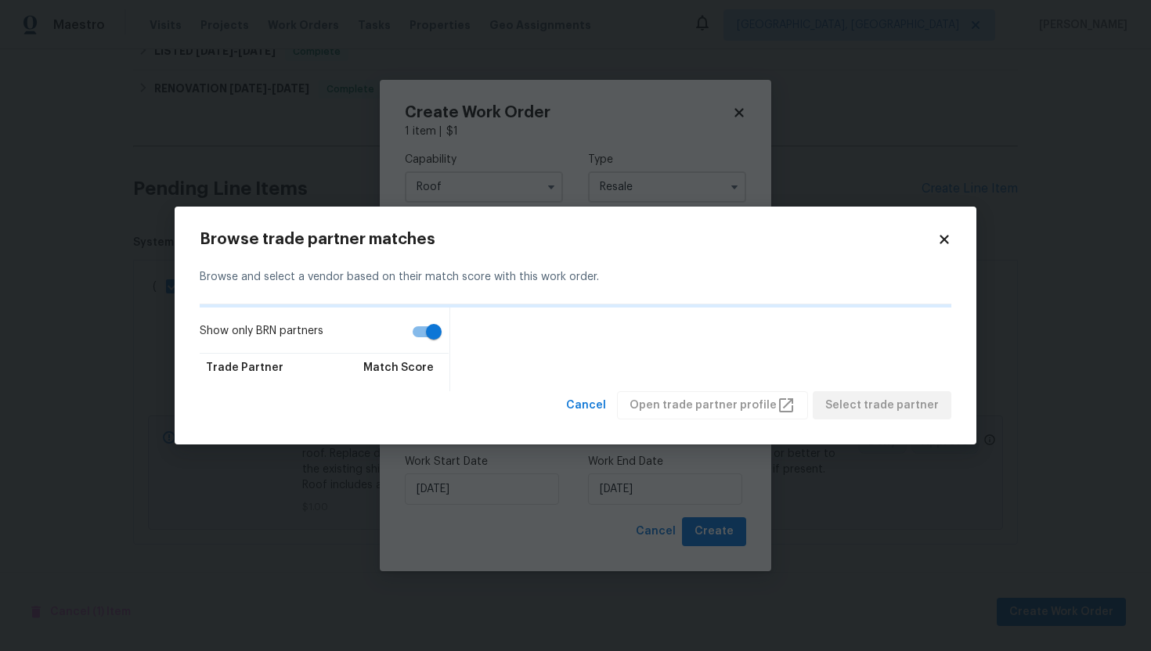
click at [420, 330] on input "Show only BRN partners" at bounding box center [433, 332] width 89 height 30
checkbox input "false"
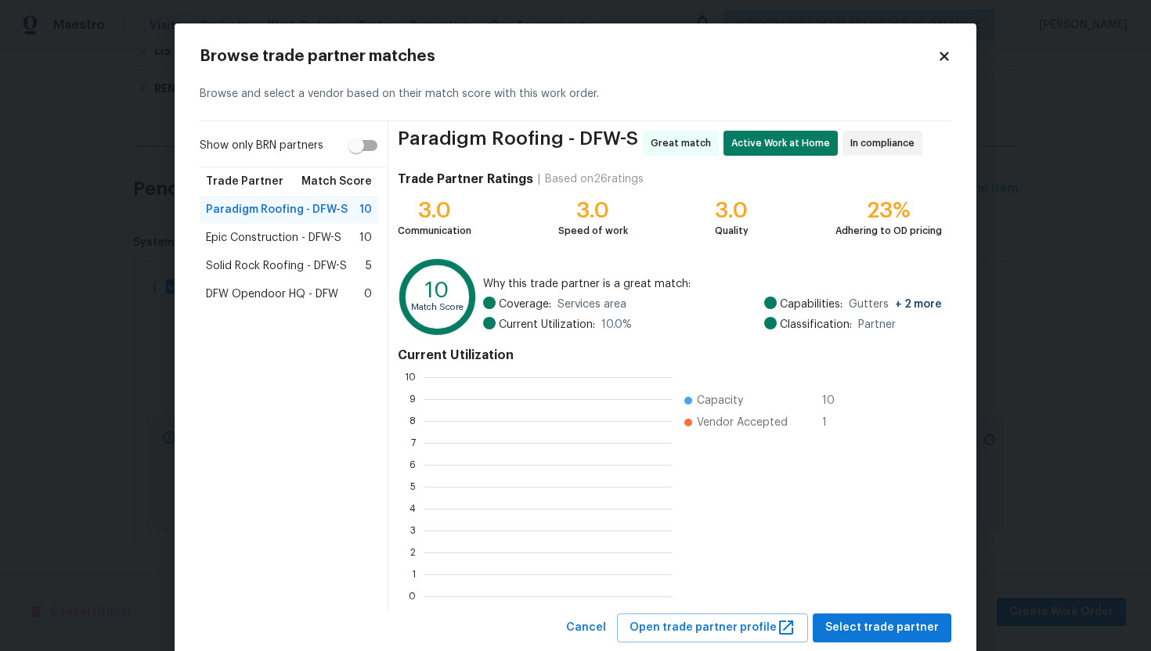
scroll to position [219, 248]
click at [291, 267] on span "Solid Rock Roofing - DFW-S" at bounding box center [276, 266] width 141 height 16
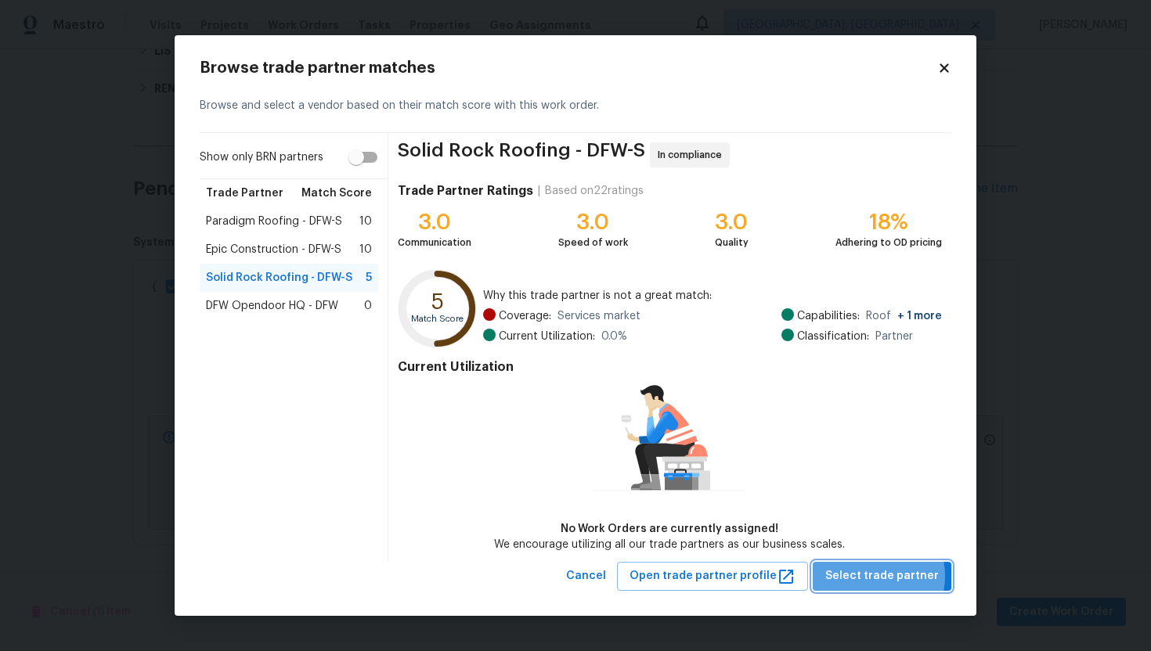
click at [877, 576] on span "Select trade partner" at bounding box center [882, 577] width 114 height 20
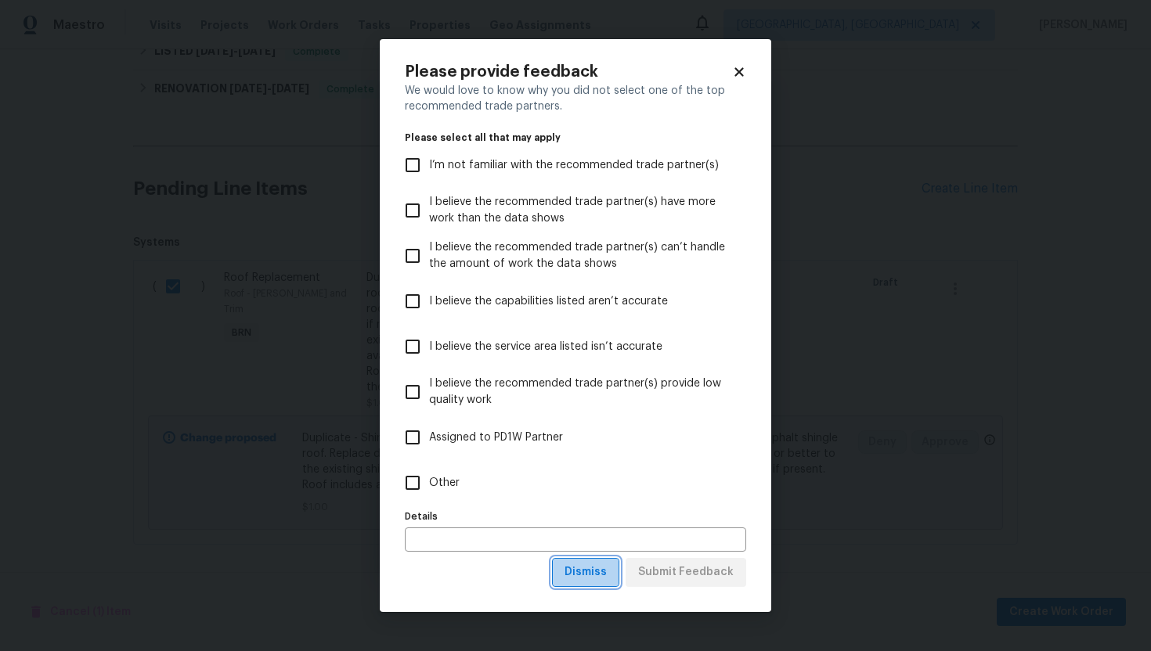
click at [587, 577] on span "Dismiss" at bounding box center [585, 573] width 42 height 20
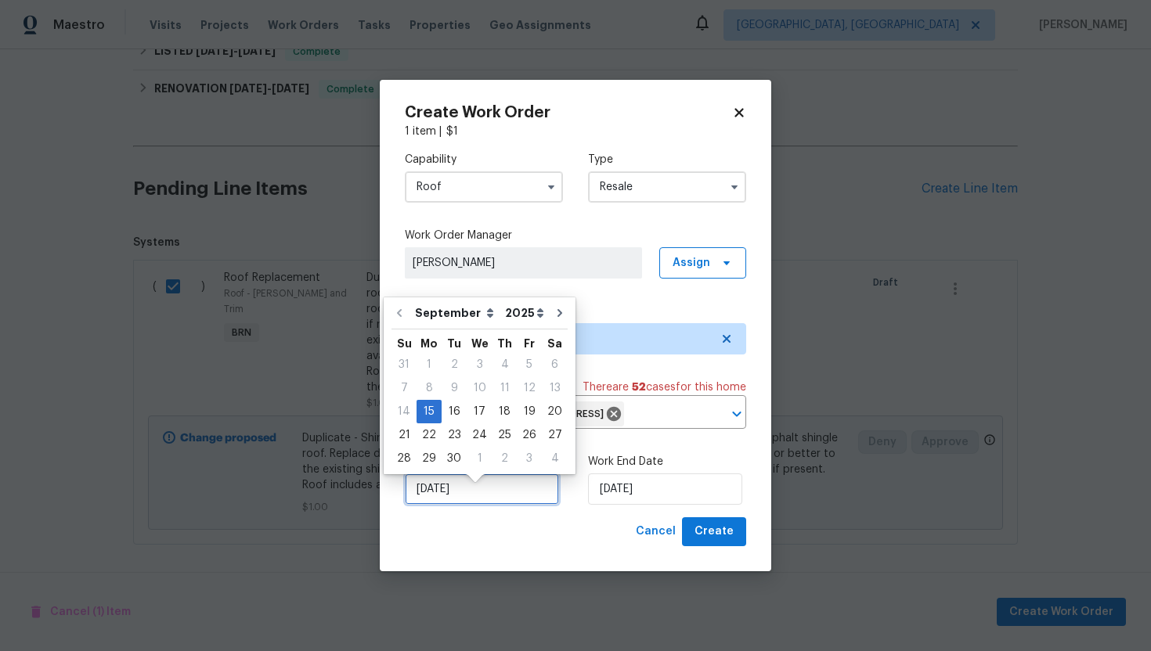
click at [437, 493] on input "9/15/2025" at bounding box center [482, 489] width 154 height 31
click at [435, 411] on div "15" at bounding box center [429, 412] width 25 height 22
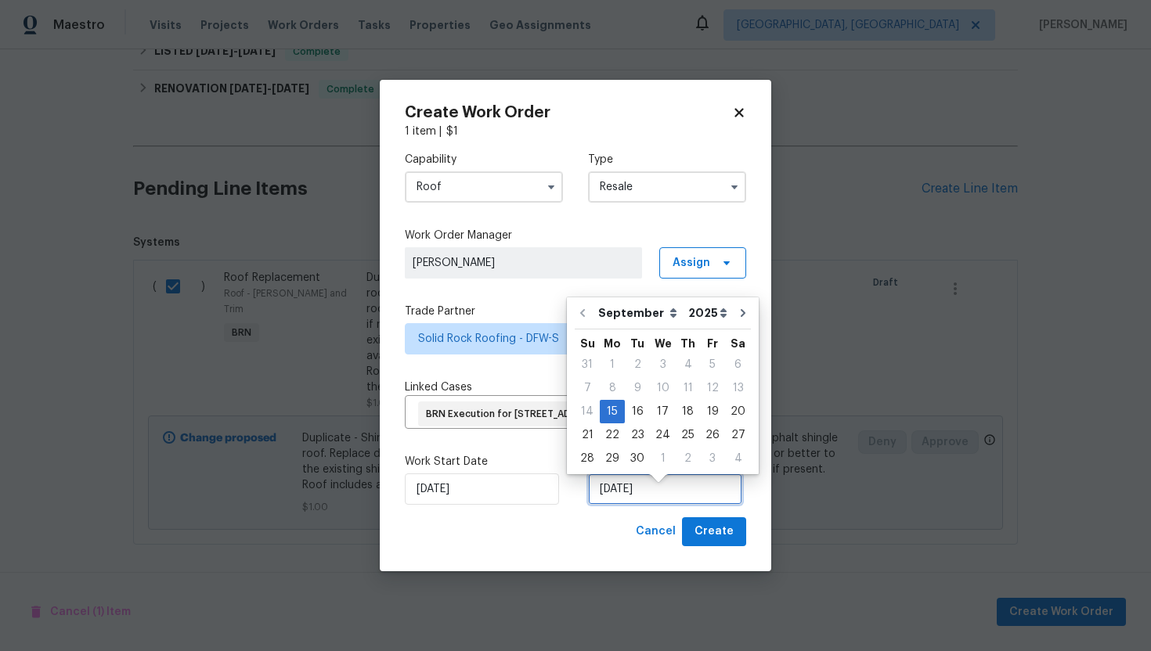
click at [632, 505] on input "9/15/2025" at bounding box center [665, 489] width 154 height 31
click at [659, 417] on div "17" at bounding box center [663, 412] width 26 height 22
type input "9/17/2025"
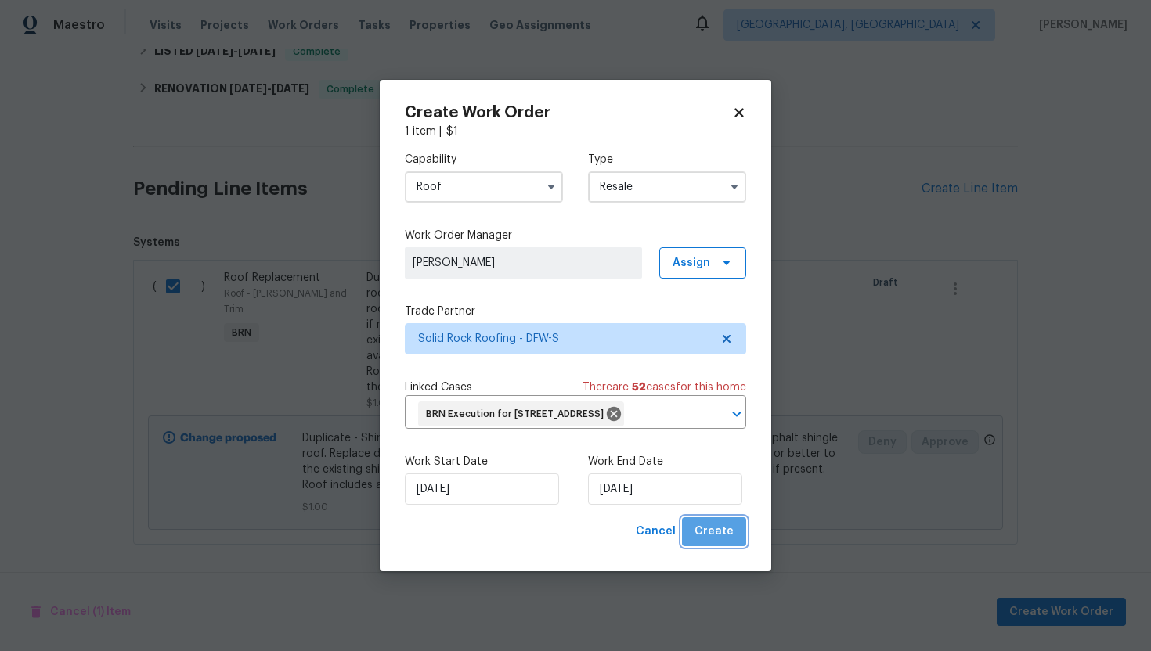
click at [722, 538] on span "Create" at bounding box center [713, 532] width 39 height 20
checkbox input "false"
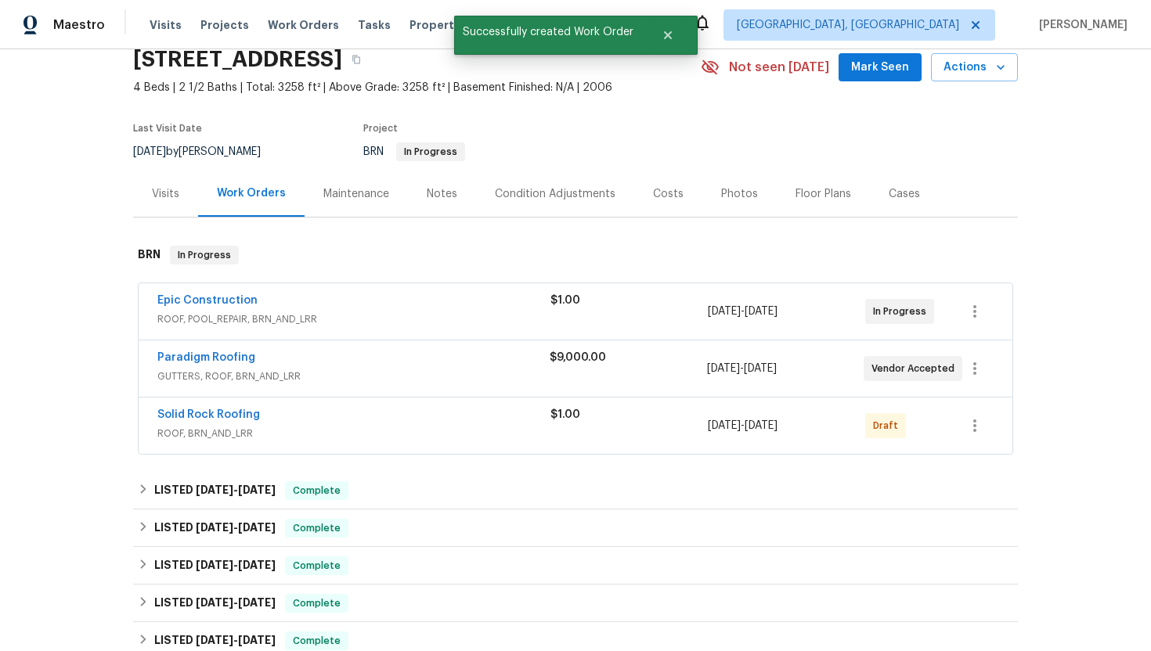
scroll to position [0, 0]
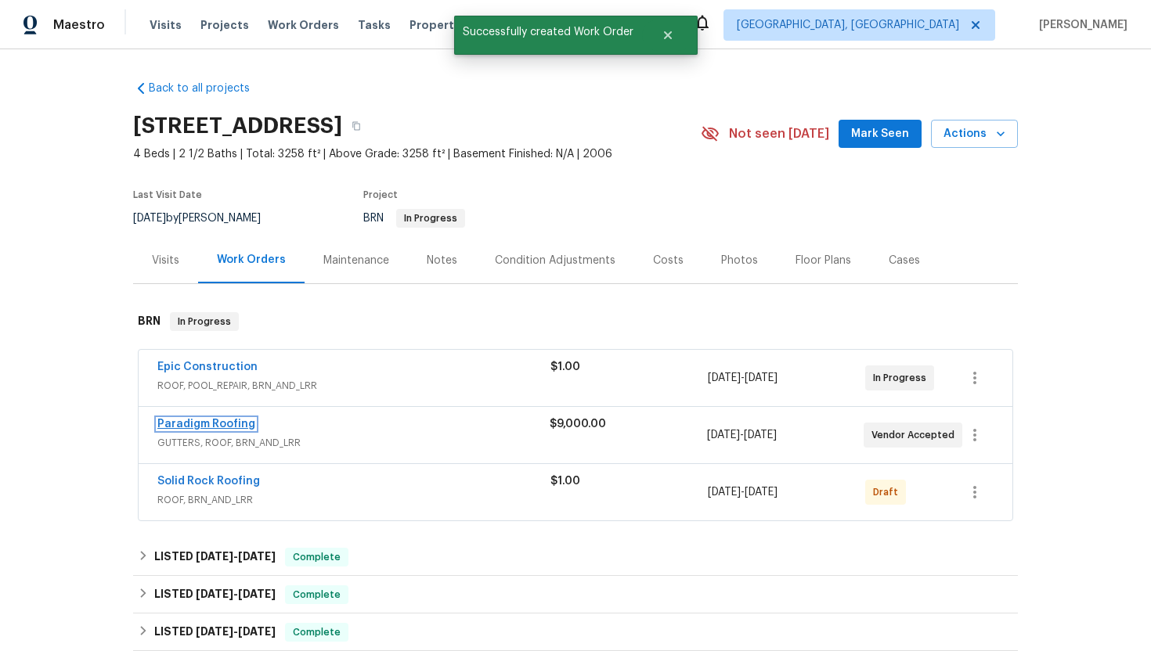
click at [218, 428] on link "Paradigm Roofing" at bounding box center [206, 424] width 98 height 11
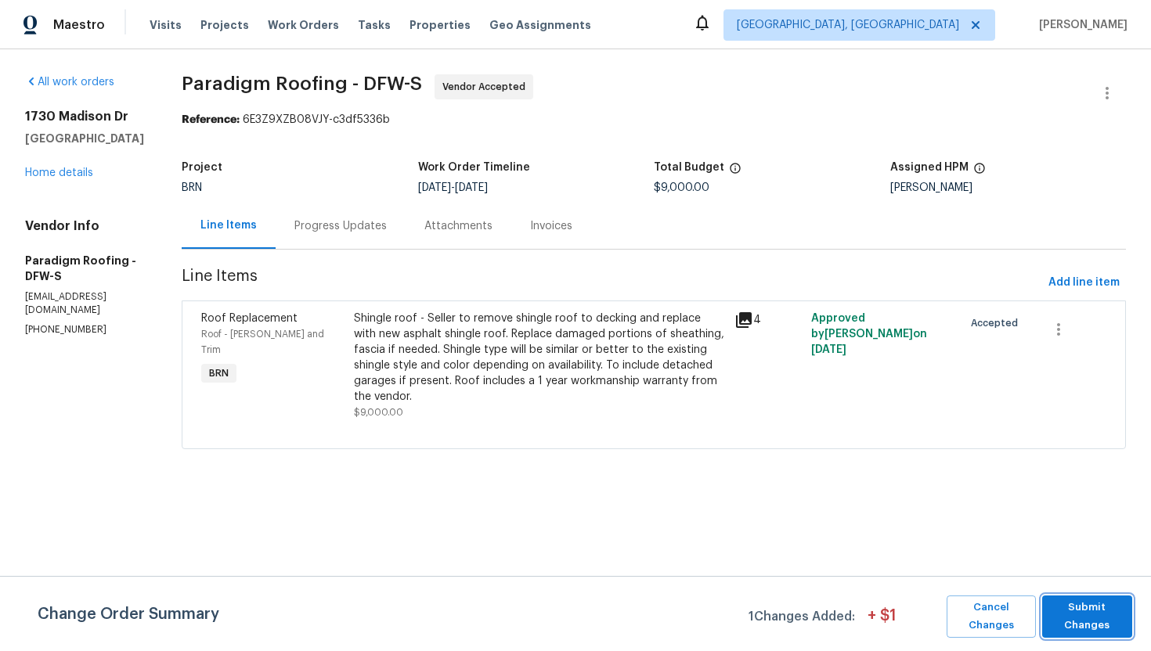
click at [1072, 608] on span "Submit Changes" at bounding box center [1087, 617] width 74 height 36
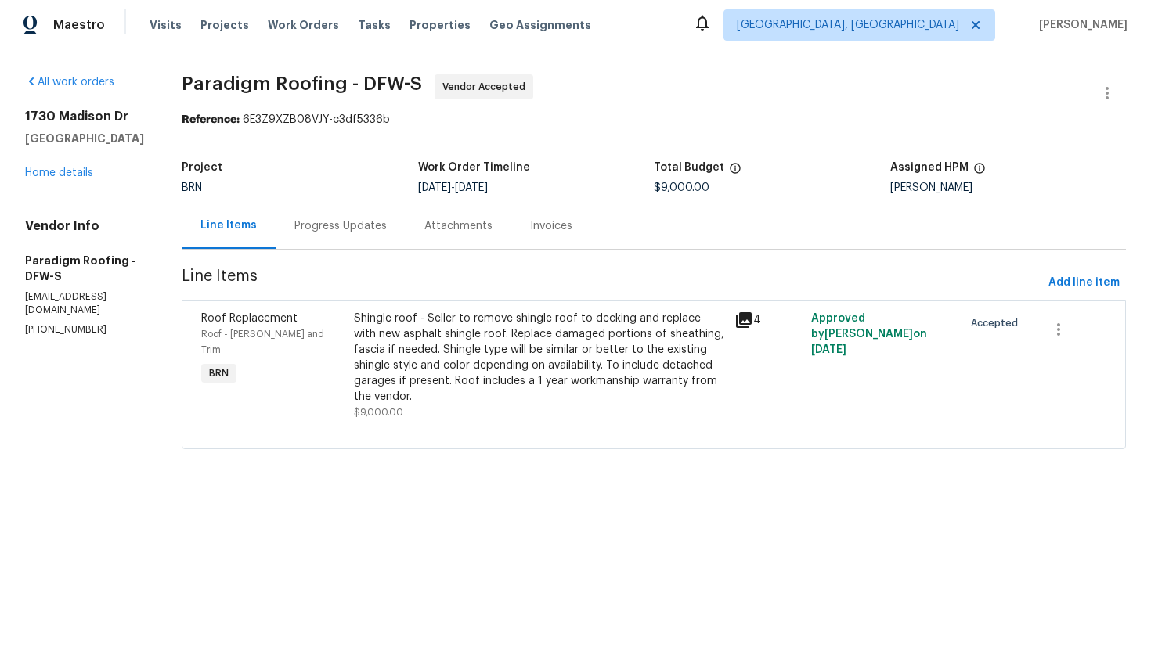
click at [386, 236] on div "Progress Updates" at bounding box center [341, 226] width 130 height 46
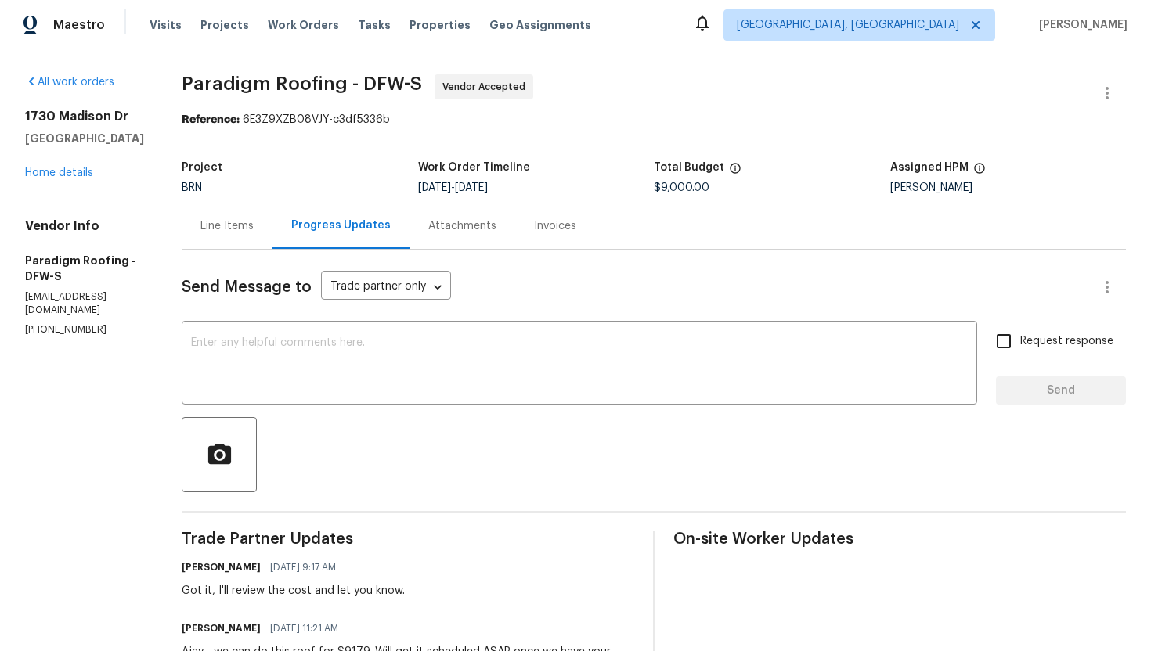
scroll to position [300, 0]
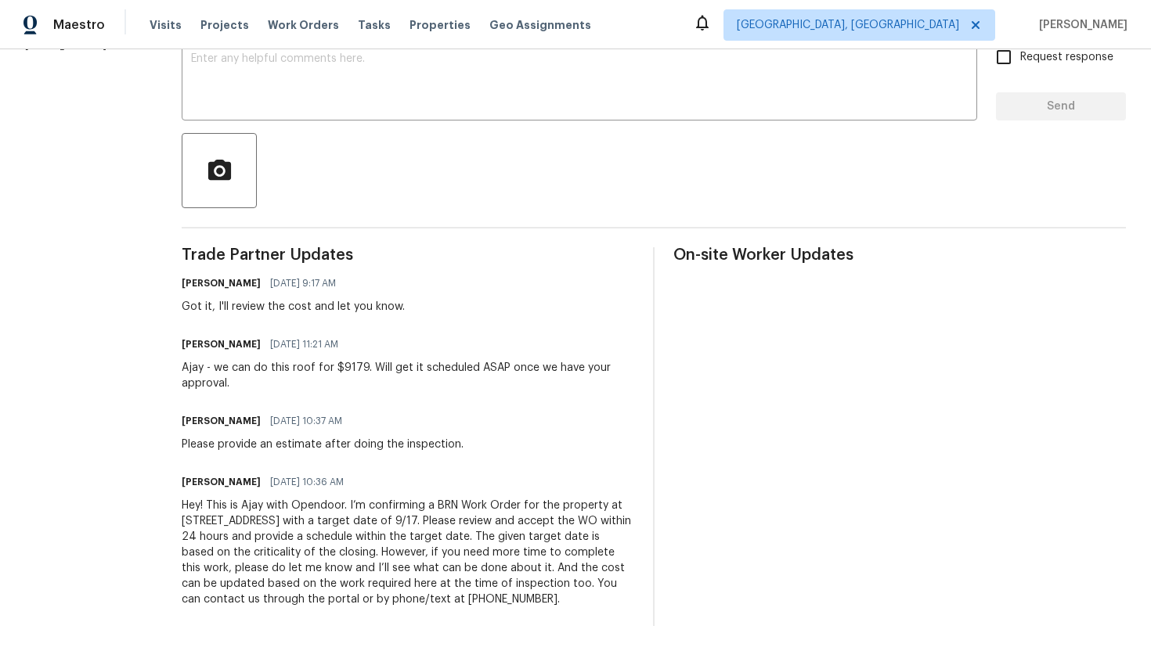
drag, startPoint x: 184, startPoint y: 490, endPoint x: 271, endPoint y: 597, distance: 137.4
click at [272, 597] on div "All work orders 1730 Madison Dr Cedar Hill, TX 75104 Home details Vendor Info P…" at bounding box center [575, 208] width 1151 height 886
copy div "Hey! This is Ajay with Opendoor. I’m confirming a BRN Work Order for the proper…"
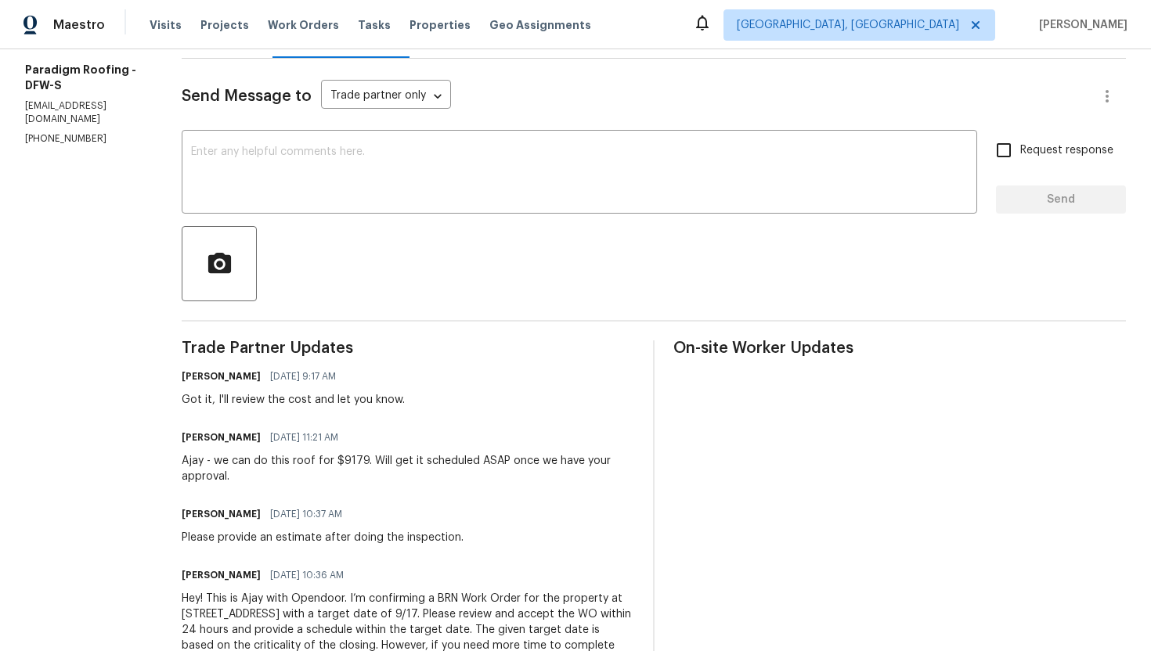
scroll to position [0, 0]
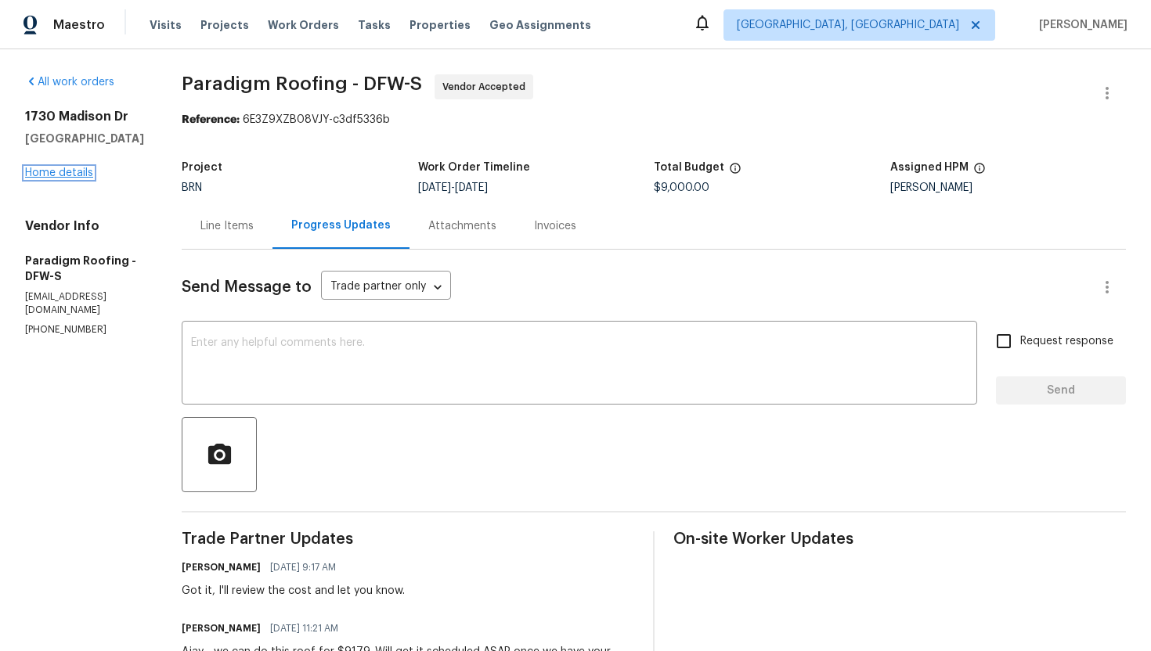
click at [84, 170] on link "Home details" at bounding box center [59, 173] width 68 height 11
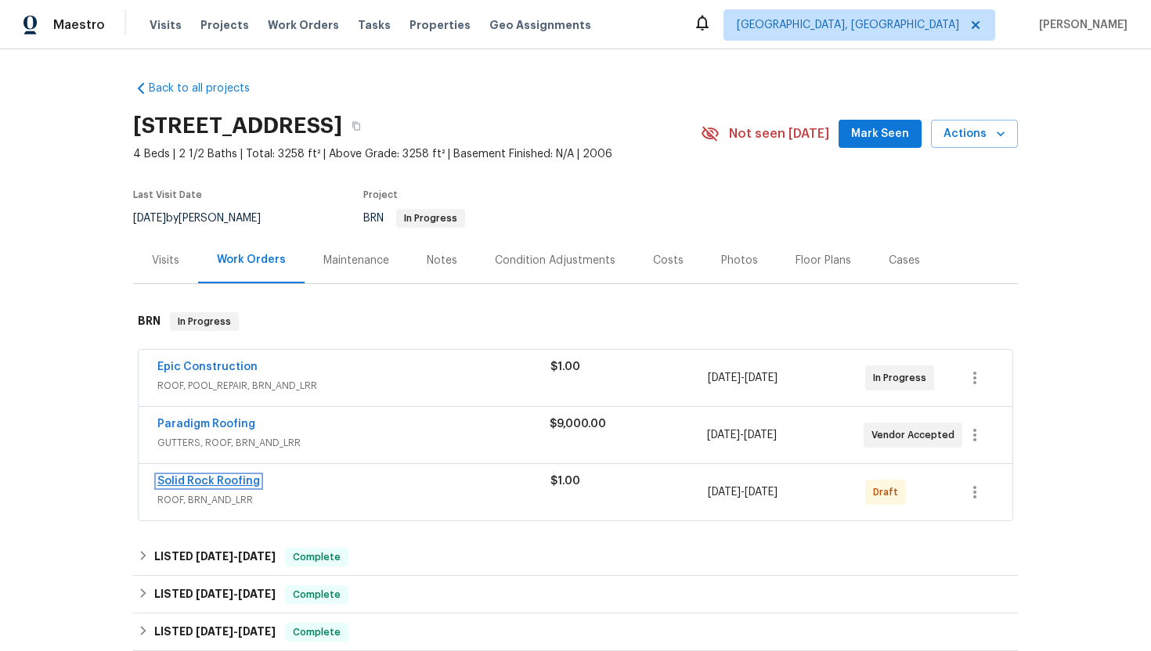
click at [218, 481] on link "Solid Rock Roofing" at bounding box center [208, 481] width 103 height 11
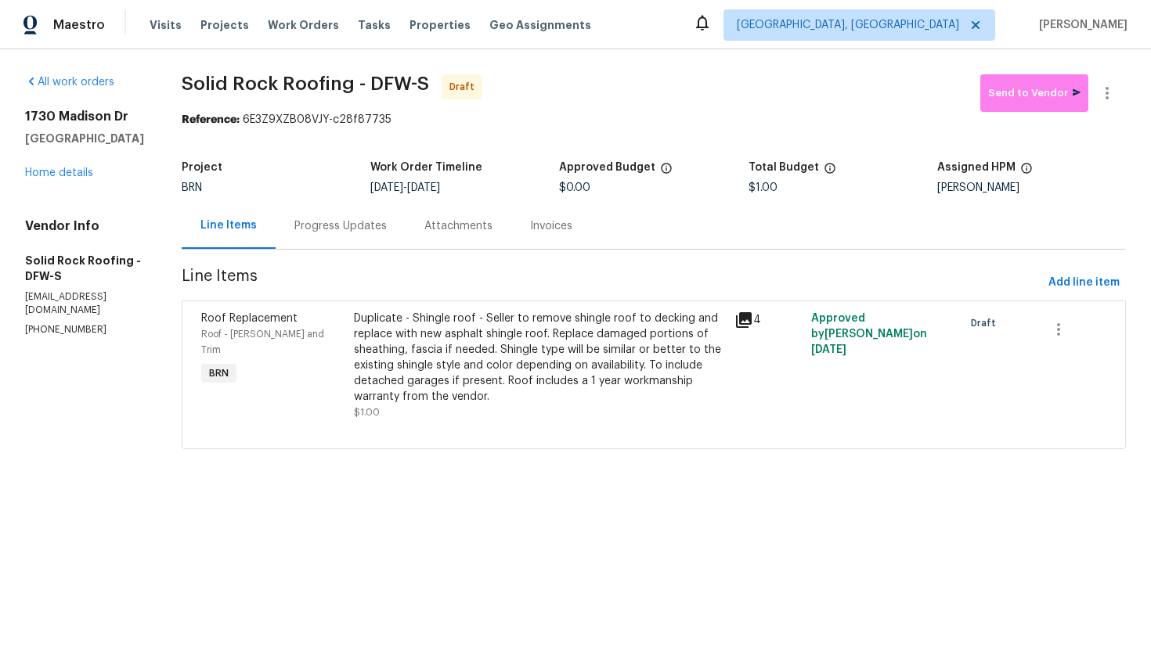
click at [371, 230] on div "Progress Updates" at bounding box center [340, 226] width 92 height 16
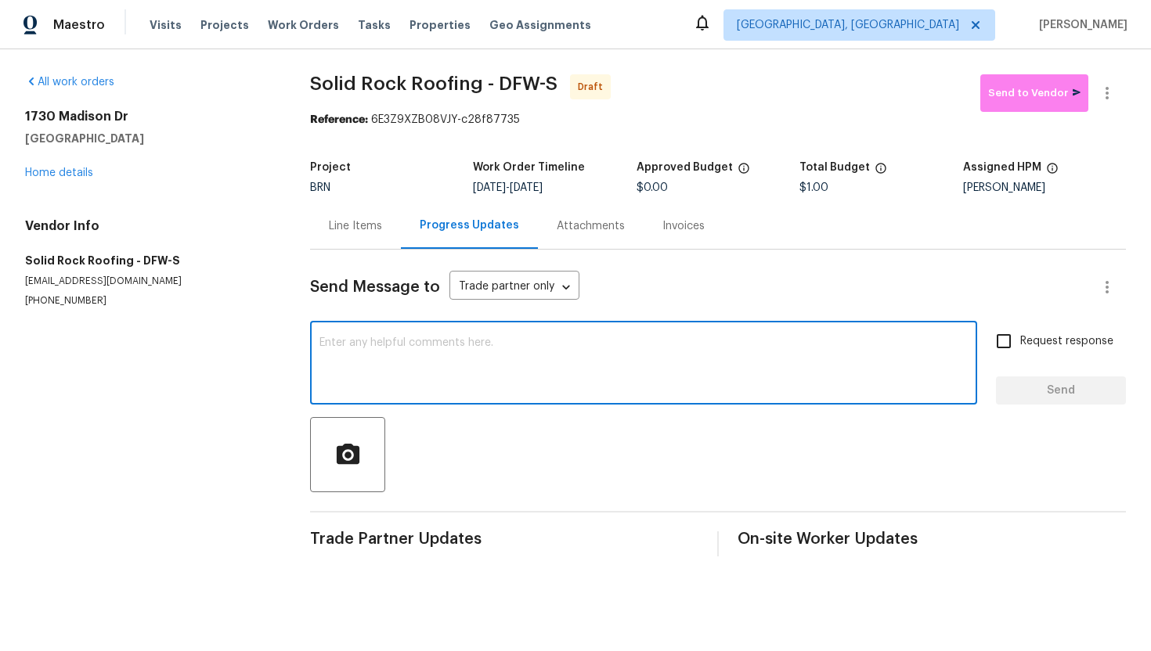
click at [467, 359] on textarea at bounding box center [643, 364] width 648 height 55
paste textarea "Hey! This is Ajay with Opendoor. I’m confirming a BRN Work Order for the proper…"
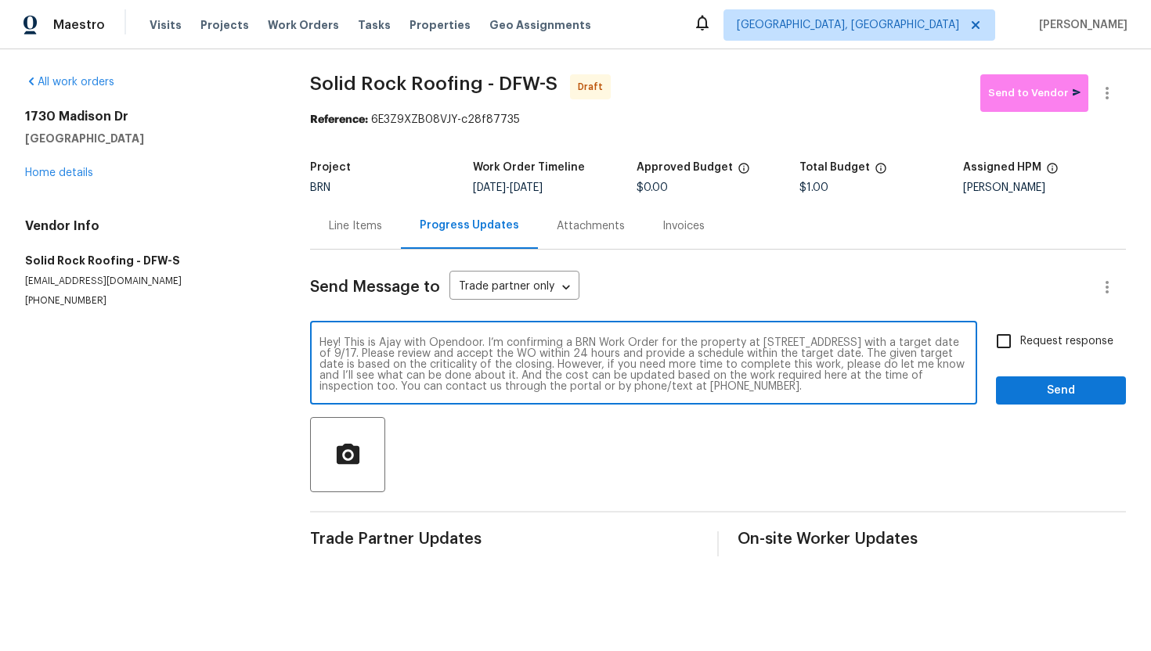
type textarea "Hey! This is Ajay with Opendoor. I’m confirming a BRN Work Order for the proper…"
click at [1057, 342] on span "Request response" at bounding box center [1066, 342] width 93 height 16
click at [1020, 342] on input "Request response" at bounding box center [1003, 341] width 33 height 33
checkbox input "true"
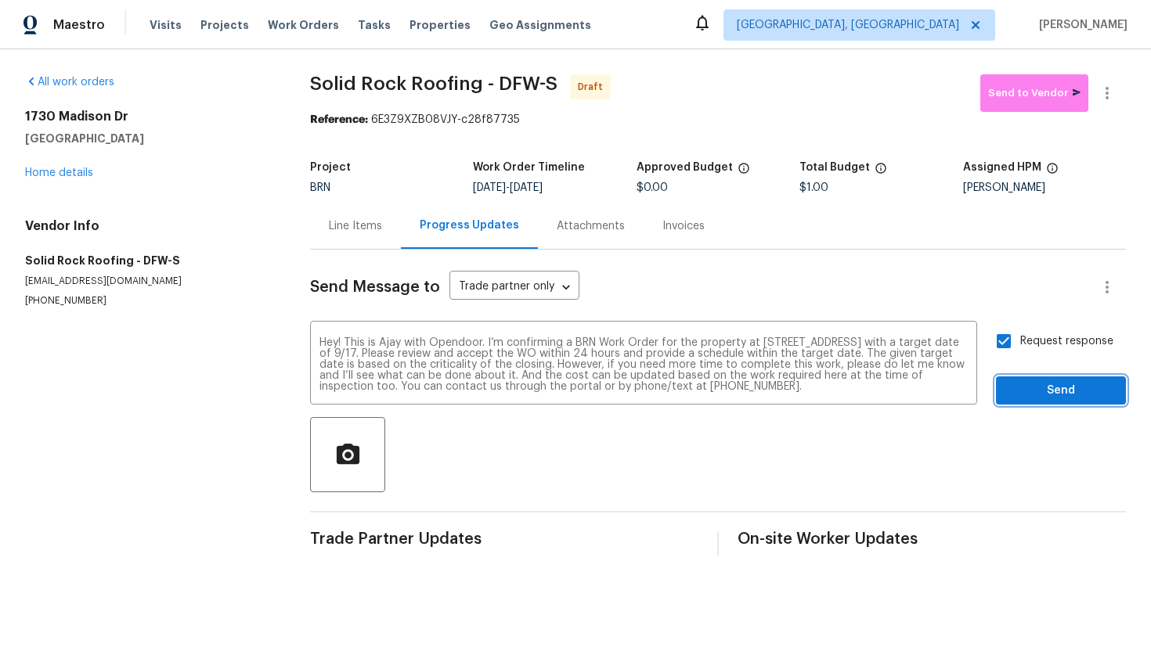
click at [1067, 388] on span "Send" at bounding box center [1060, 391] width 105 height 20
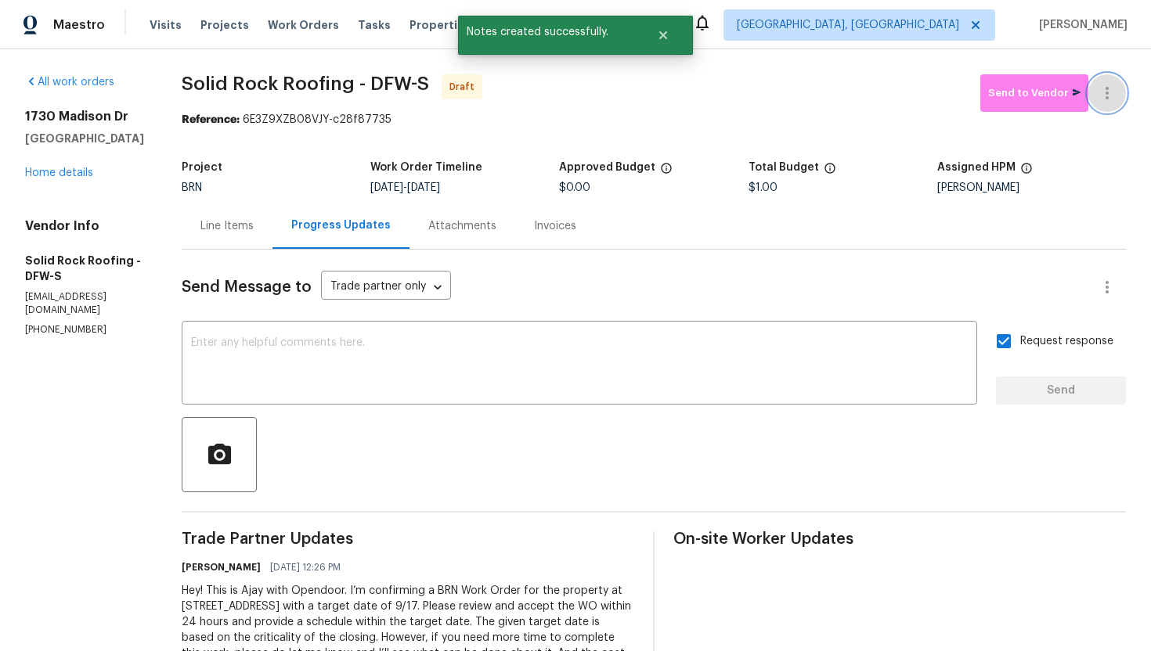
click at [1114, 100] on icon "button" at bounding box center [1107, 93] width 19 height 19
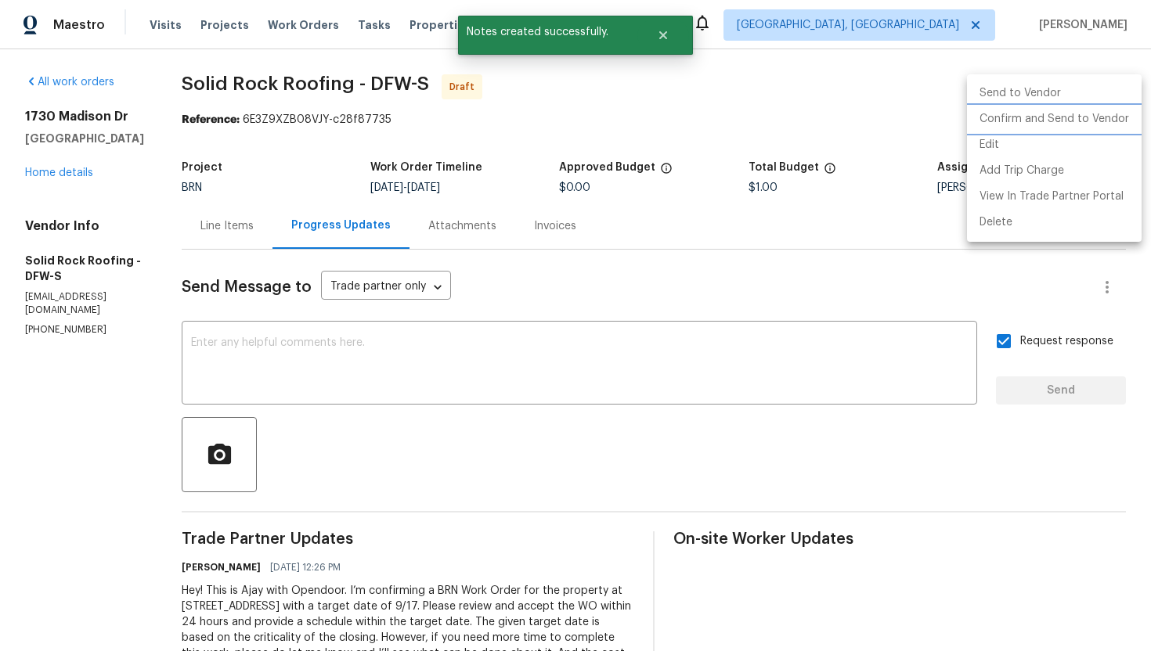
click at [1109, 108] on li "Confirm and Send to Vendor" at bounding box center [1054, 119] width 175 height 26
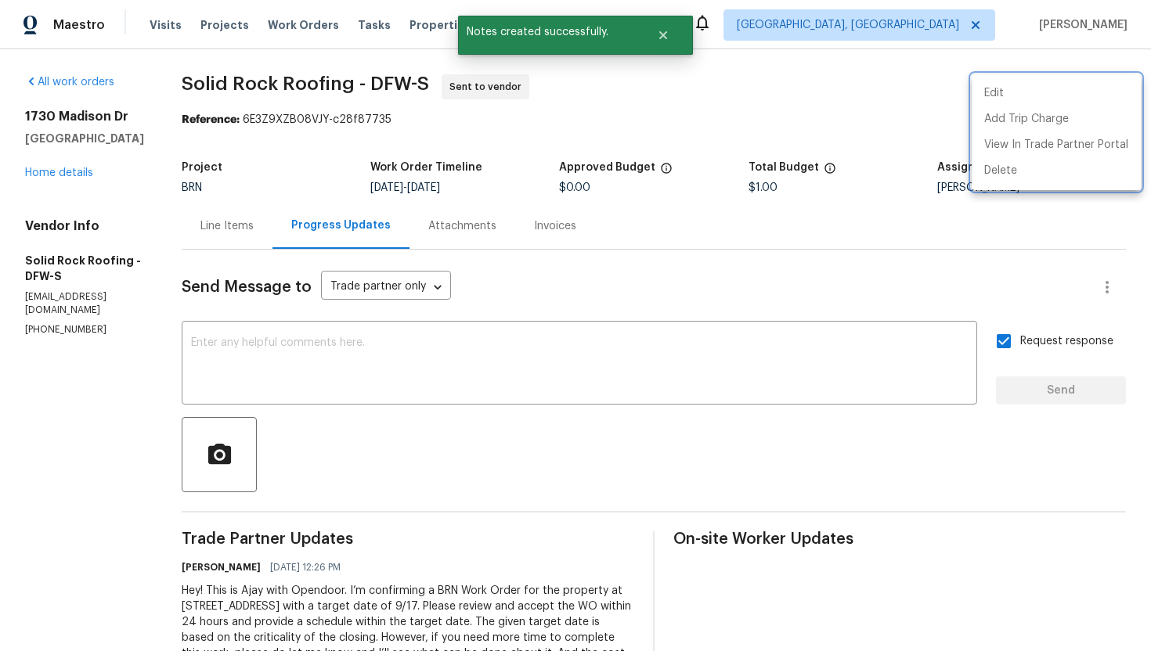
click at [90, 173] on div at bounding box center [575, 325] width 1151 height 651
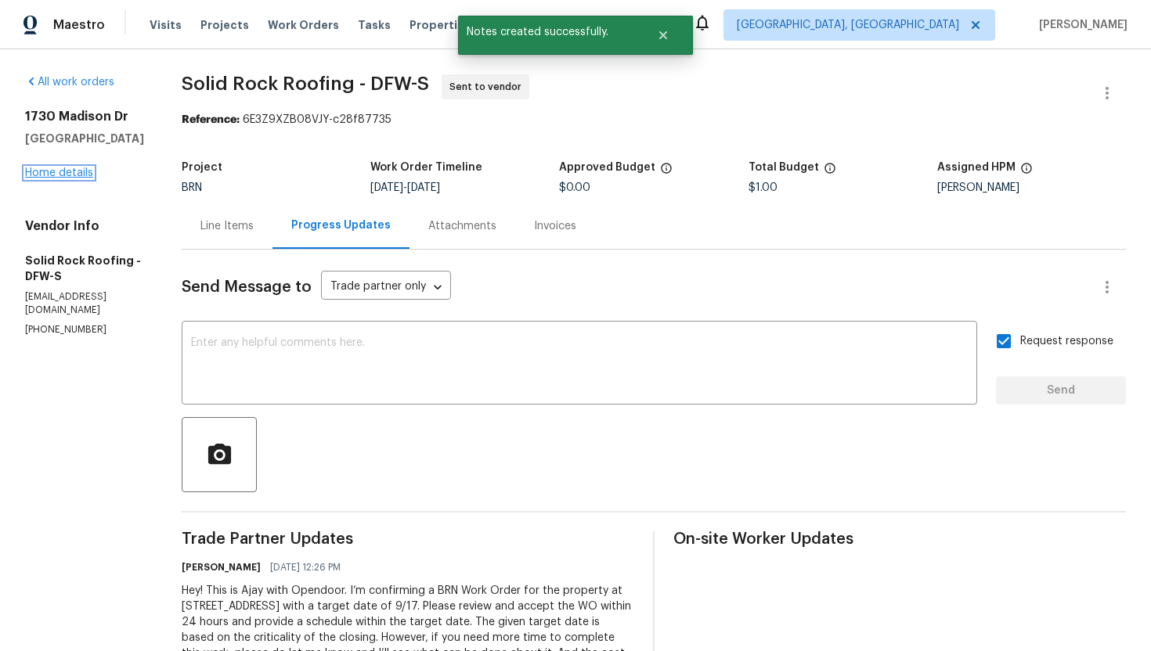
click at [77, 173] on link "Home details" at bounding box center [59, 173] width 68 height 11
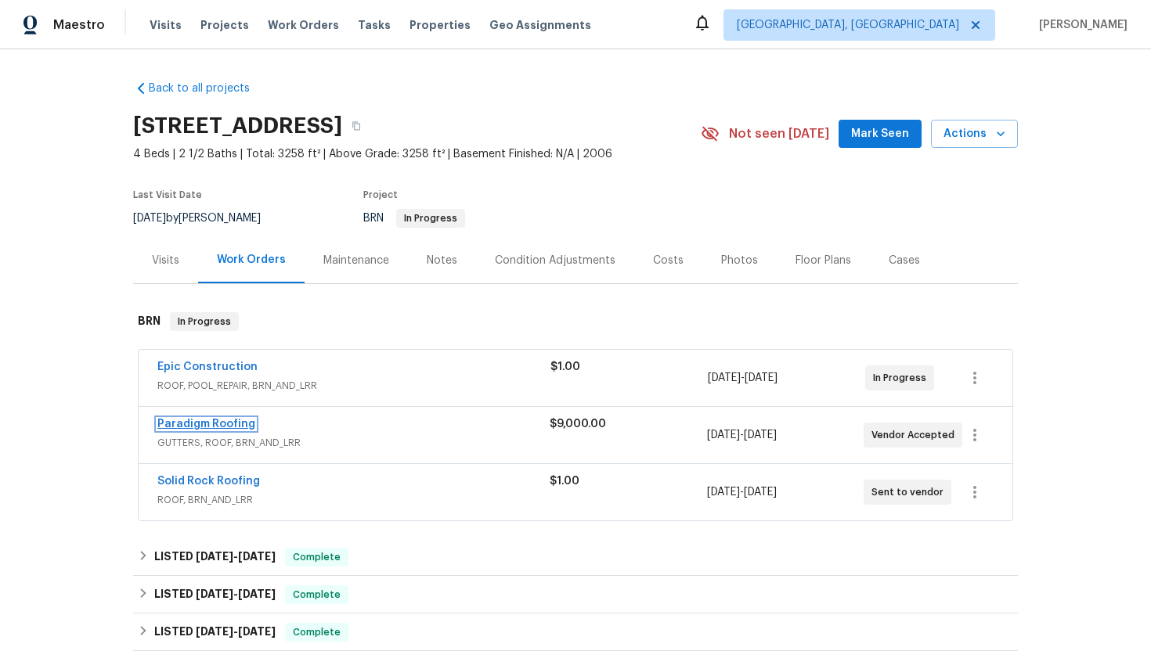
click at [191, 424] on link "Paradigm Roofing" at bounding box center [206, 424] width 98 height 11
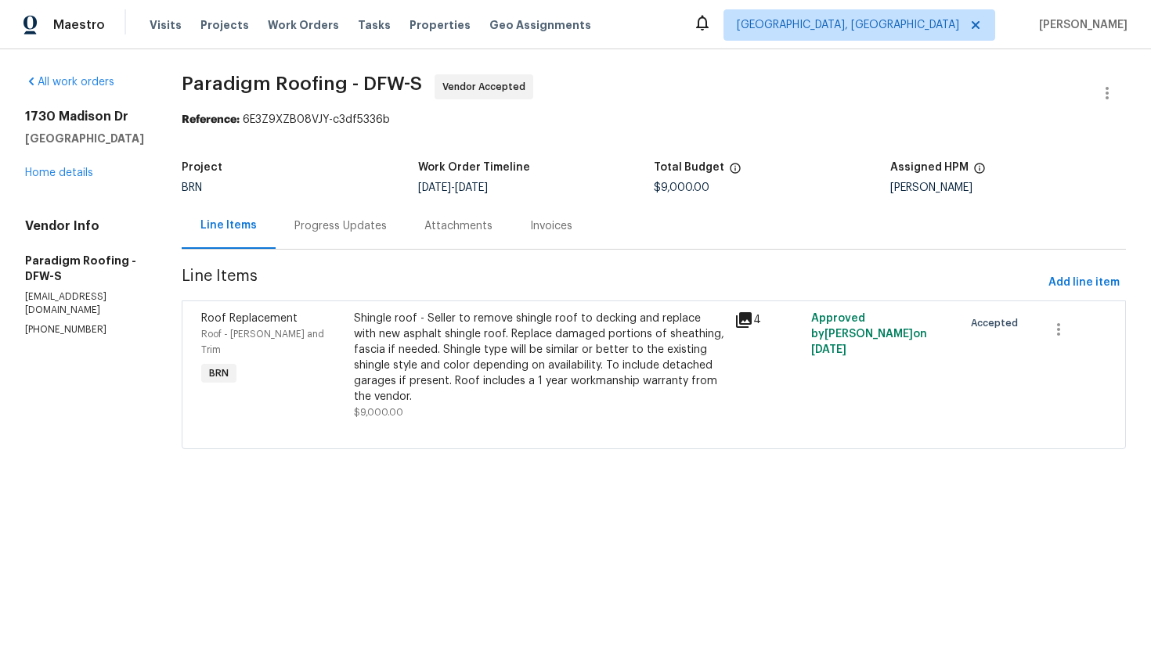
click at [352, 239] on div "Progress Updates" at bounding box center [341, 226] width 130 height 46
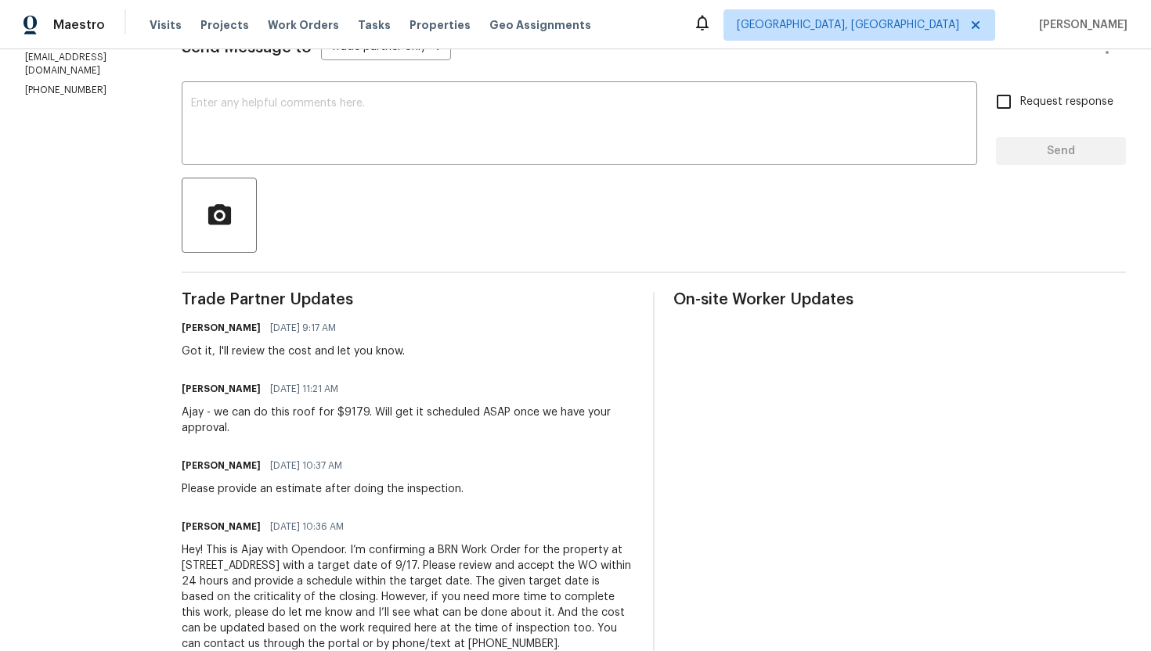
scroll to position [300, 0]
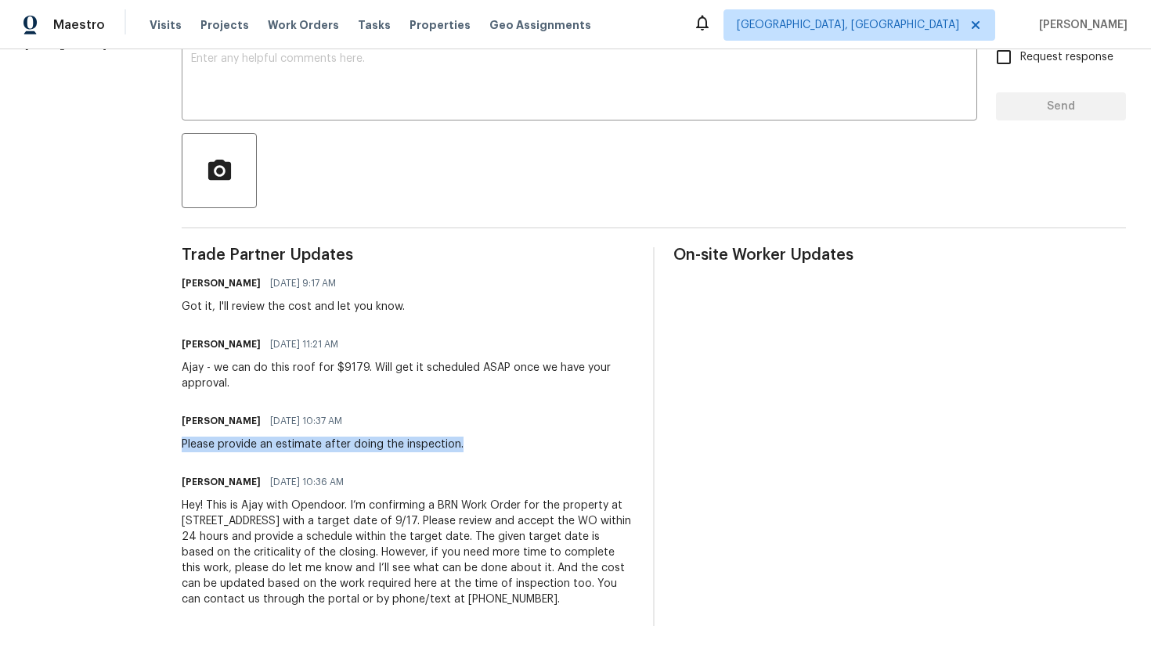
drag, startPoint x: 182, startPoint y: 427, endPoint x: 480, endPoint y: 430, distance: 297.5
click at [480, 430] on div "All work orders 1730 Madison Dr Cedar Hill, TX 75104 Home details Vendor Info P…" at bounding box center [575, 208] width 1151 height 886
copy div "Please provide an estimate after doing the inspection."
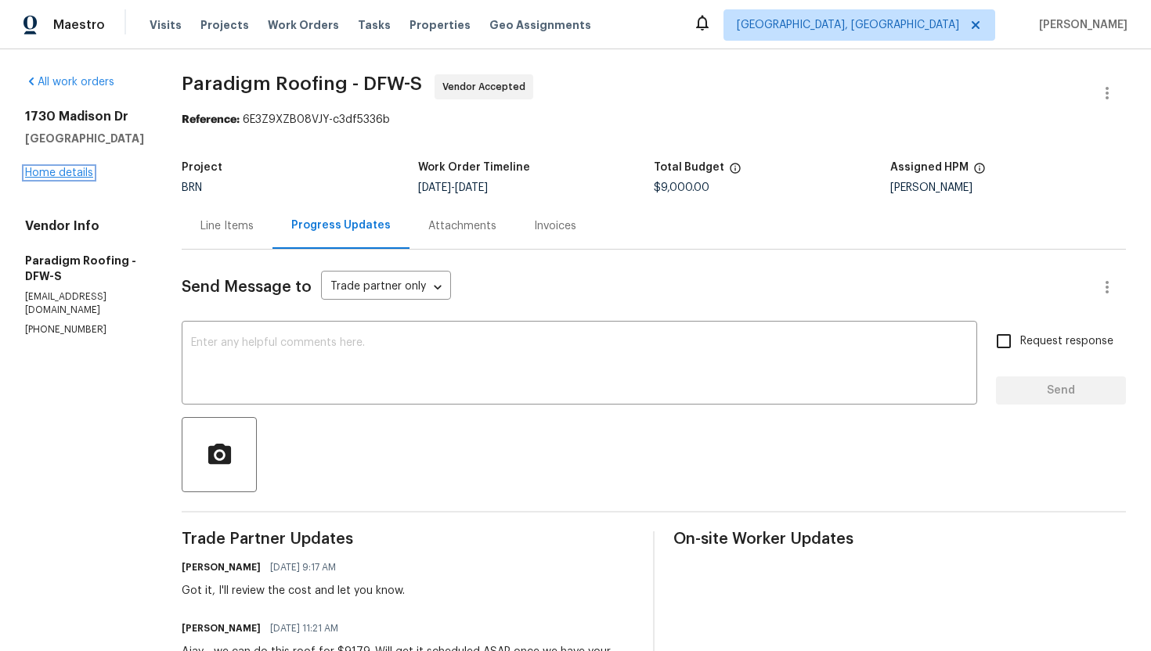
click at [81, 175] on link "Home details" at bounding box center [59, 173] width 68 height 11
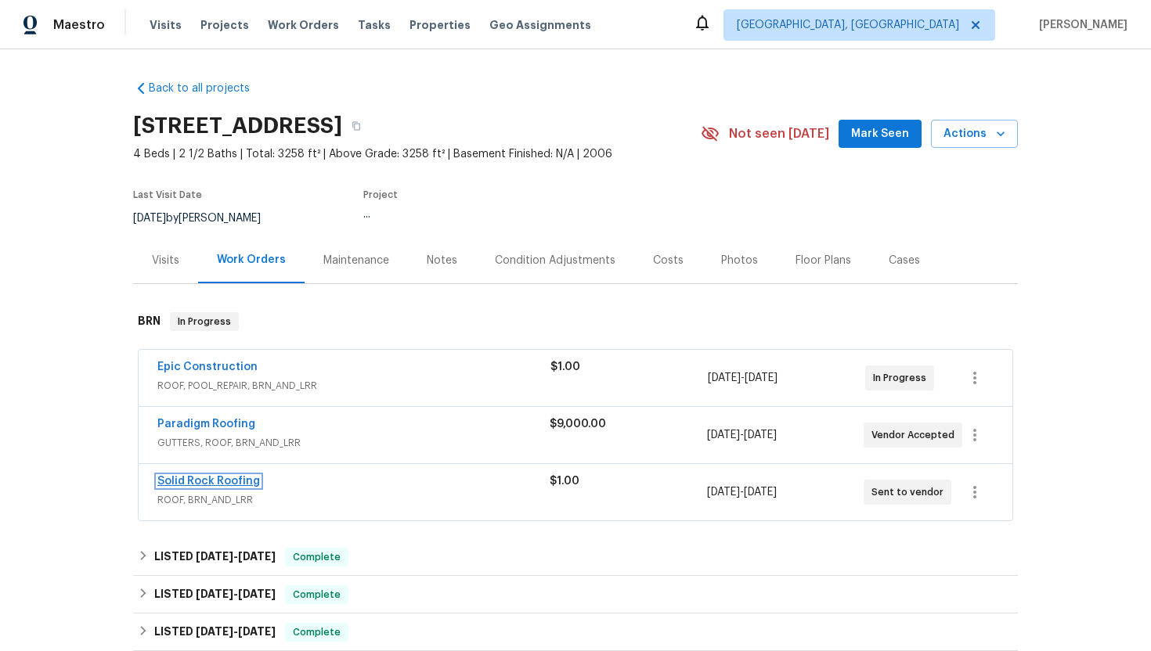
click at [203, 481] on link "Solid Rock Roofing" at bounding box center [208, 481] width 103 height 11
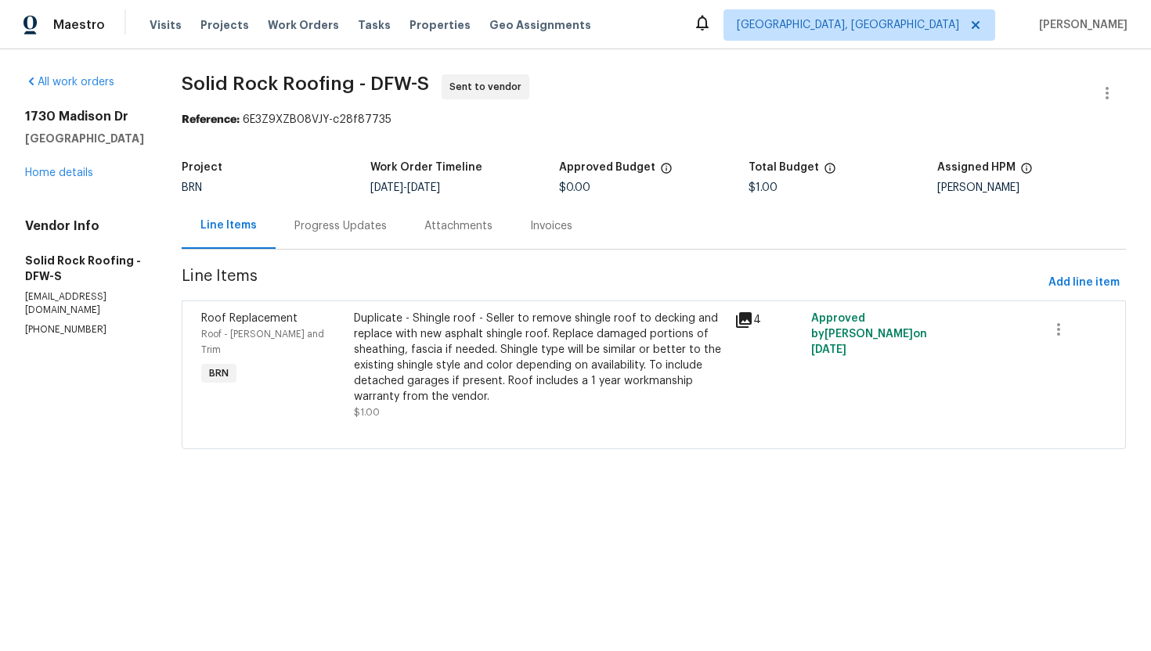
click at [375, 236] on div "Progress Updates" at bounding box center [341, 226] width 130 height 46
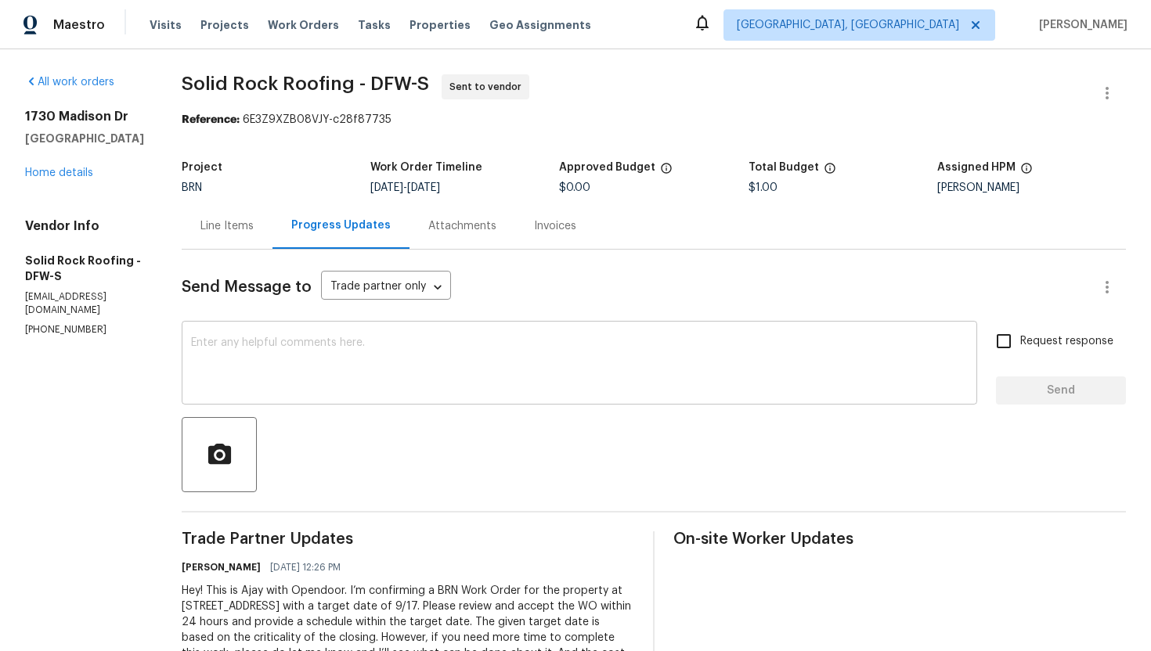
click at [415, 354] on textarea at bounding box center [579, 364] width 777 height 55
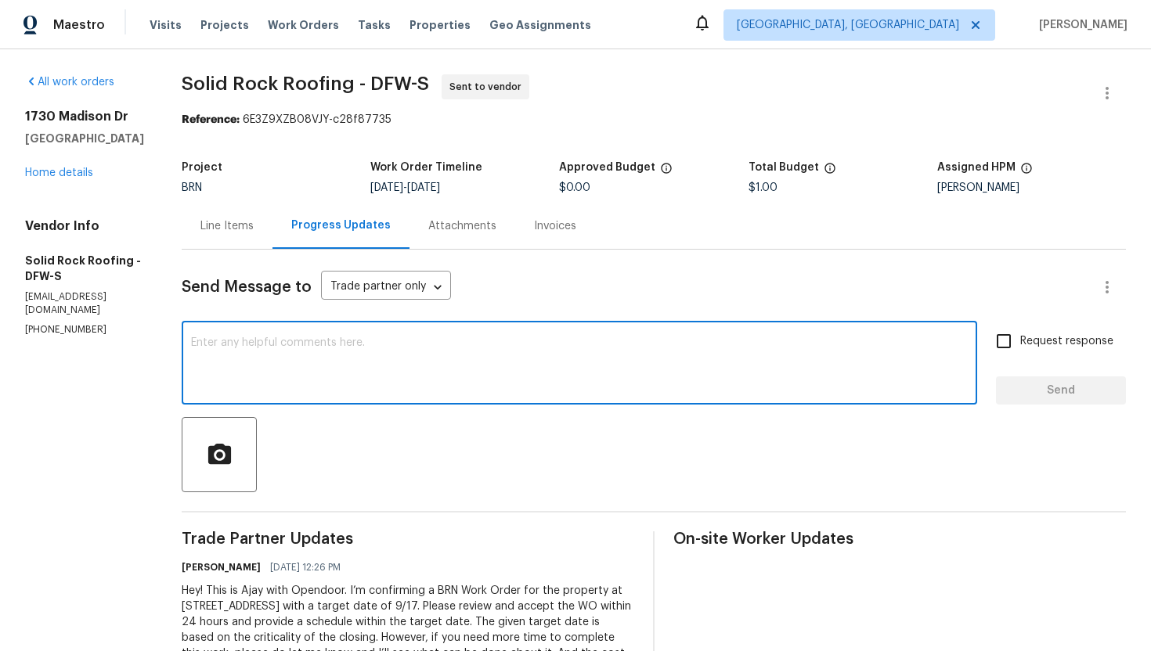
paste textarea "Please provide an estimate after doing the inspection."
type textarea "Please provide an estimate after doing the inspection."
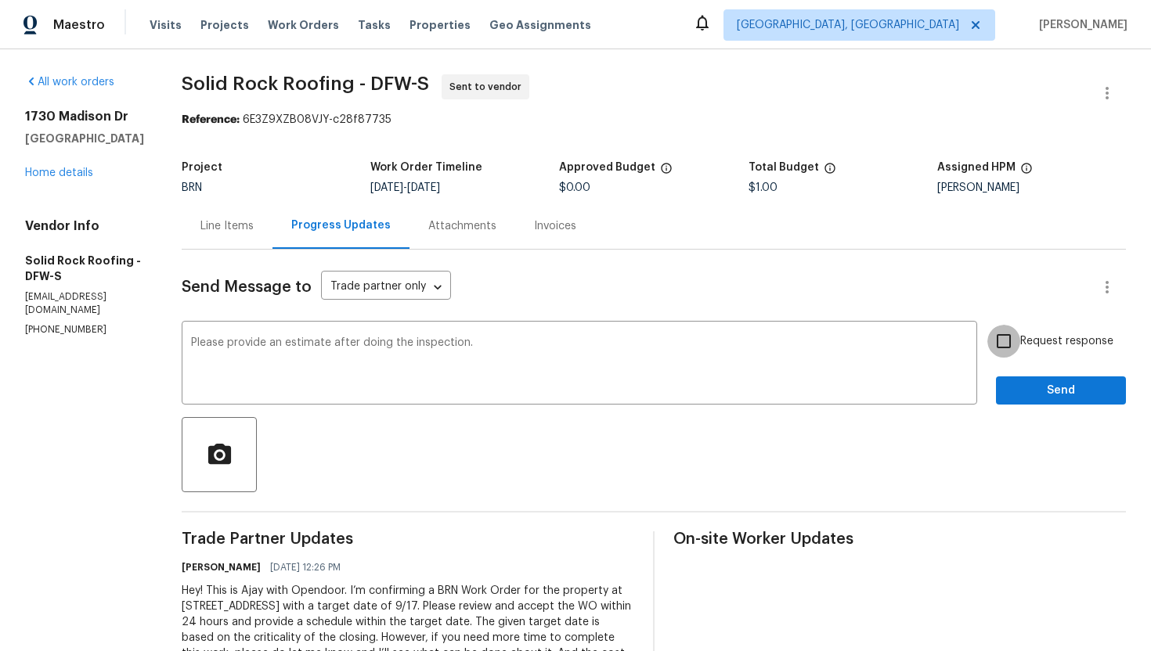
click at [1008, 344] on input "Request response" at bounding box center [1003, 341] width 33 height 33
checkbox input "true"
click at [1046, 402] on button "Send" at bounding box center [1061, 391] width 130 height 29
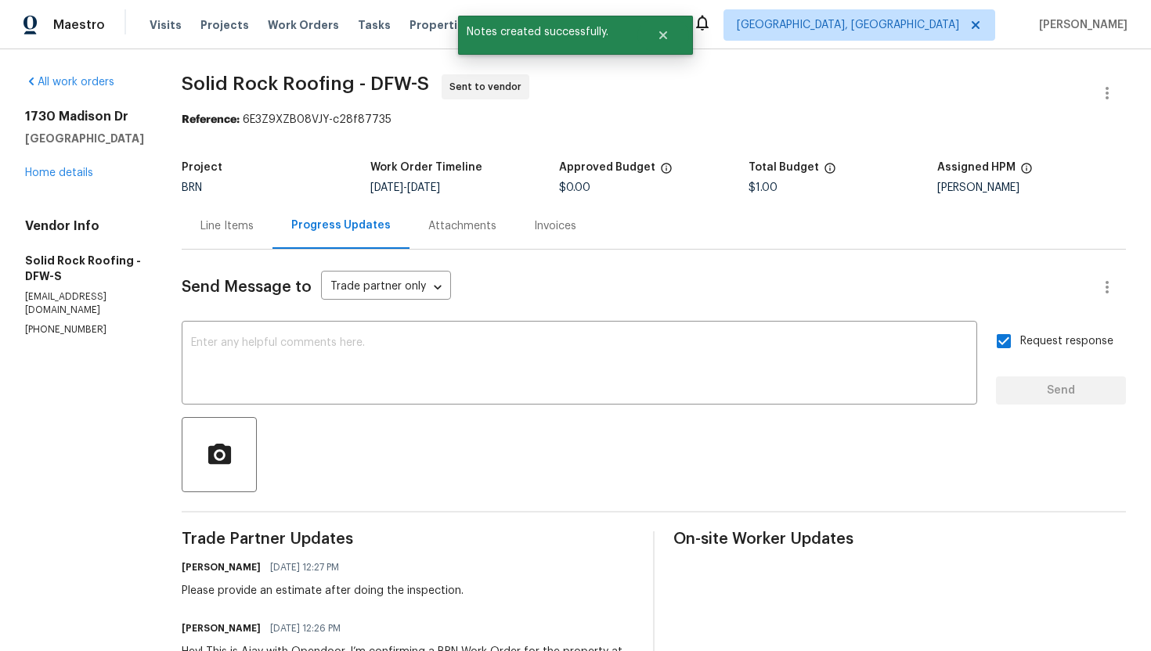
click at [1046, 402] on div "Request response Send" at bounding box center [1061, 365] width 130 height 80
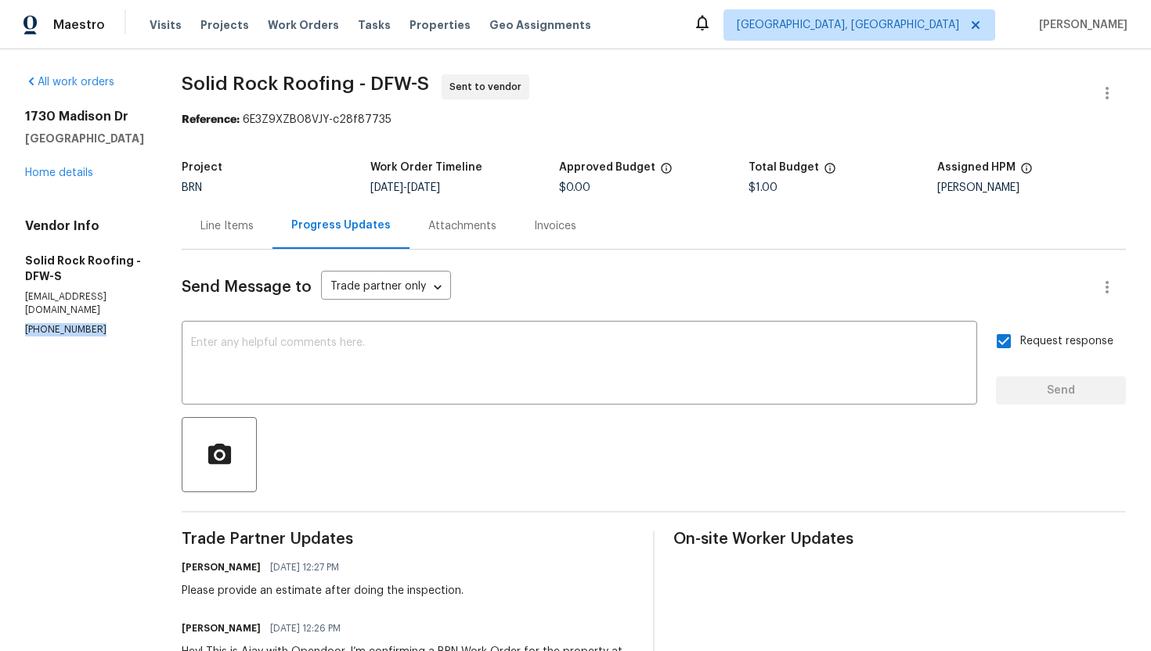
drag, startPoint x: 23, startPoint y: 319, endPoint x: 99, endPoint y: 319, distance: 75.9
click at [99, 319] on div "All work orders 1730 Madison Dr Cedar Hill, TX 75104 Home details Vendor Info S…" at bounding box center [575, 423] width 1151 height 748
copy p "(817) 739-3624"
